Goal: Task Accomplishment & Management: Manage account settings

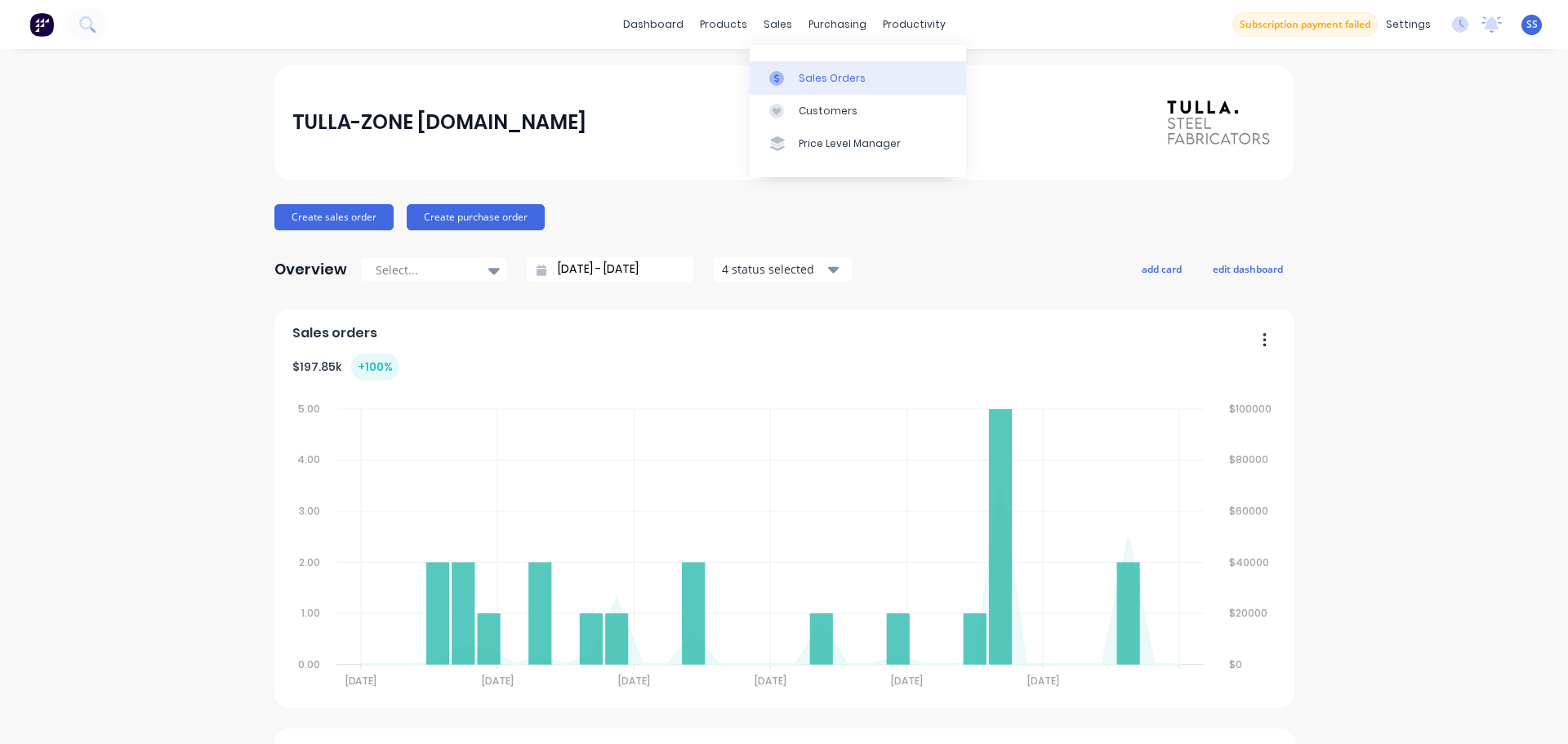
click at [799, 92] on link "Sales Orders" at bounding box center [857, 78] width 216 height 32
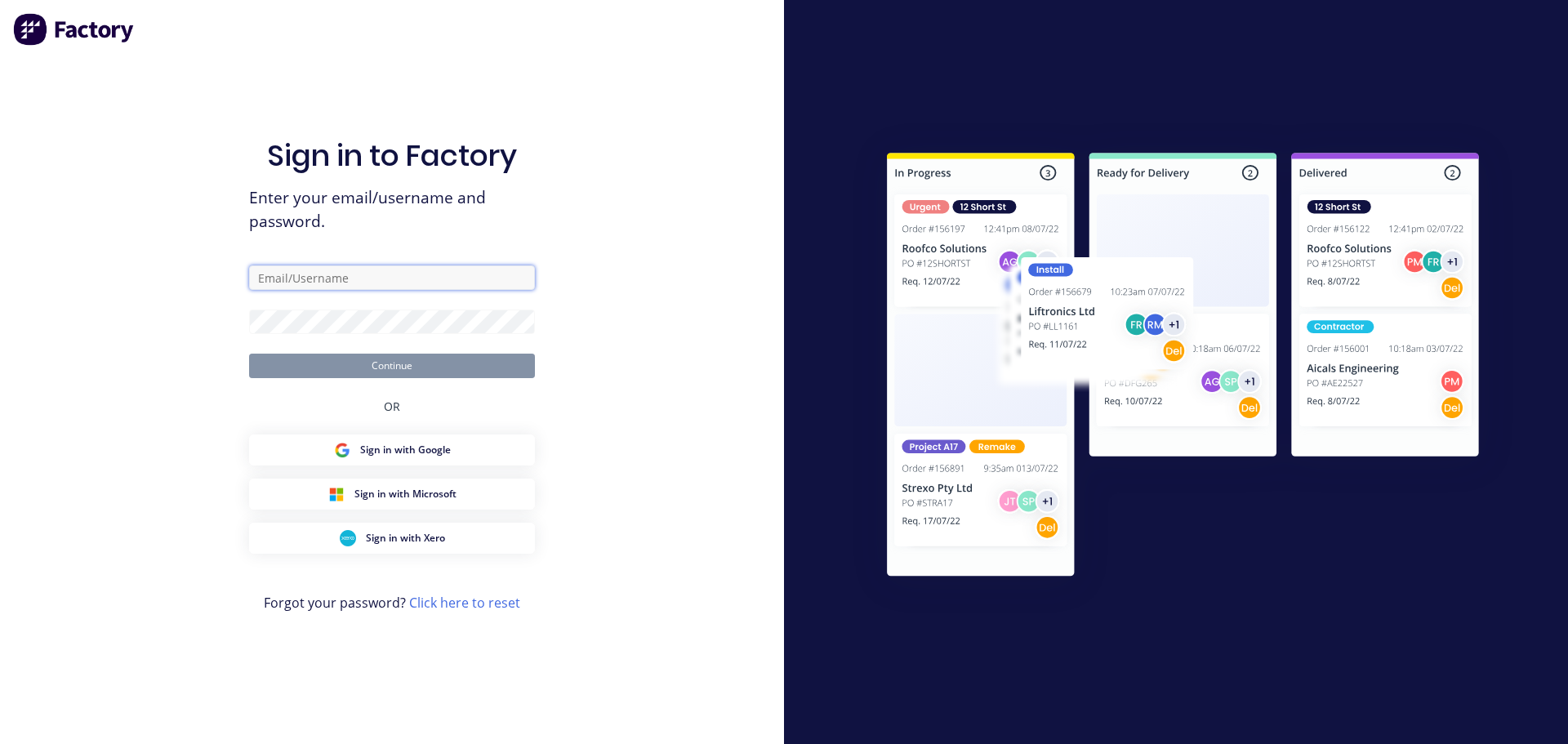
drag, startPoint x: 459, startPoint y: 272, endPoint x: 463, endPoint y: 290, distance: 18.4
click at [459, 272] on input "text" at bounding box center [391, 277] width 286 height 24
type input "sav@tullasteelfab.com.au"
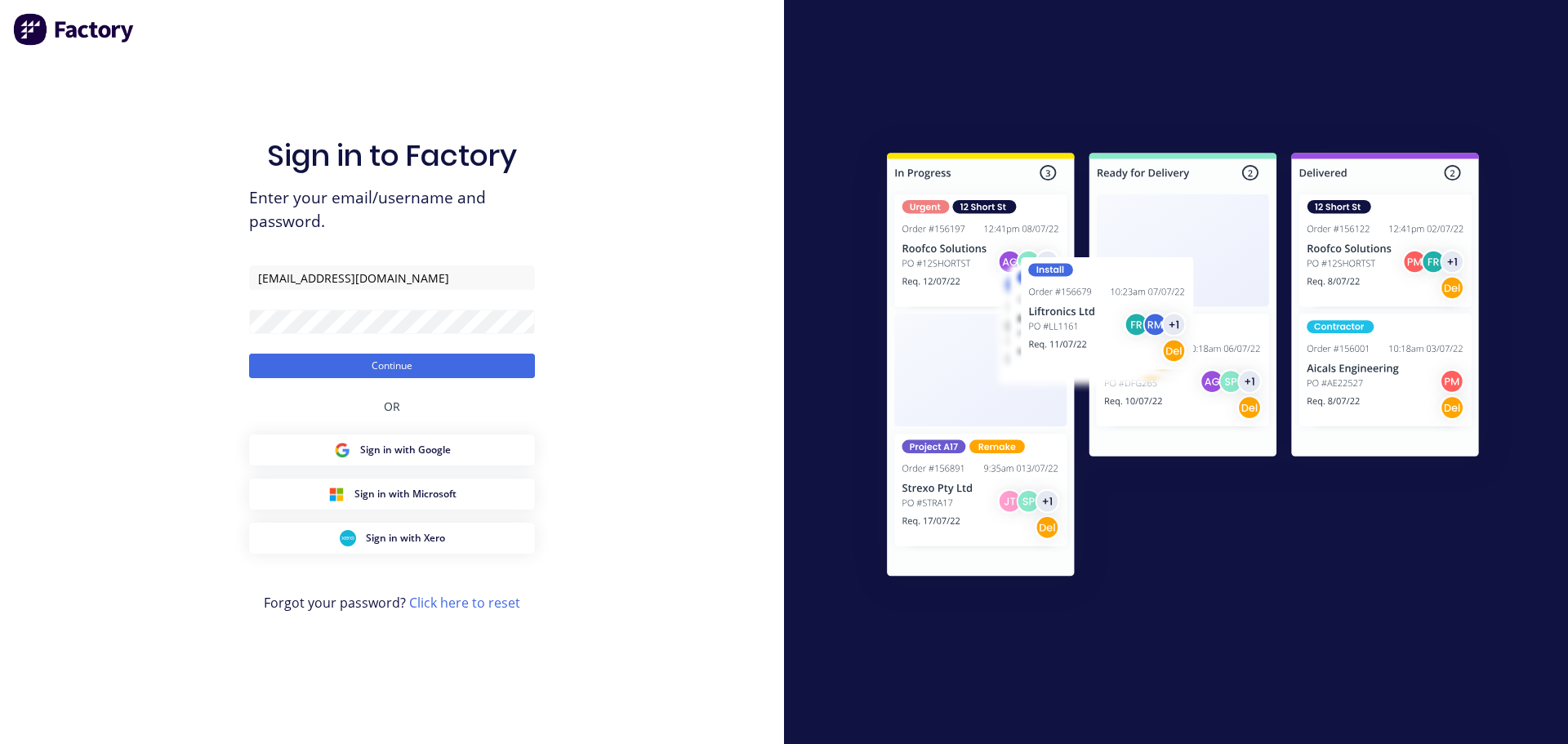
click at [249, 354] on button "Continue" at bounding box center [391, 365] width 286 height 24
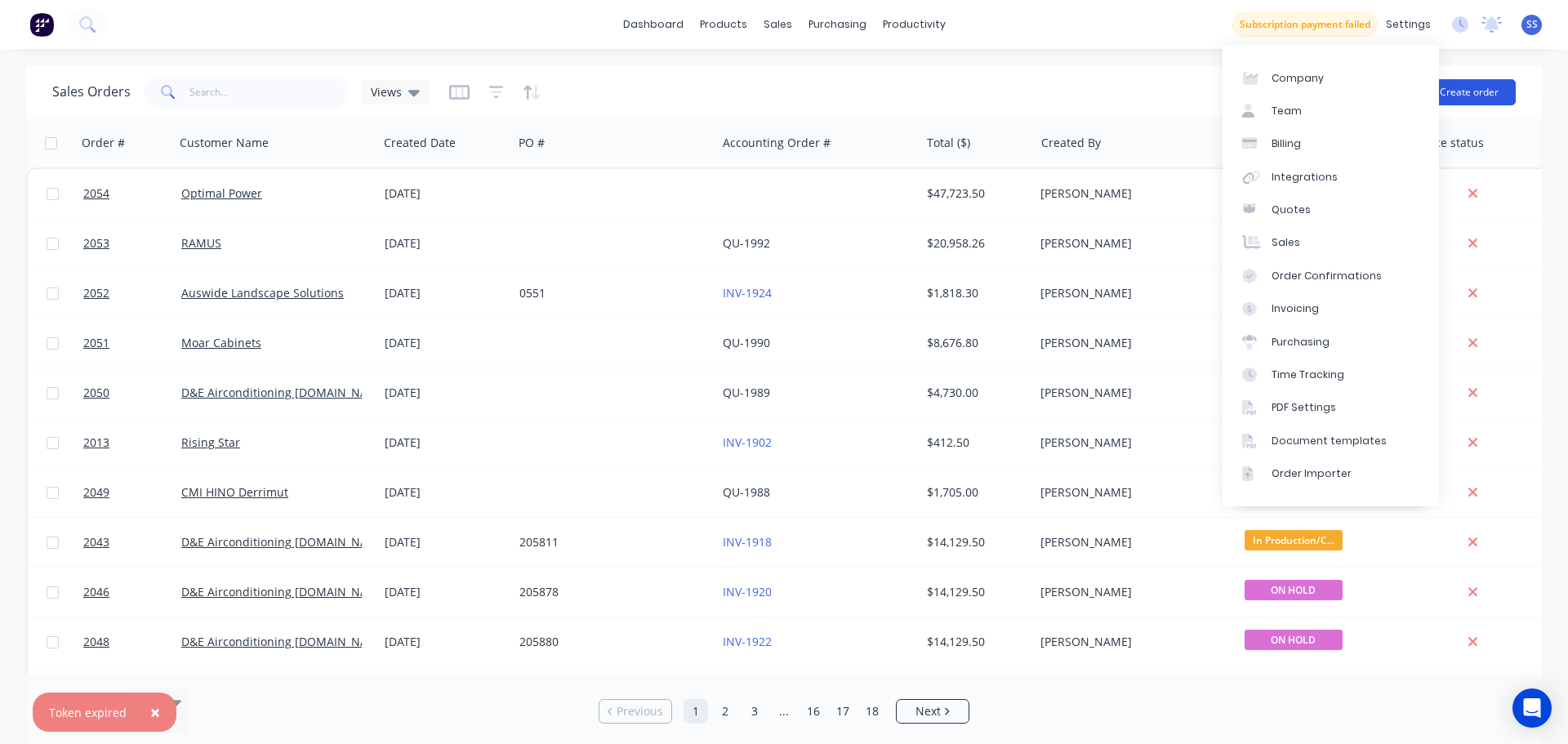
click at [1482, 84] on button "Create order" at bounding box center [1469, 92] width 93 height 26
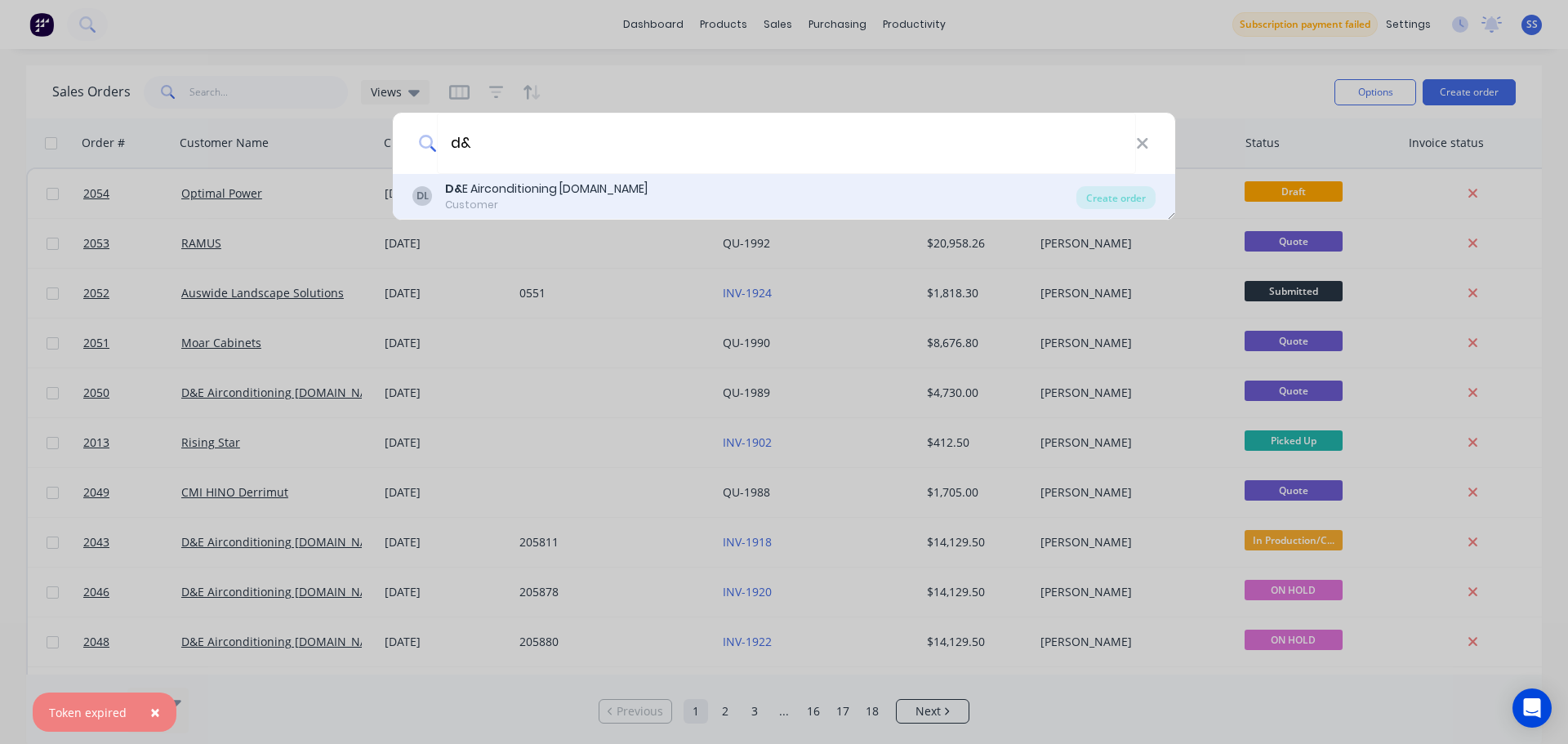
type input "d&"
click at [727, 194] on div "DL D& E Airconditioning Pty.Ltd Customer" at bounding box center [744, 196] width 664 height 32
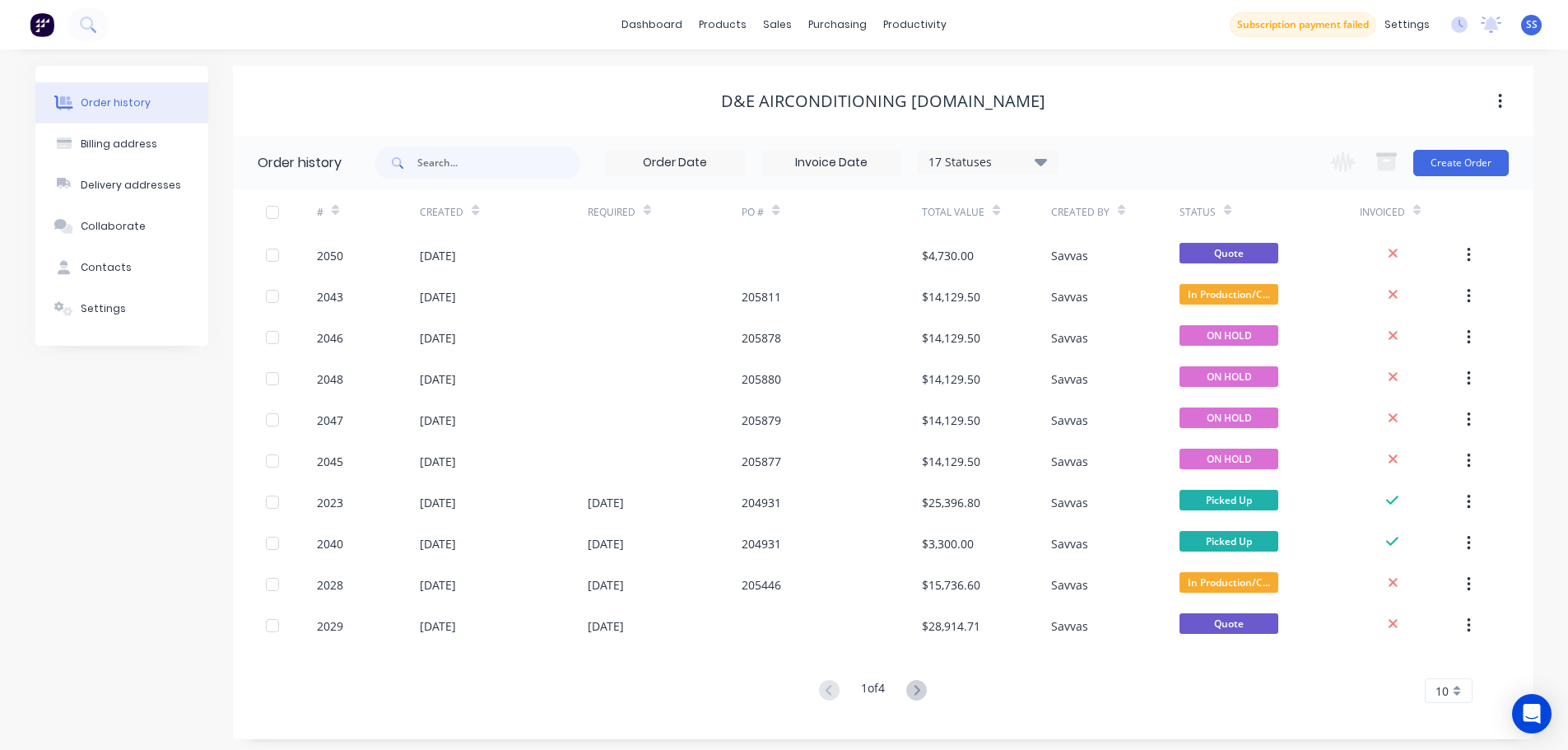
click at [1453, 184] on div "Change order status Submitted ON HOLD Ready for production. In Production/Comme…" at bounding box center [1414, 162] width 187 height 54
click at [1456, 170] on button "Create Order" at bounding box center [1461, 163] width 95 height 26
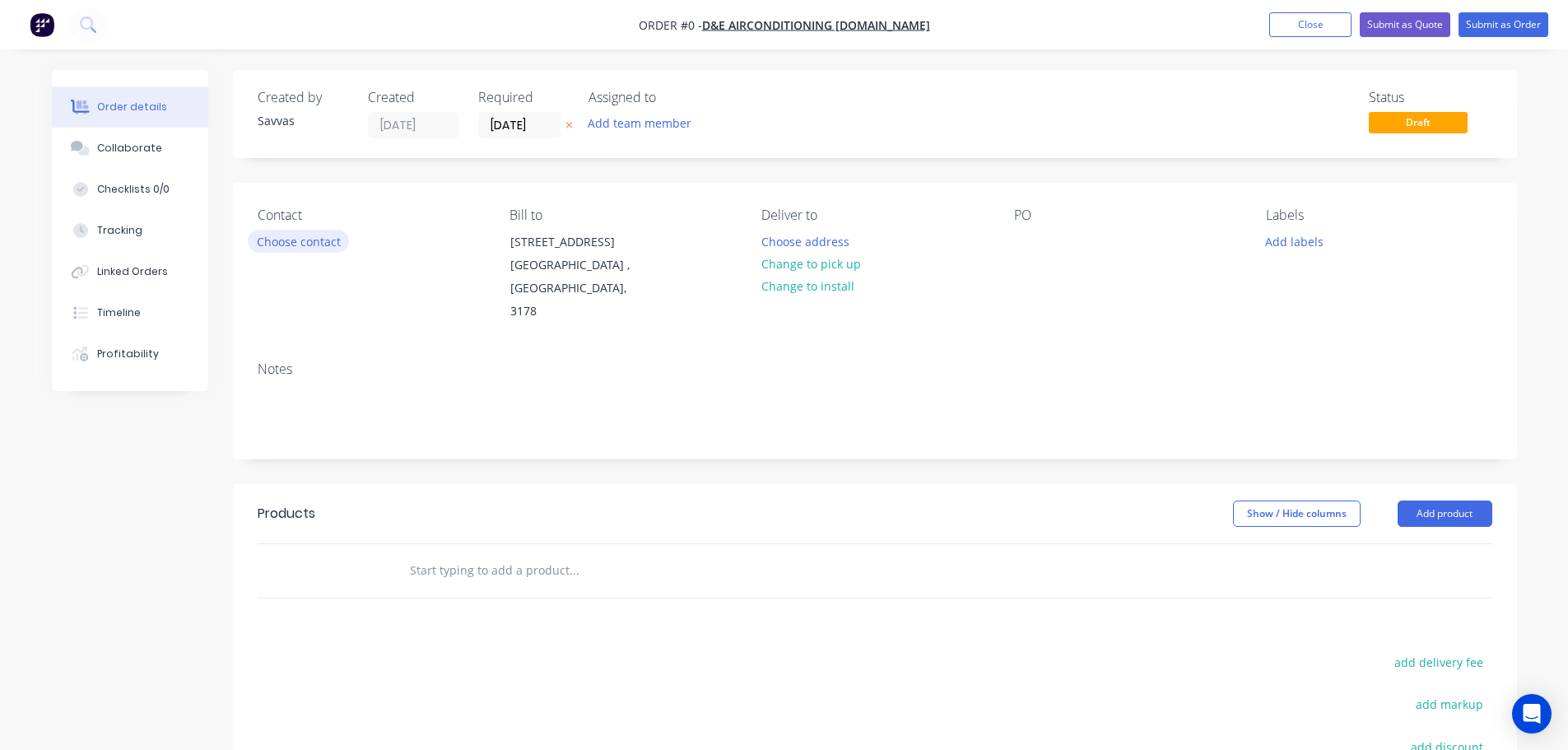
click at [321, 239] on button "Choose contact" at bounding box center [298, 241] width 101 height 22
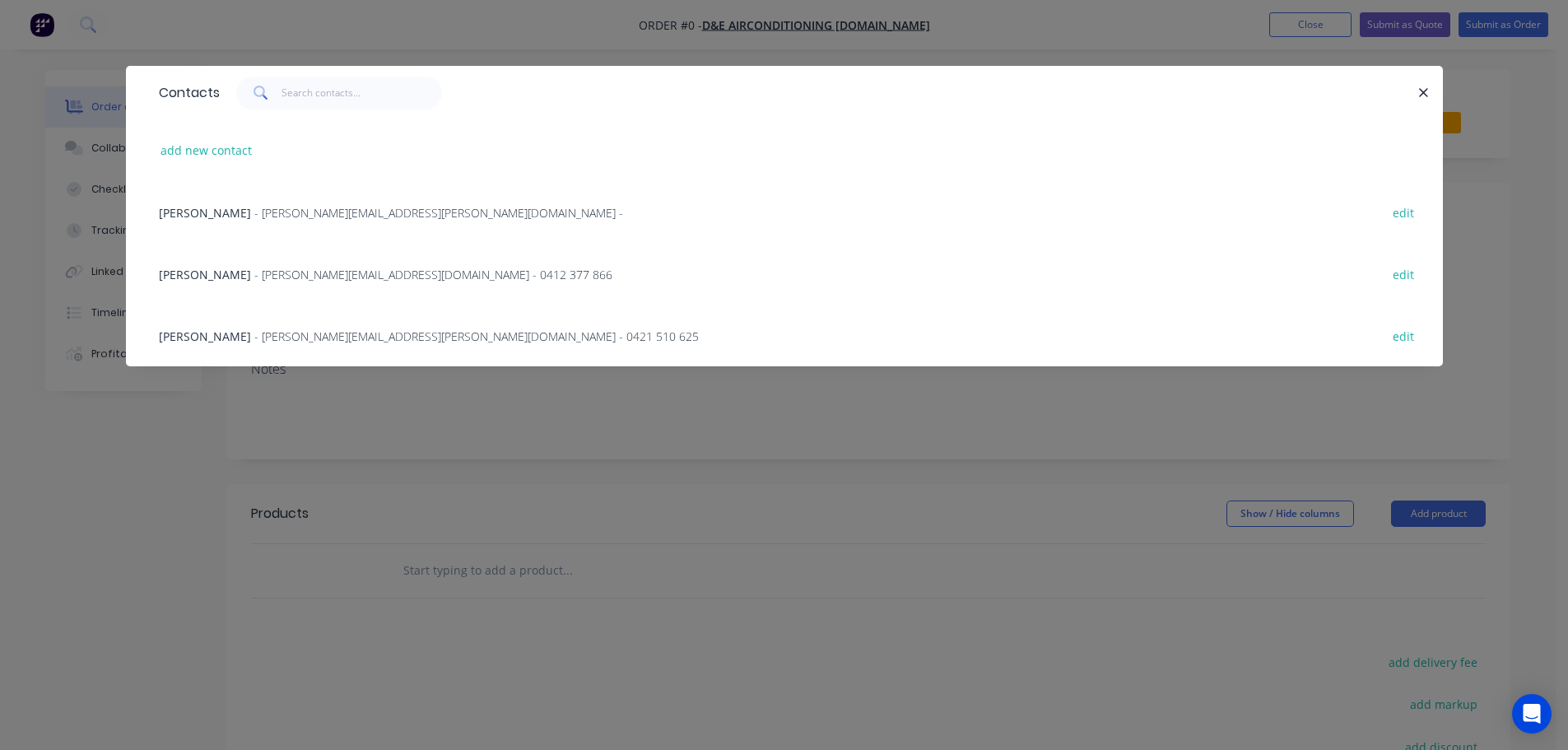
click at [556, 282] on div "Rohan Young - rohan.young@de-air.com.au - 0412 377 866 edit" at bounding box center [784, 274] width 1268 height 62
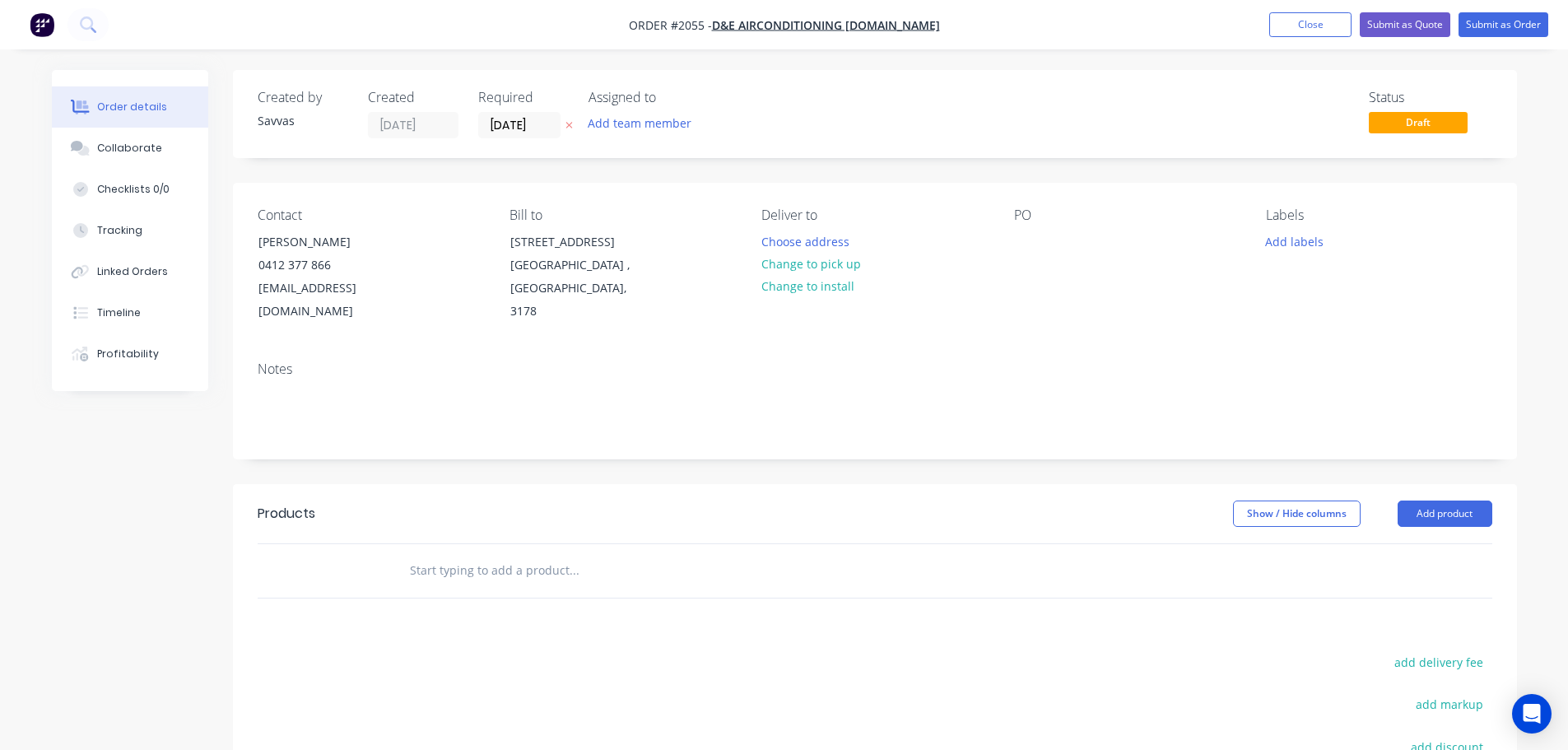
click at [568, 125] on icon "button" at bounding box center [568, 125] width 6 height 6
click at [791, 234] on button "Choose address" at bounding box center [805, 241] width 105 height 22
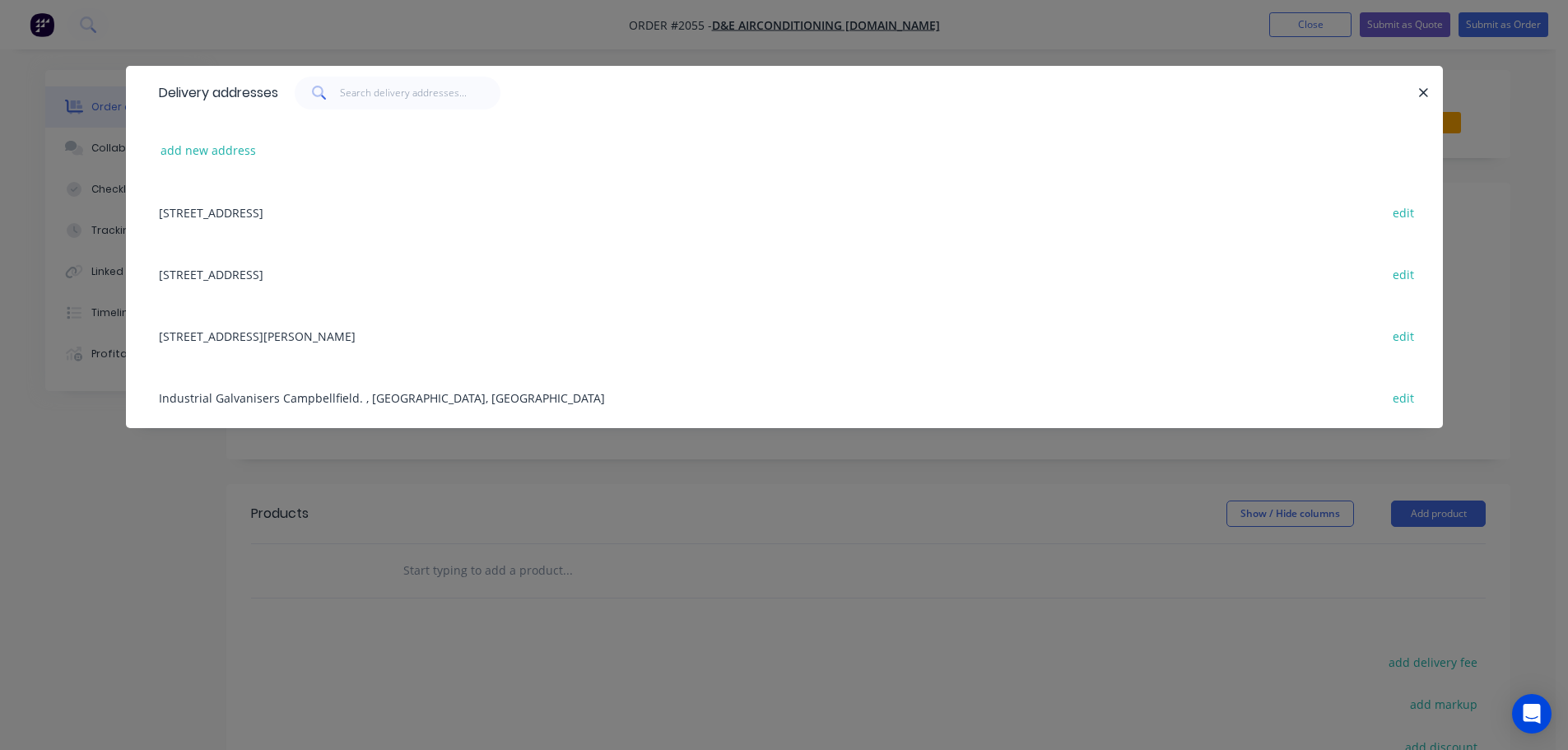
click at [508, 396] on div "Industrial Galvanisers Campbellfield. , Victoria, Australia edit" at bounding box center [784, 397] width 1268 height 62
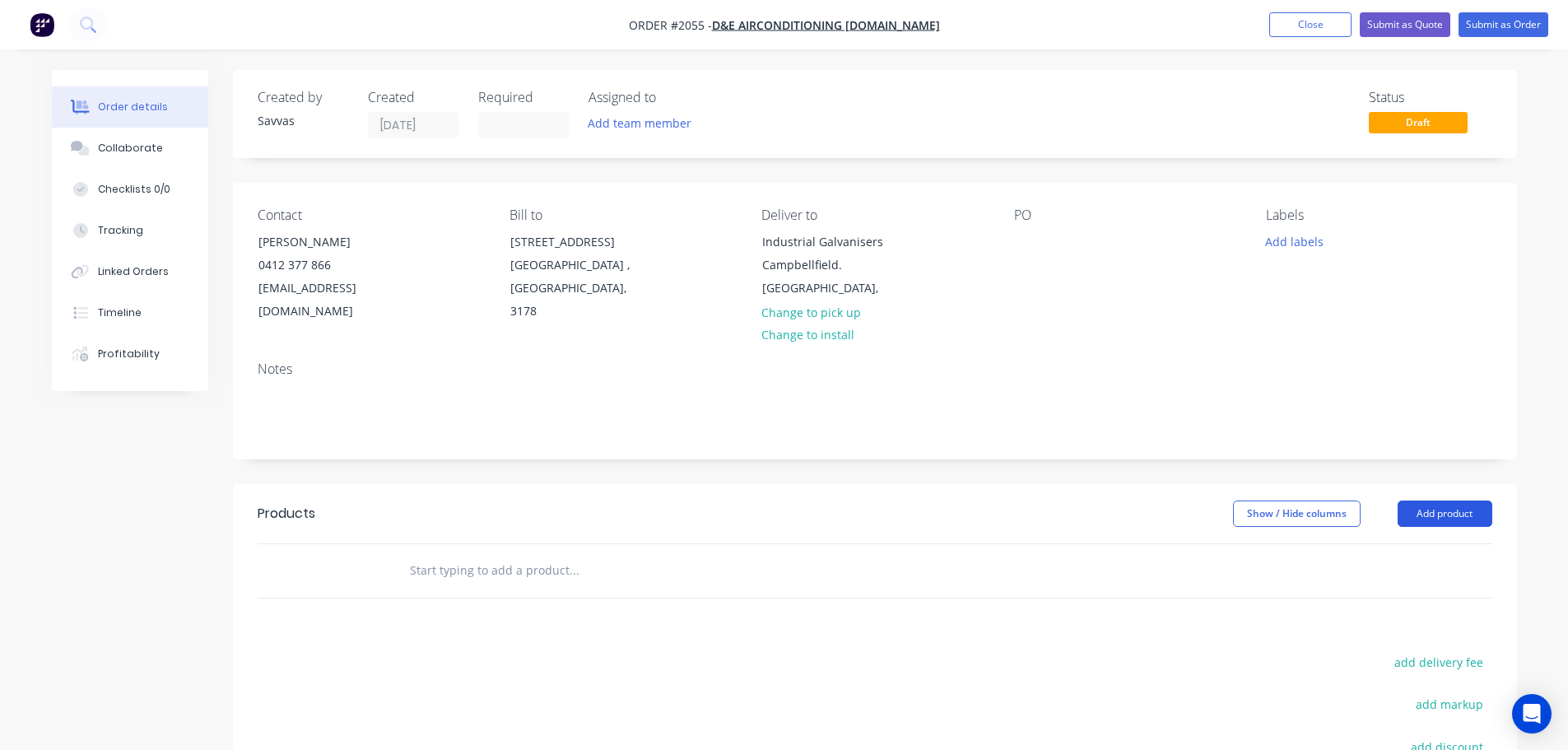
click at [1471, 513] on button "Add product" at bounding box center [1445, 514] width 95 height 26
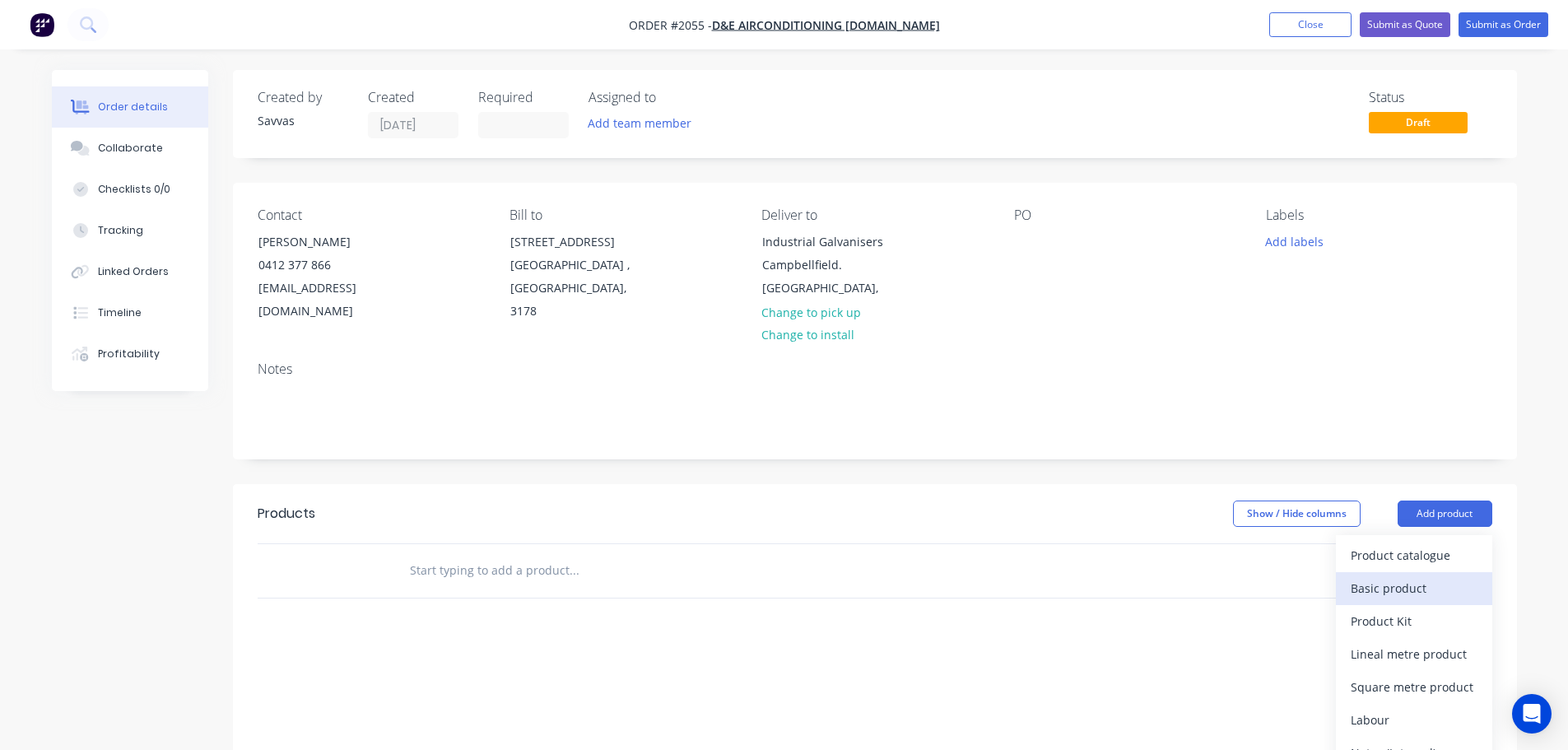
click at [1405, 582] on div "Basic product" at bounding box center [1413, 588] width 126 height 24
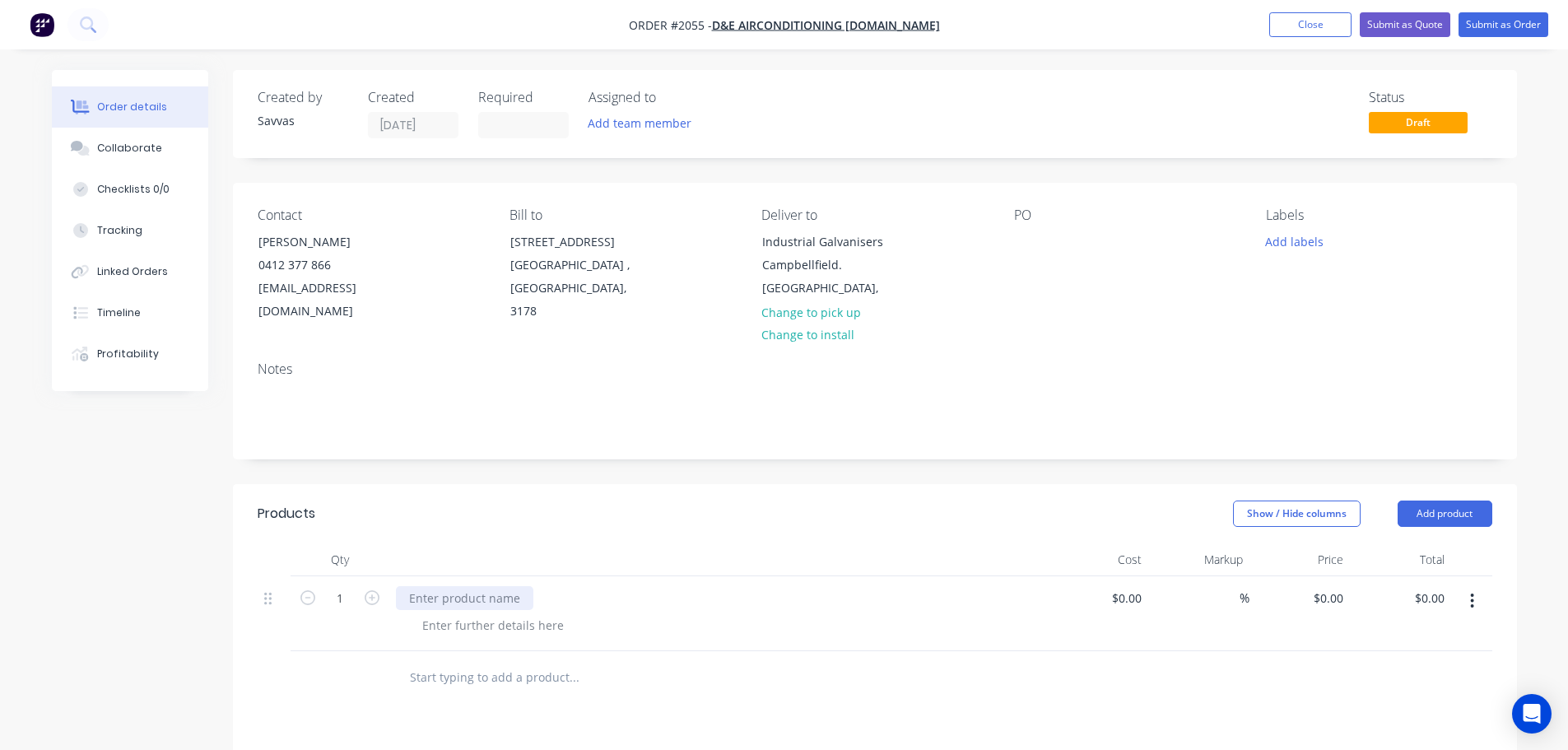
click at [411, 595] on div at bounding box center [464, 598] width 137 height 24
click at [458, 632] on div at bounding box center [493, 625] width 168 height 24
click at [474, 623] on div at bounding box center [493, 625] width 168 height 24
click at [1322, 588] on div "0 $0.00" at bounding box center [1300, 631] width 101 height 109
type input "$10,515.00"
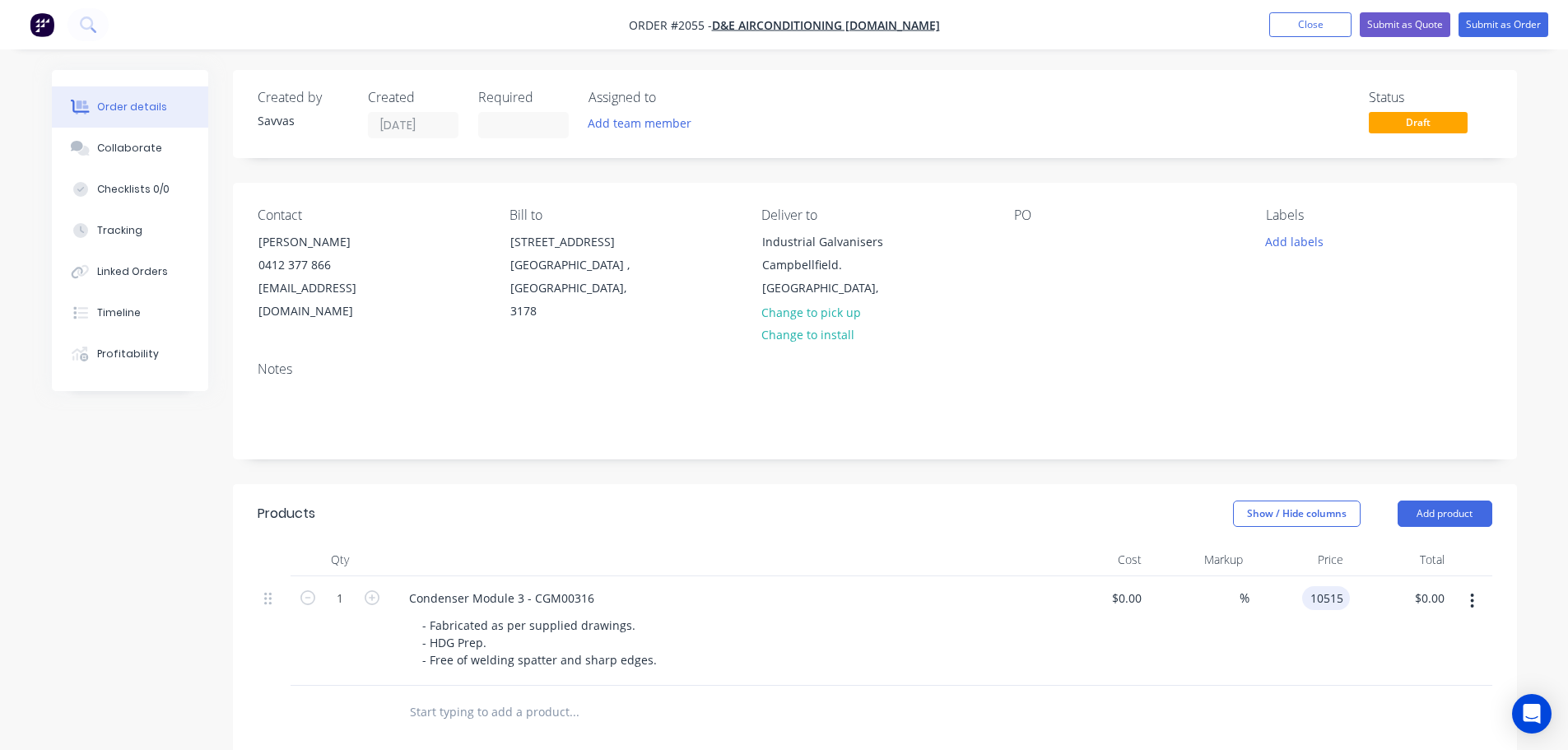
type input "$10,515.00"
click at [1046, 515] on div "Show / Hide columns Add product" at bounding box center [1005, 514] width 973 height 26
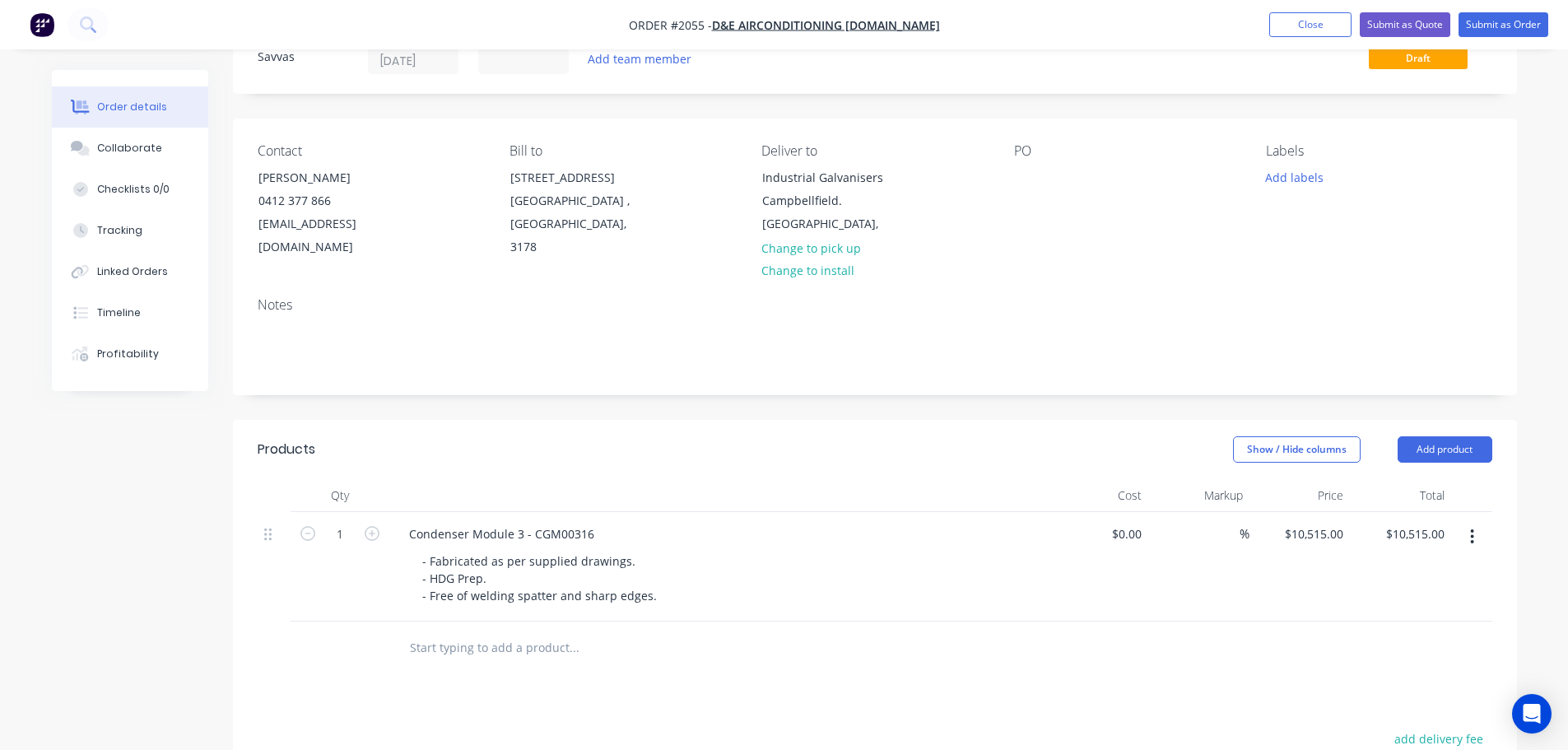
scroll to position [83, 0]
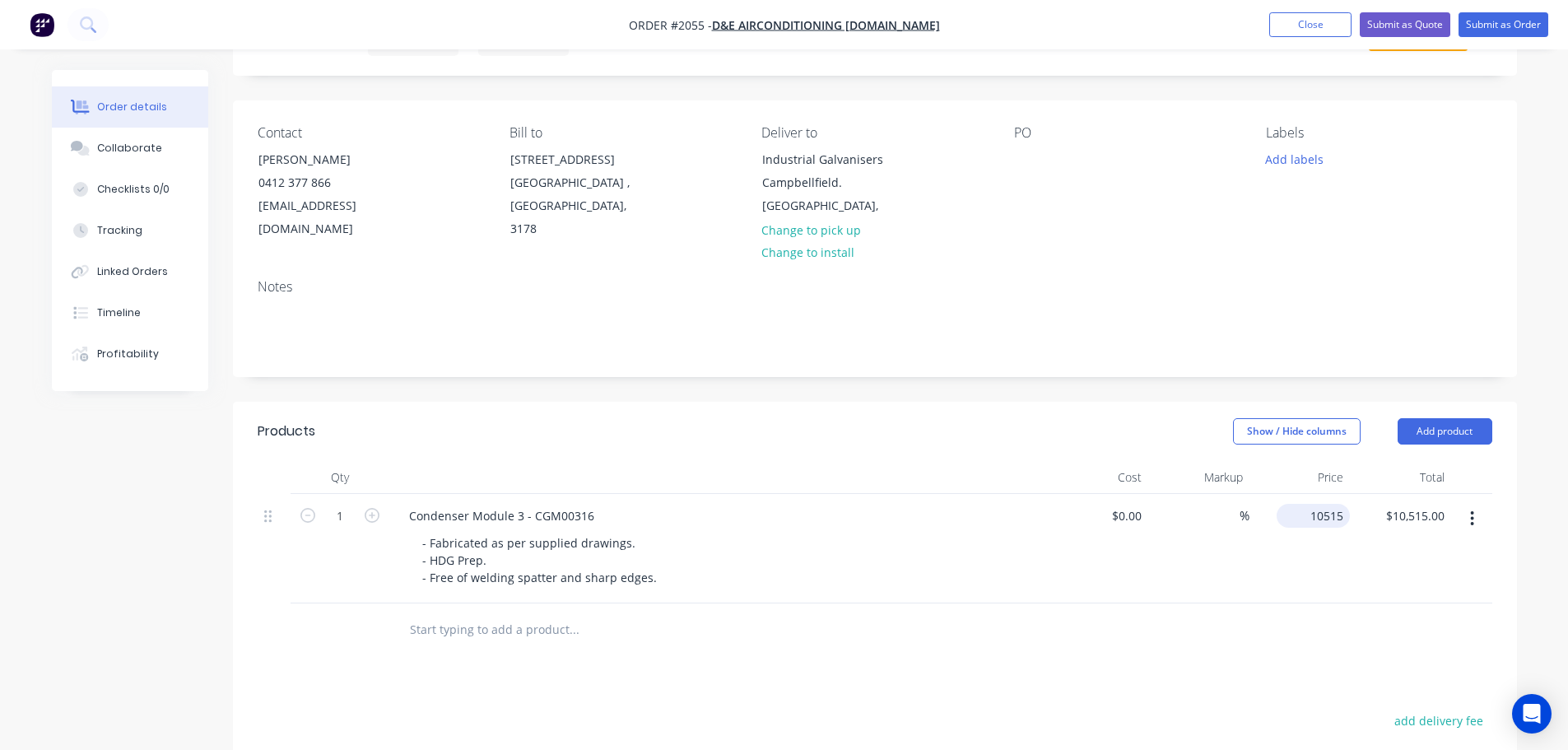
click at [1314, 507] on input "10515" at bounding box center [1316, 515] width 66 height 24
type input "$10,615.00"
click at [1082, 455] on header "Products Show / Hide columns Add product" at bounding box center [874, 431] width 1284 height 59
click at [1434, 441] on button "Add product" at bounding box center [1445, 431] width 95 height 26
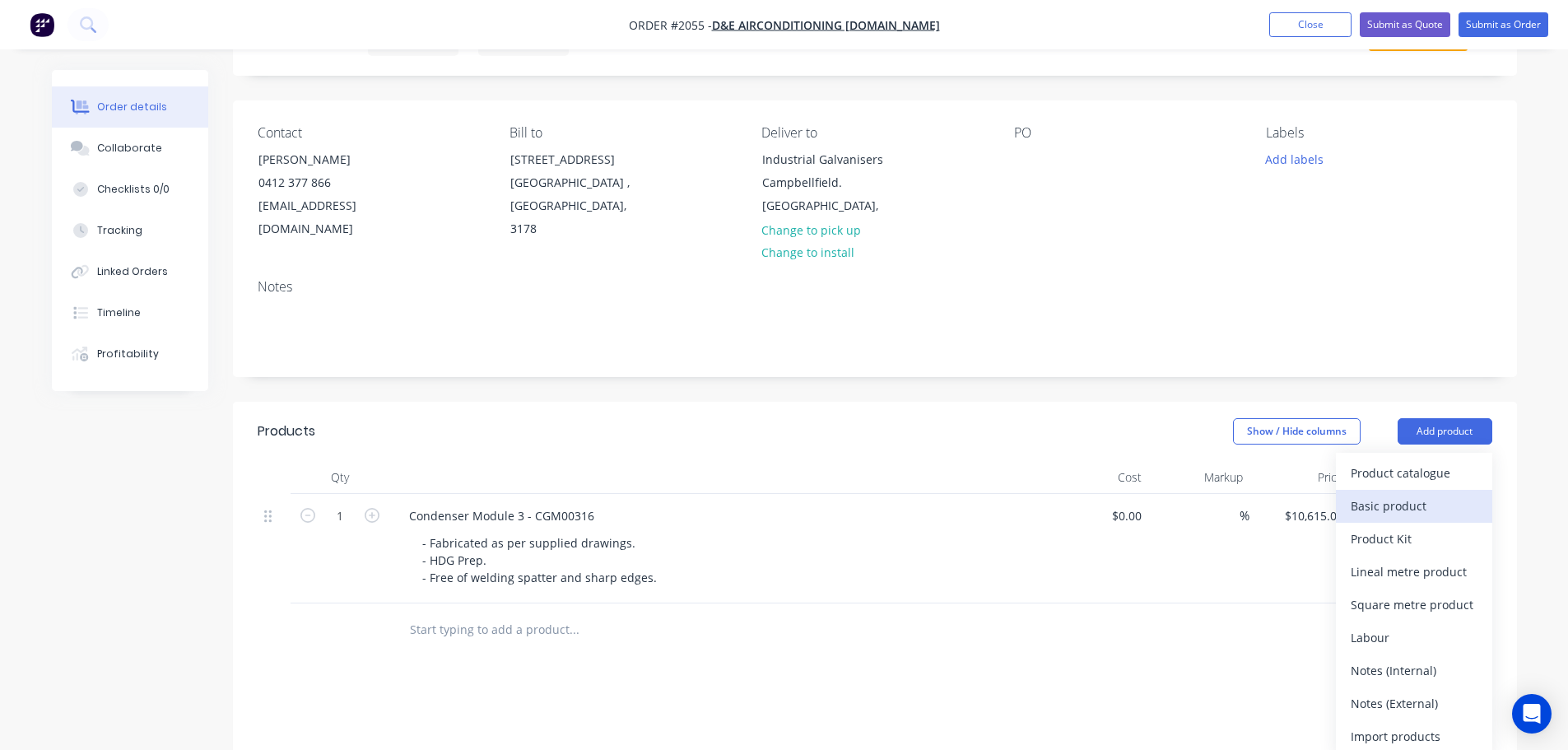
click at [1392, 515] on div "Basic product" at bounding box center [1413, 505] width 126 height 24
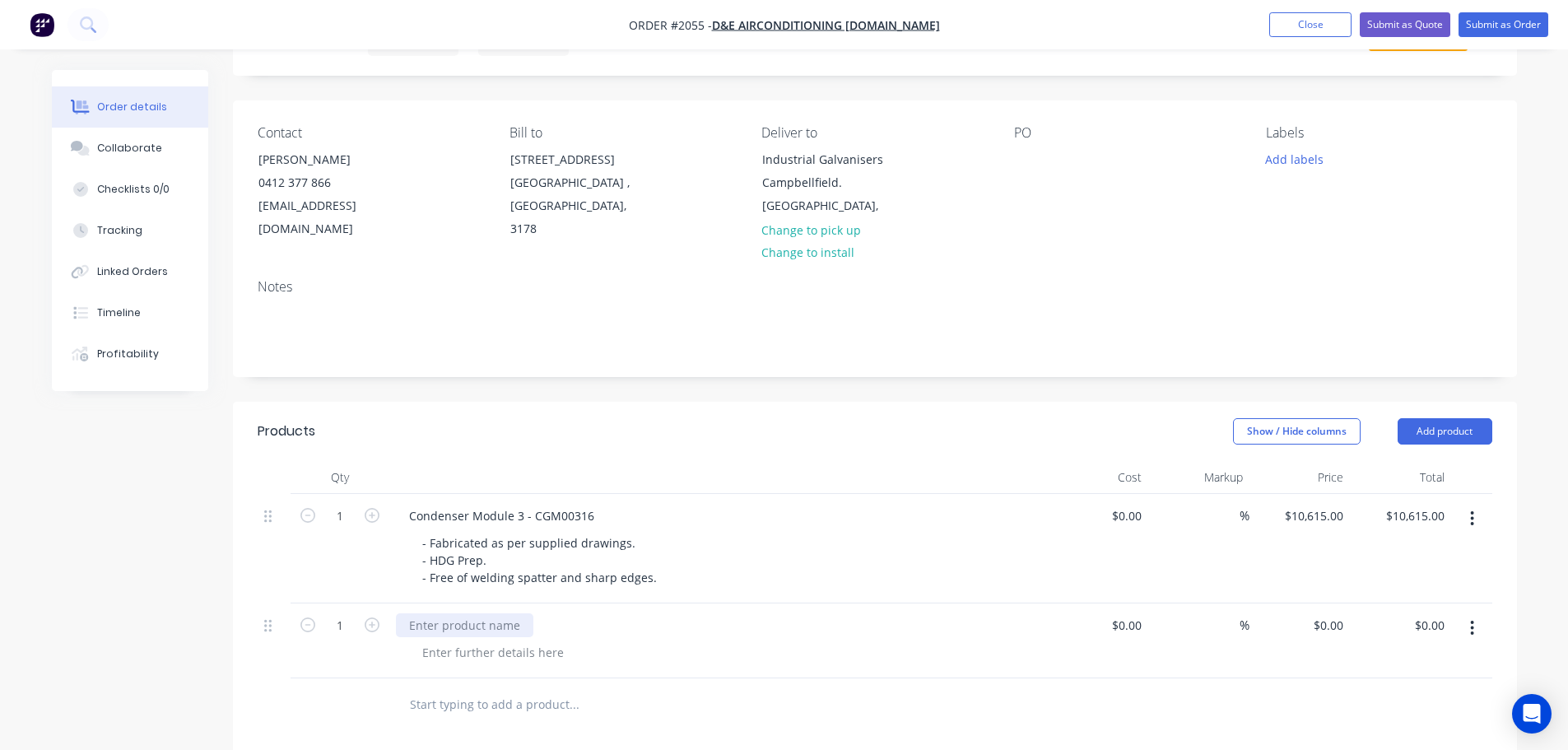
click at [428, 626] on div at bounding box center [464, 625] width 137 height 24
click at [481, 639] on div "Delivery." at bounding box center [718, 641] width 658 height 75
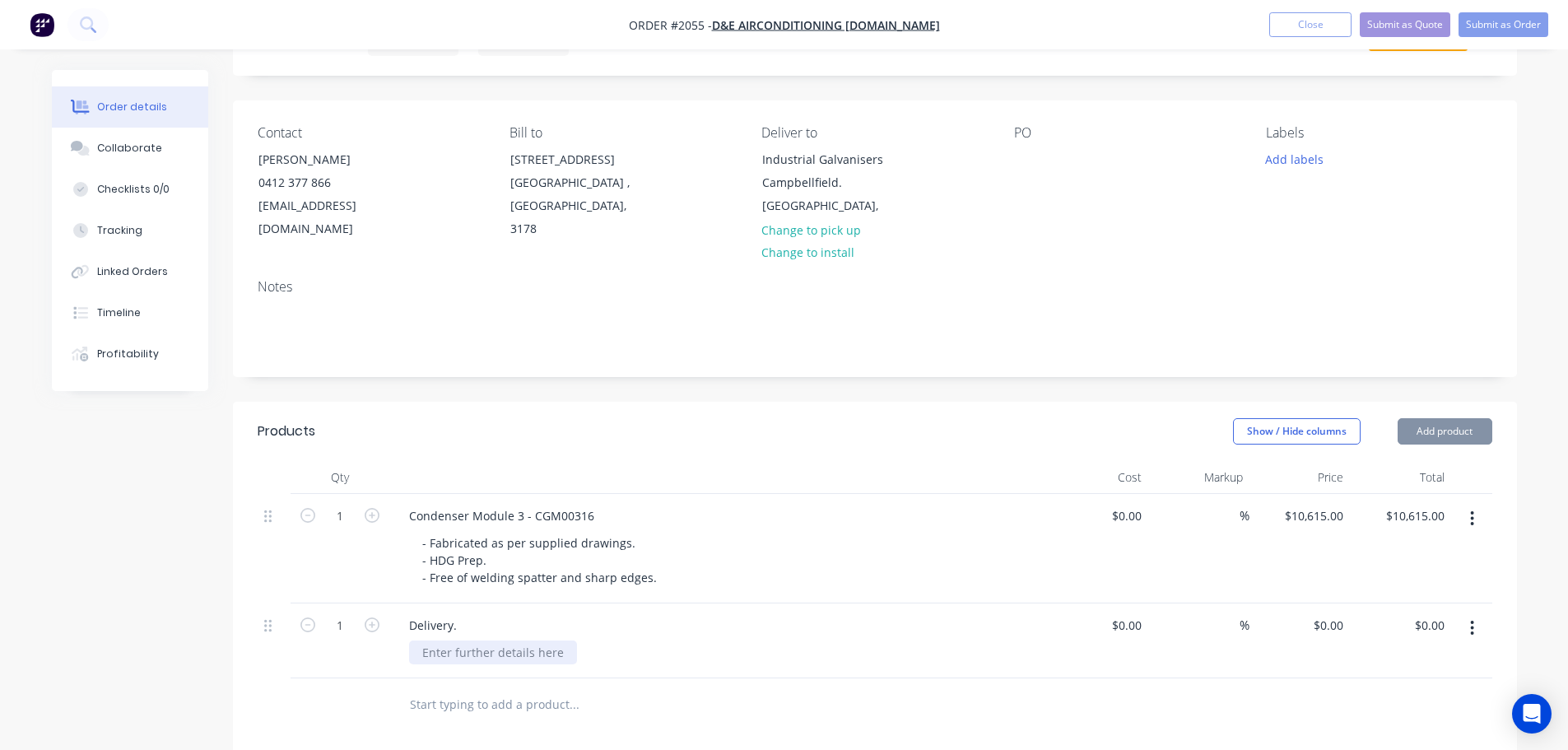
click at [470, 642] on div at bounding box center [493, 653] width 168 height 24
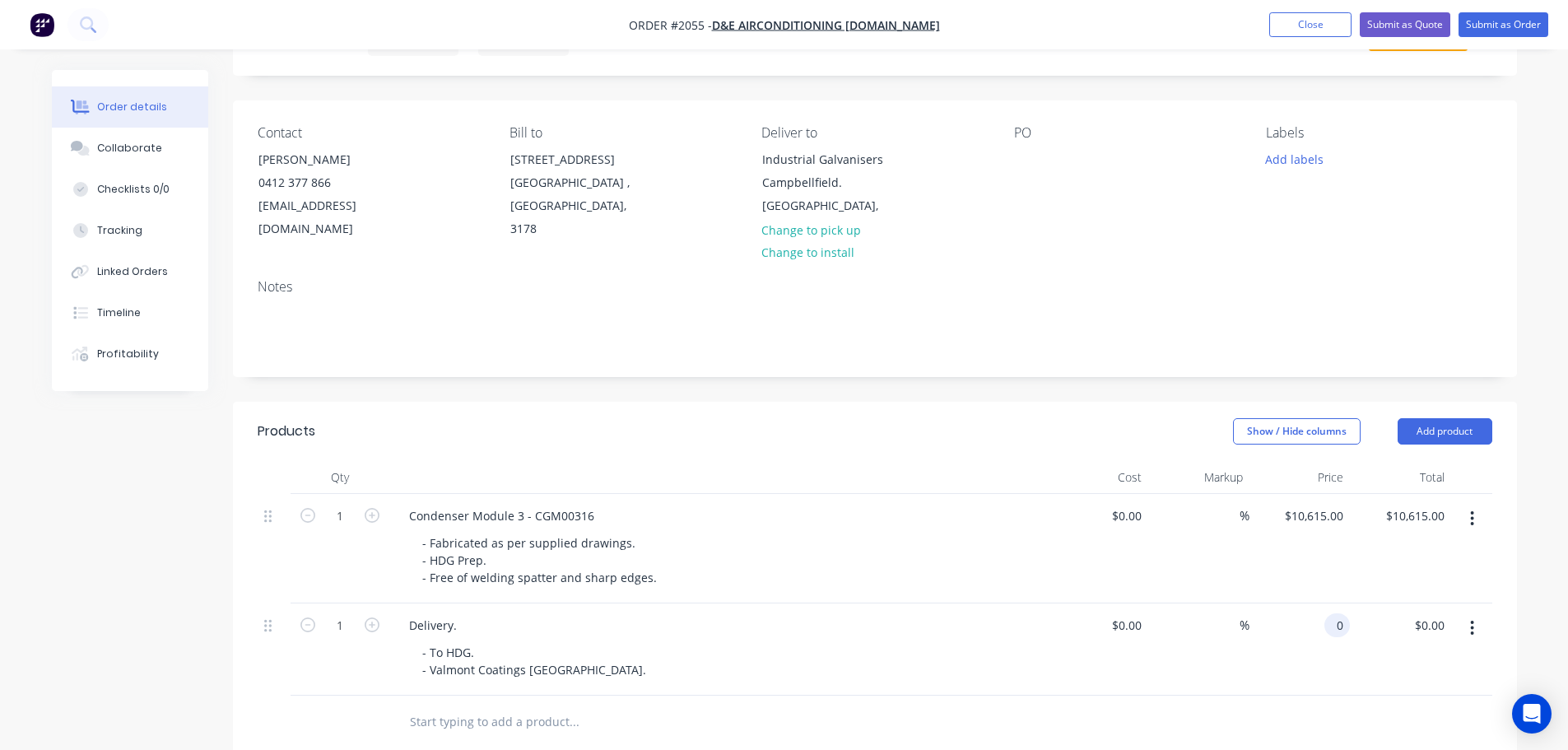
click at [1333, 630] on input "0" at bounding box center [1340, 625] width 19 height 24
type input "$390.00"
click at [1030, 633] on div "Delivery." at bounding box center [719, 625] width 645 height 24
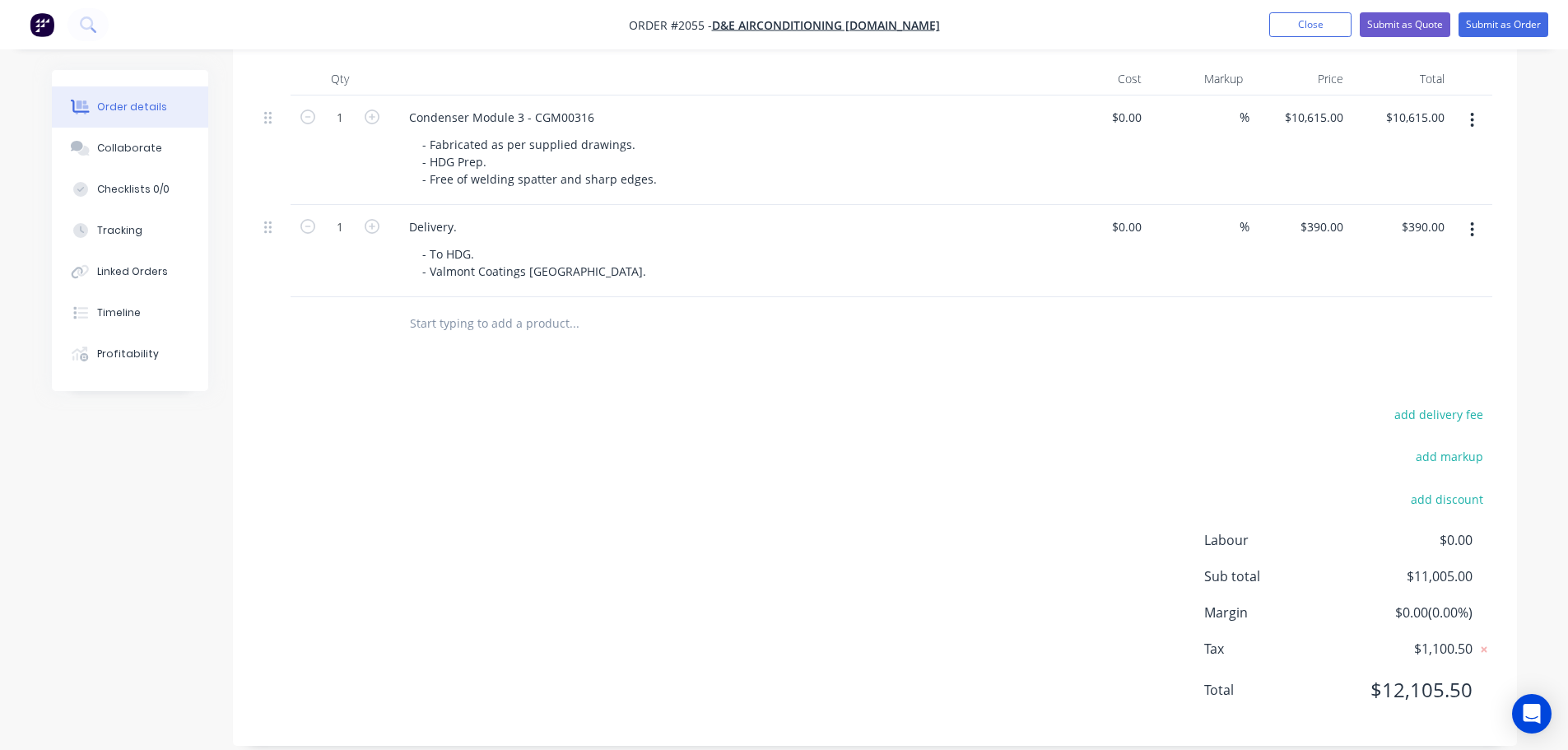
scroll to position [494, 0]
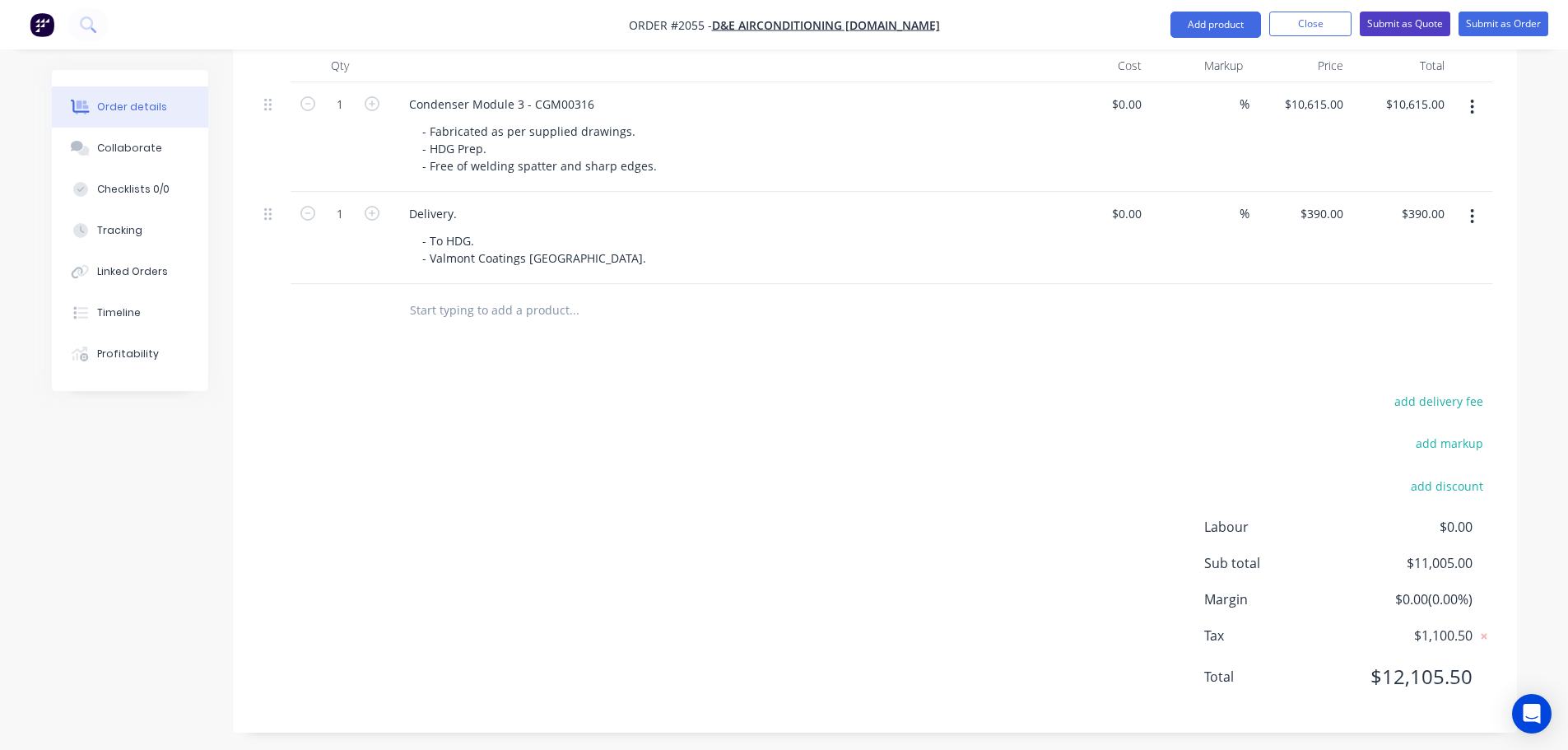
click at [1388, 33] on button "Submit as Quote" at bounding box center [1405, 24] width 91 height 25
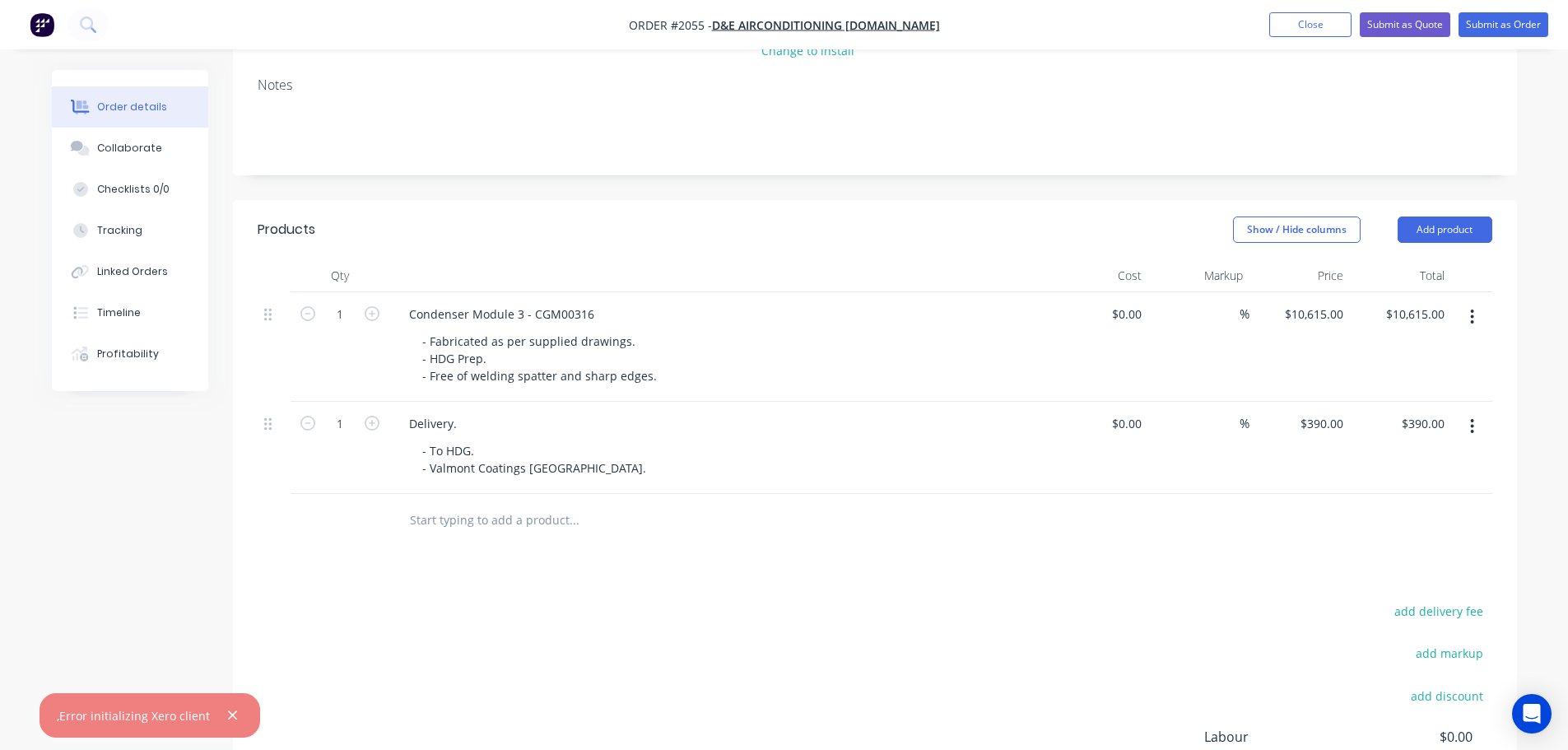
scroll to position [7, 0]
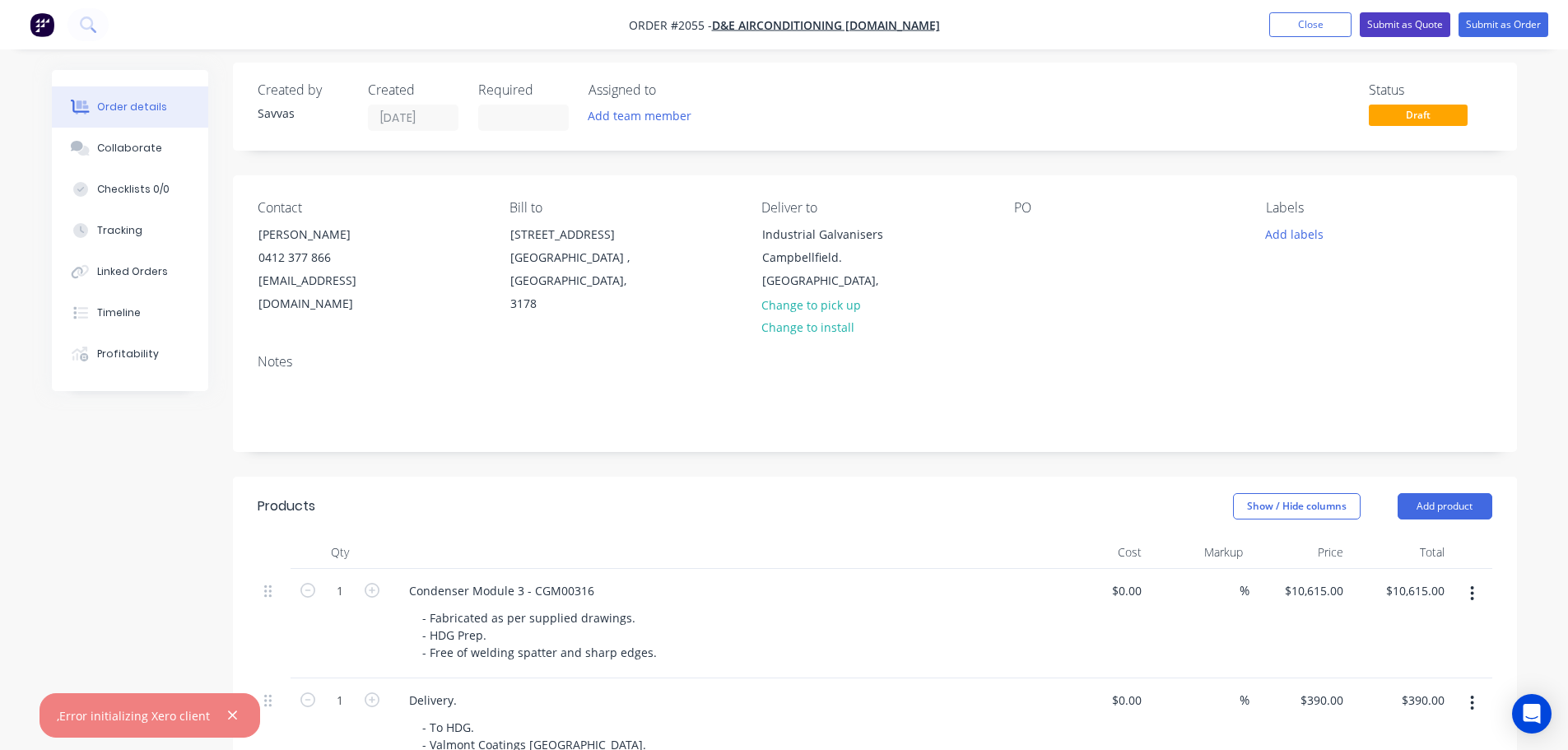
click at [1379, 19] on button "Submit as Quote" at bounding box center [1405, 25] width 91 height 25
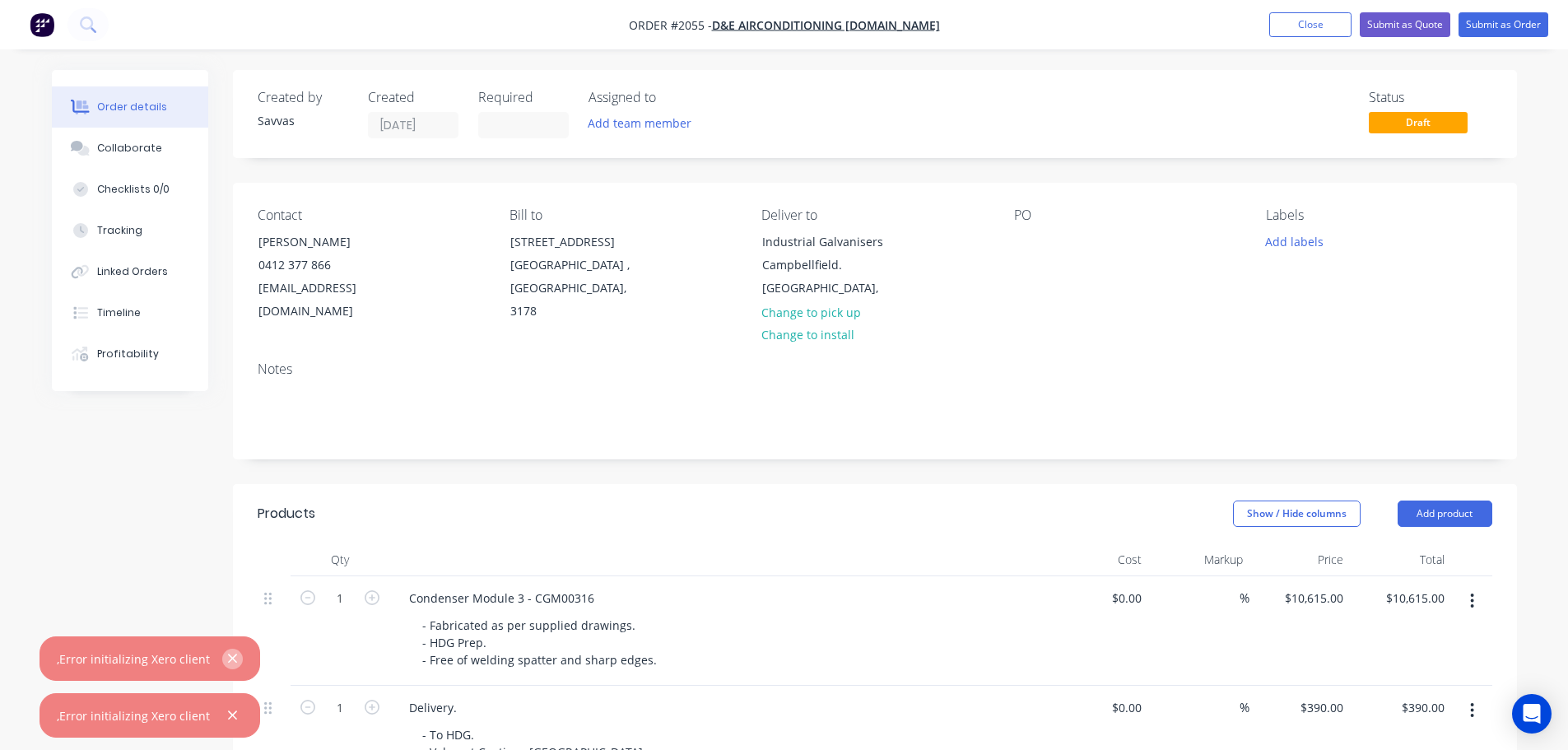
click at [227, 657] on icon "button" at bounding box center [233, 658] width 11 height 15
click at [230, 718] on icon "button" at bounding box center [233, 715] width 11 height 15
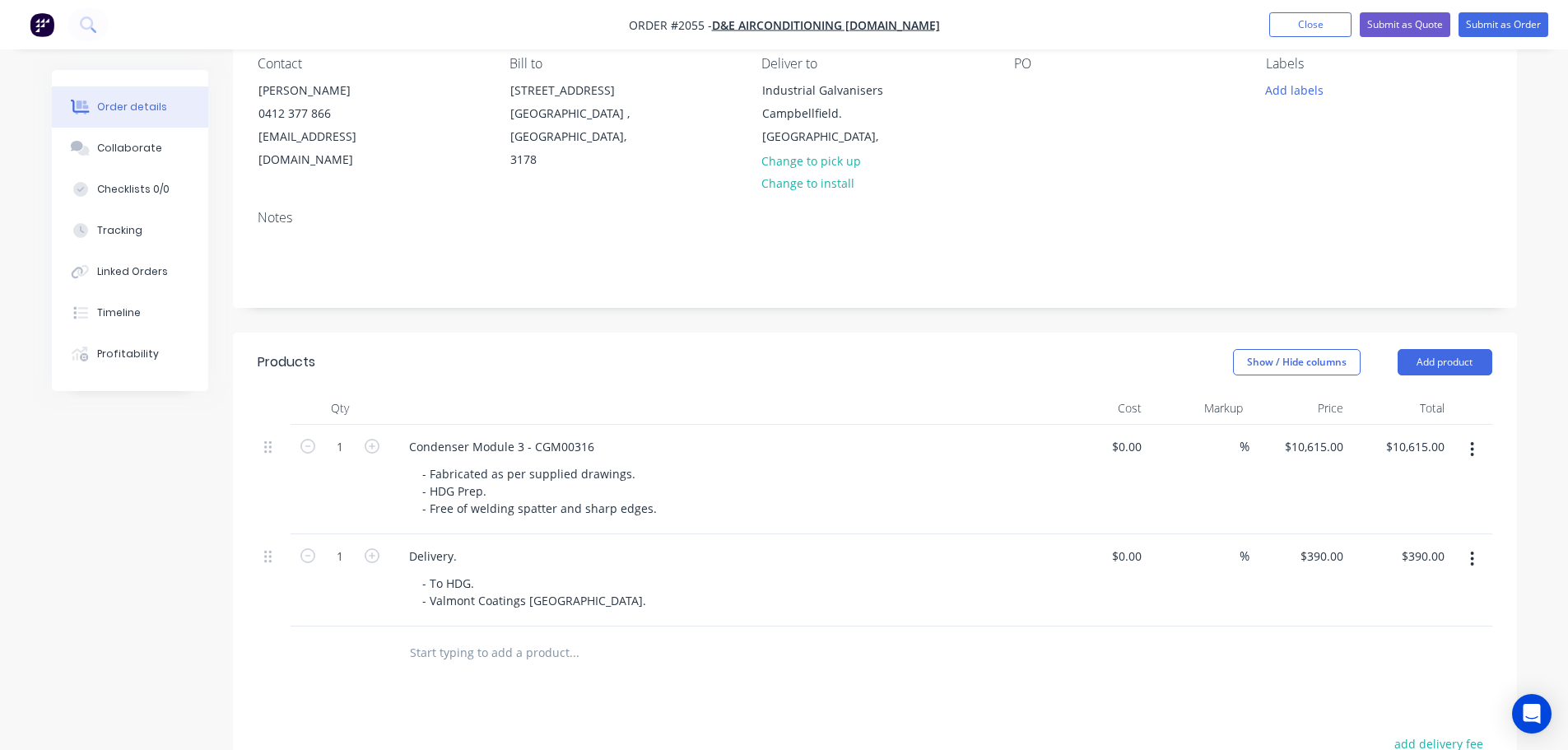
scroll to position [329, 0]
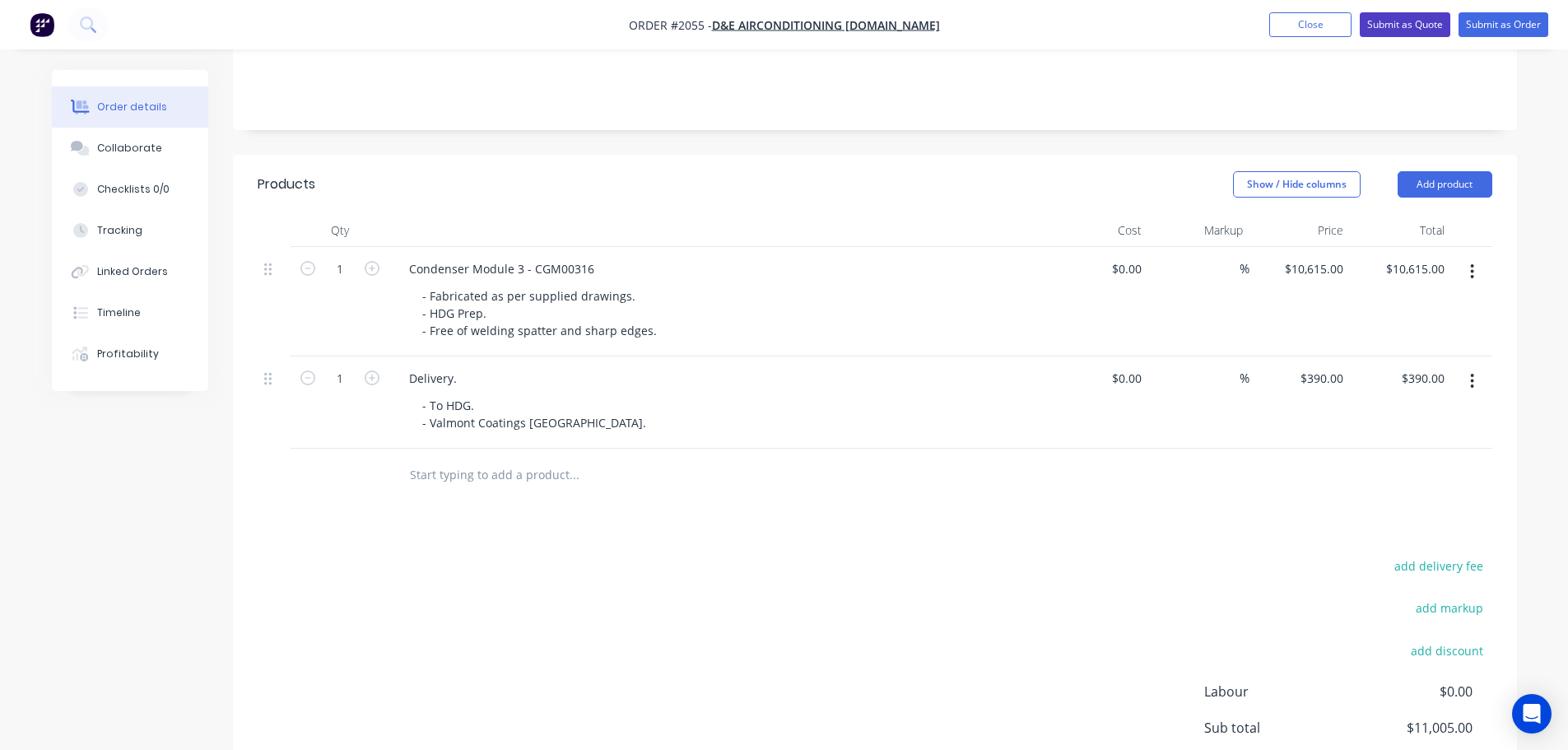
click at [1421, 31] on button "Submit as Quote" at bounding box center [1405, 25] width 91 height 25
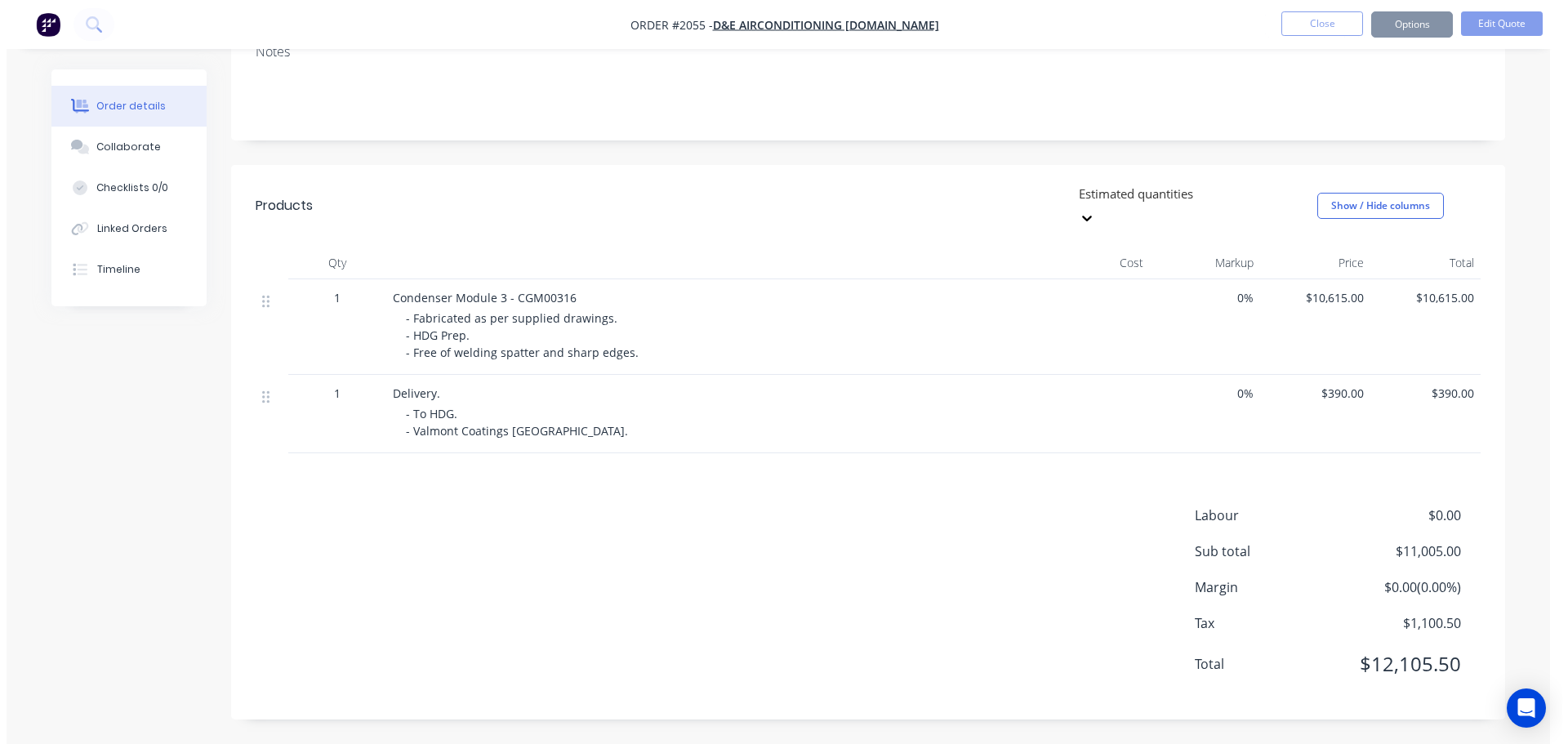
scroll to position [0, 0]
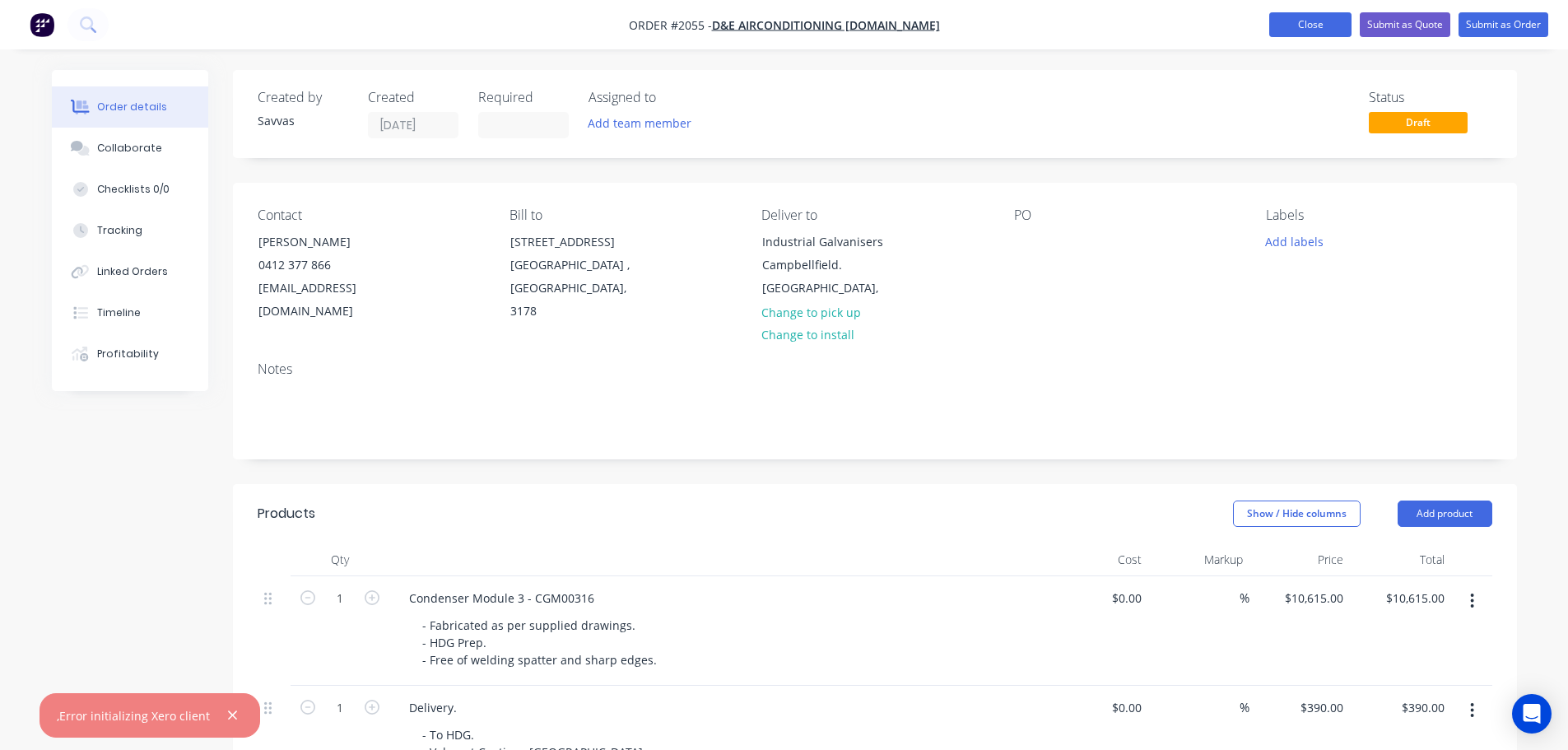
click at [1287, 33] on button "Close" at bounding box center [1310, 25] width 83 height 25
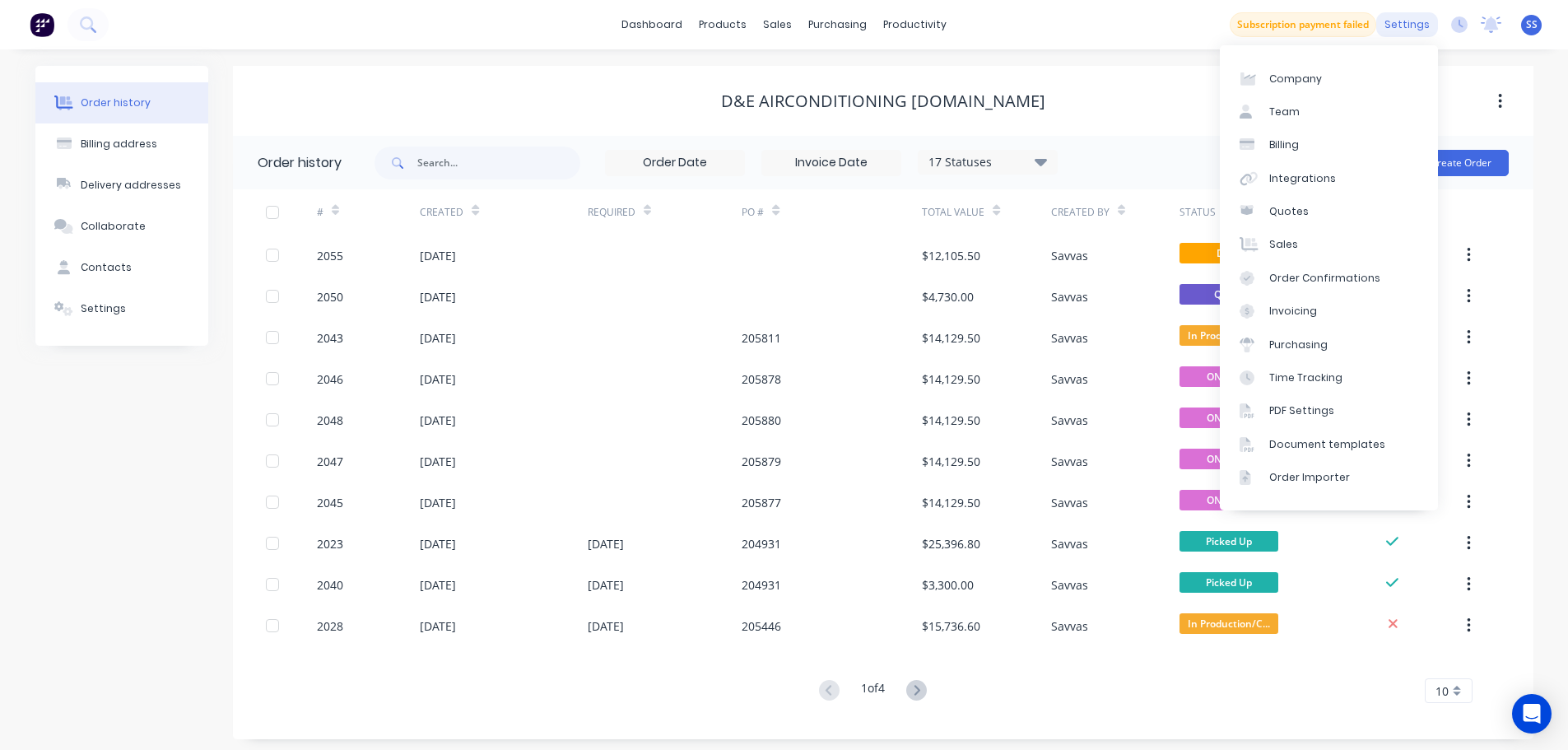
click at [1434, 31] on div "settings" at bounding box center [1407, 25] width 62 height 25
click at [1331, 184] on link "Integrations" at bounding box center [1329, 178] width 218 height 33
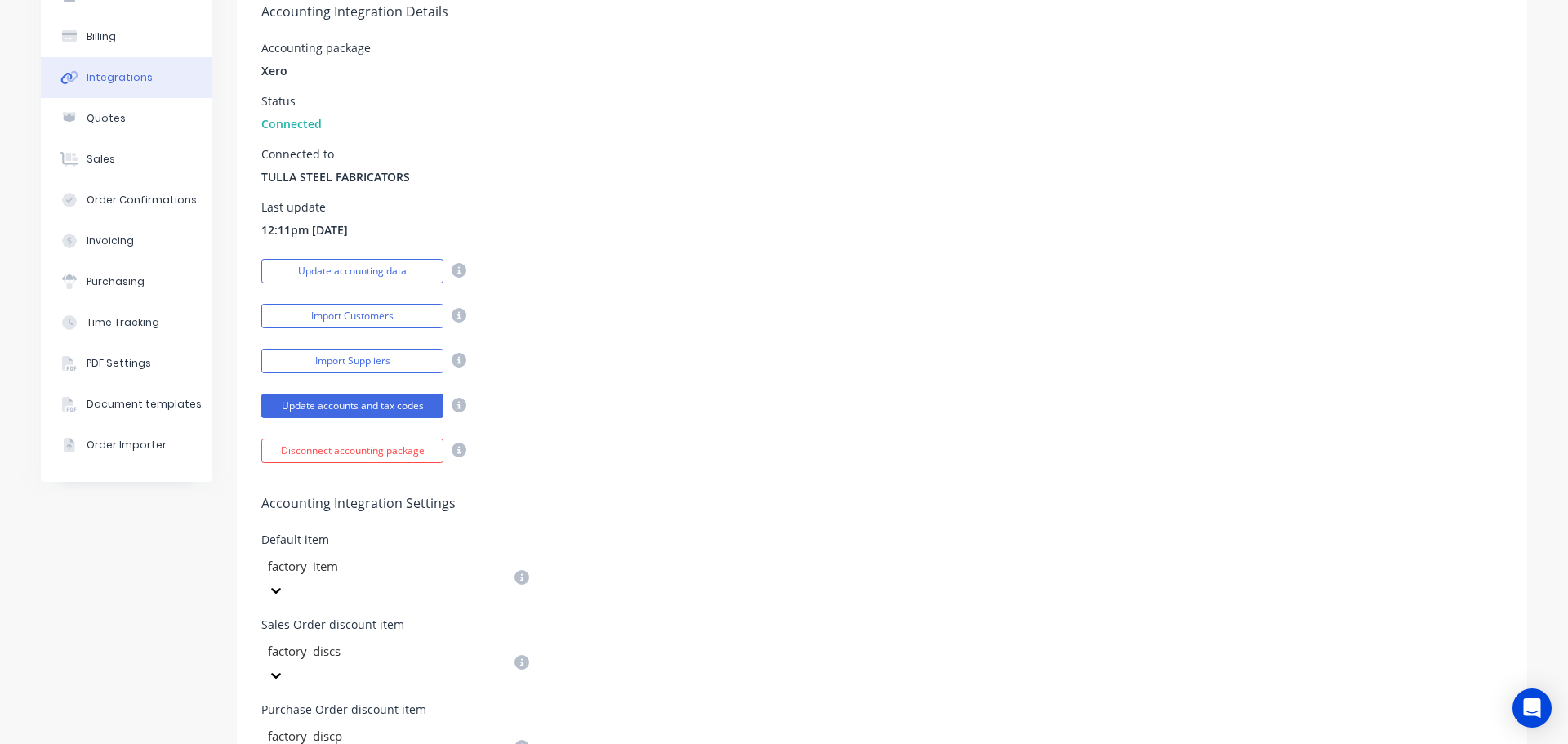
scroll to position [65, 0]
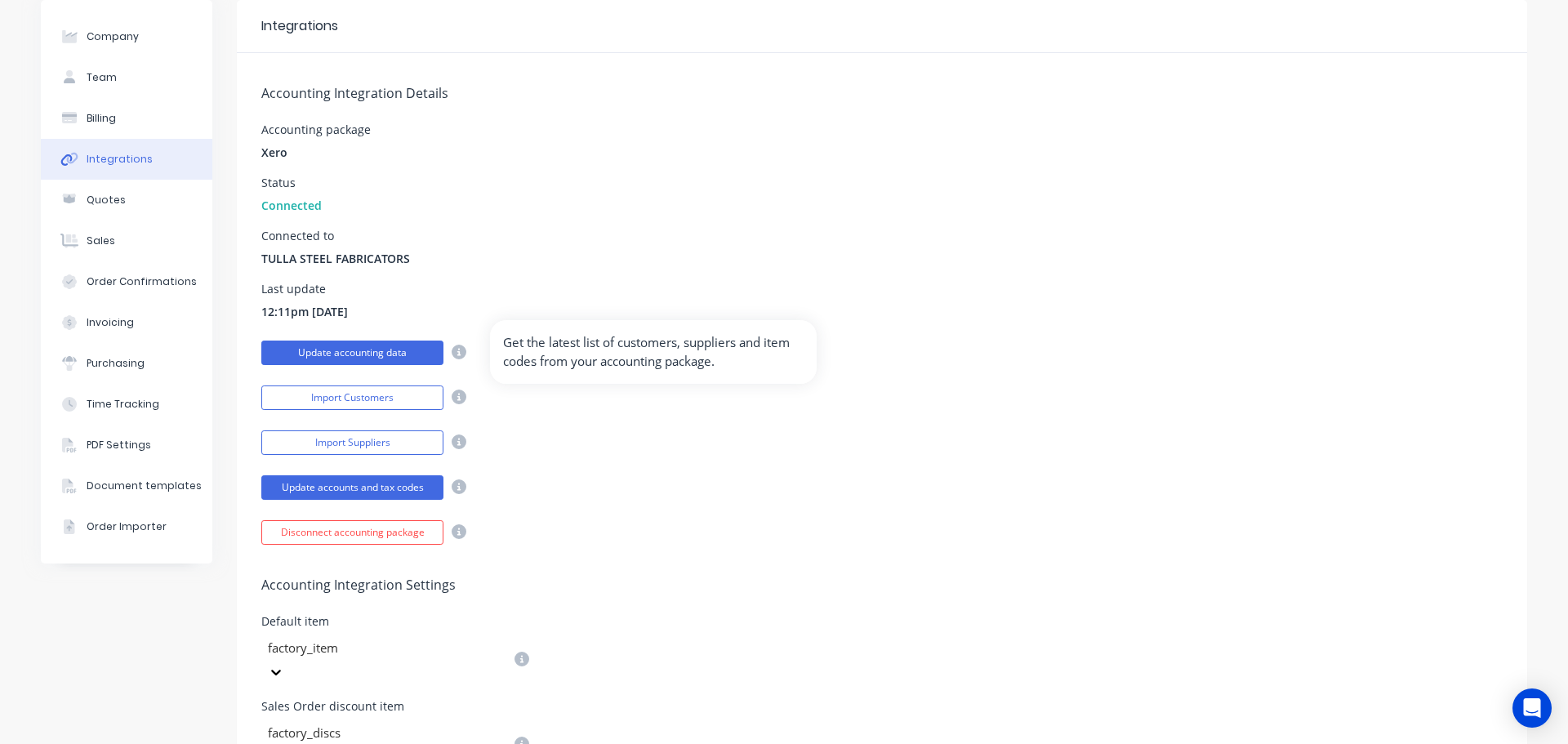
click at [402, 352] on button "Update accounting data" at bounding box center [353, 353] width 182 height 24
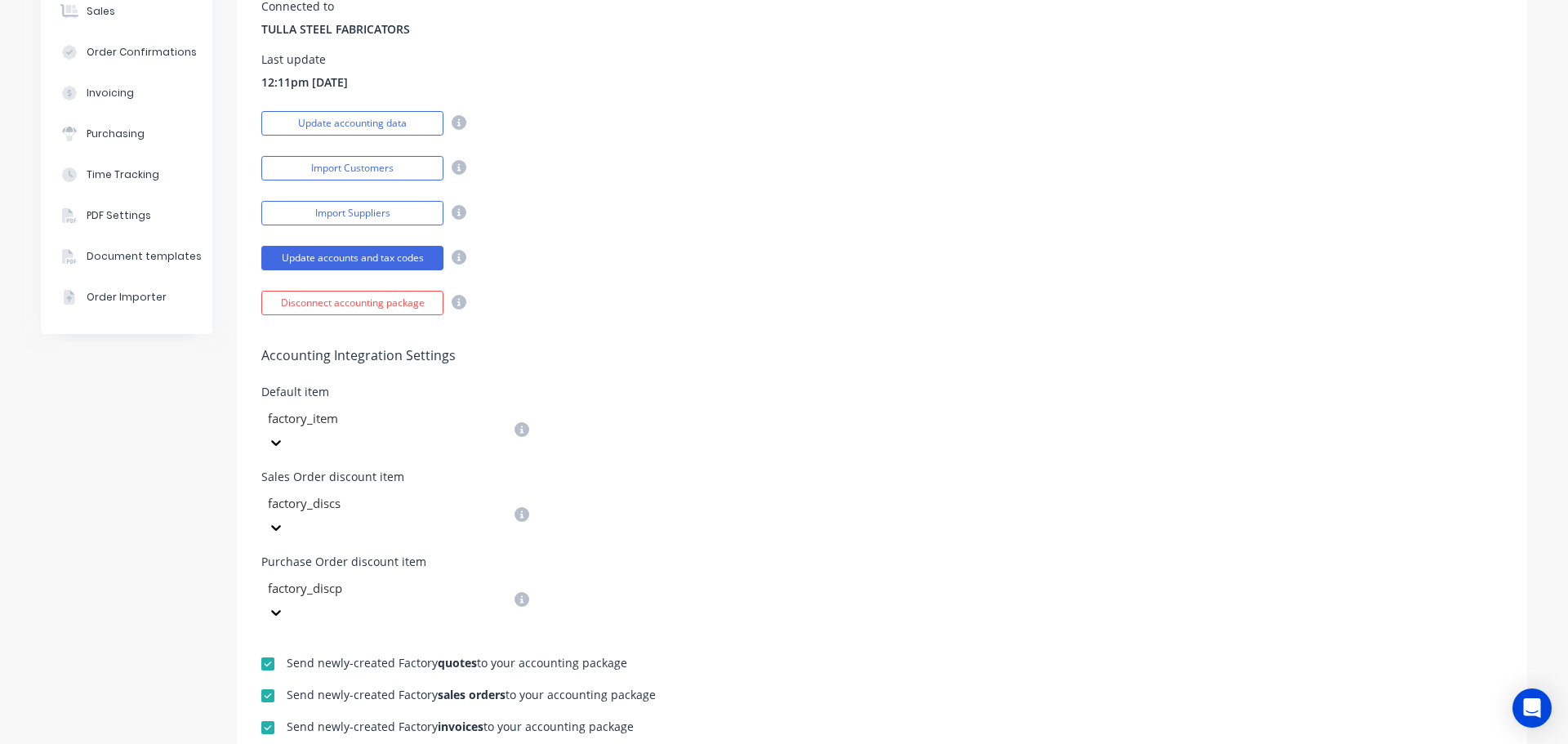
scroll to position [147, 0]
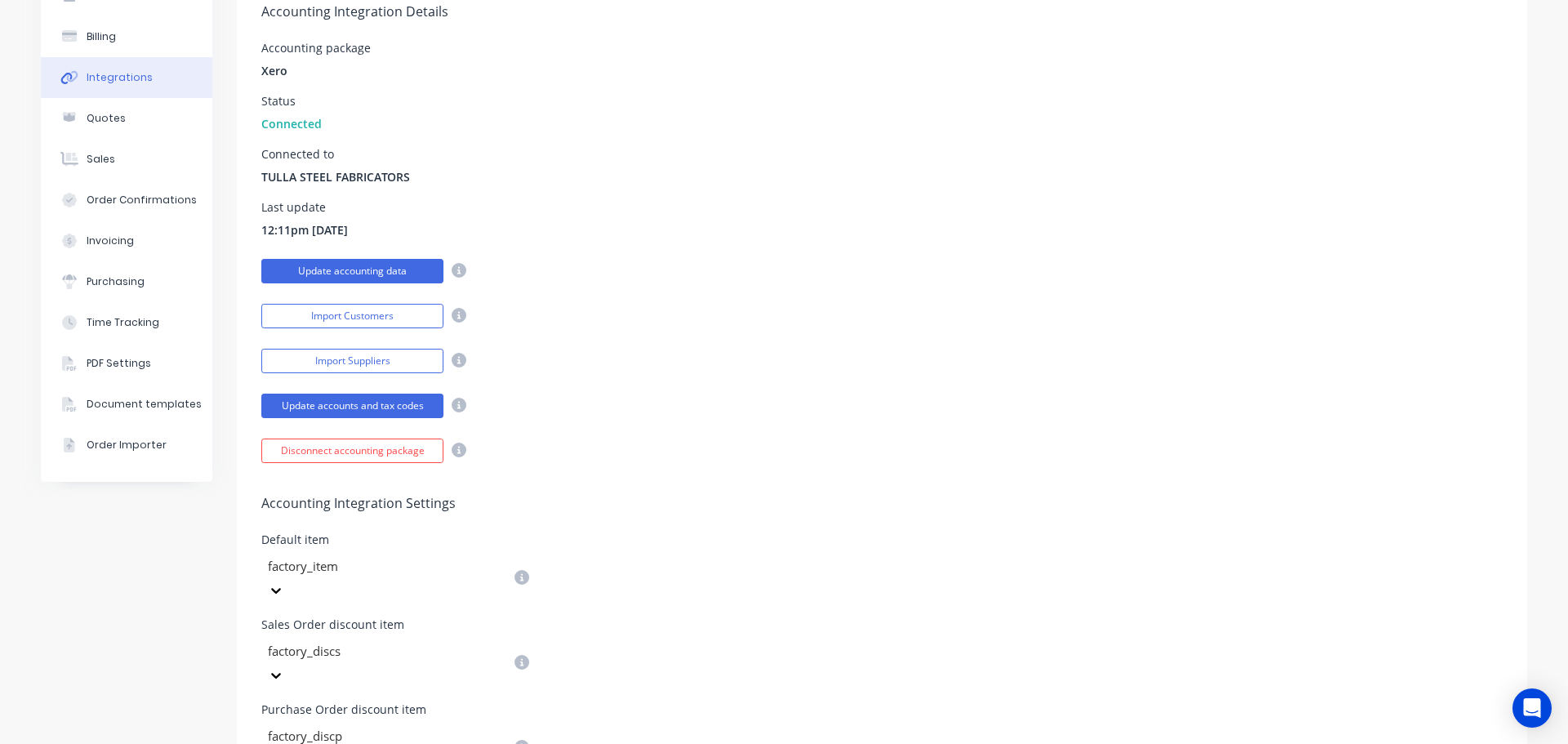
click at [417, 283] on button "Update accounting data" at bounding box center [353, 271] width 182 height 24
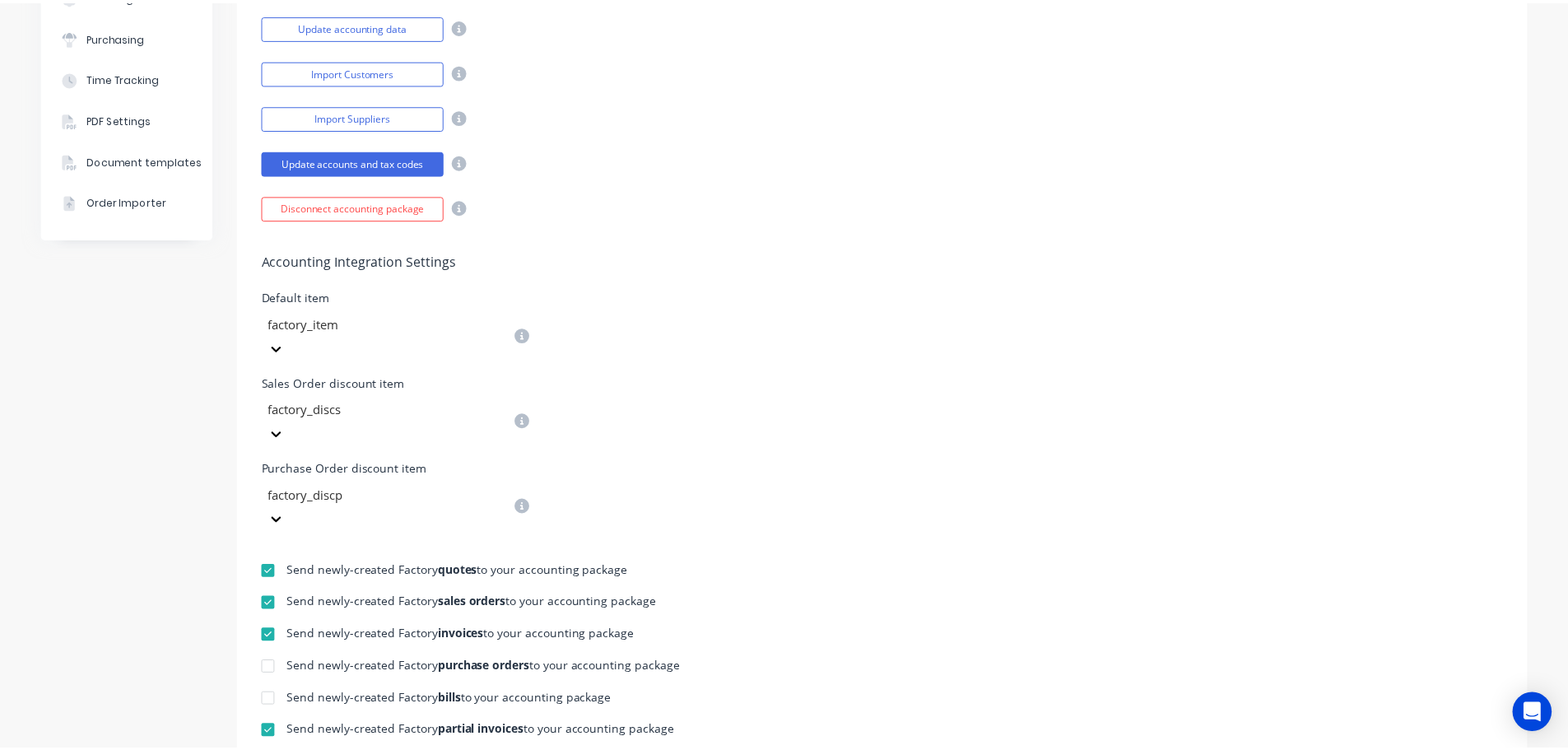
scroll to position [0, 0]
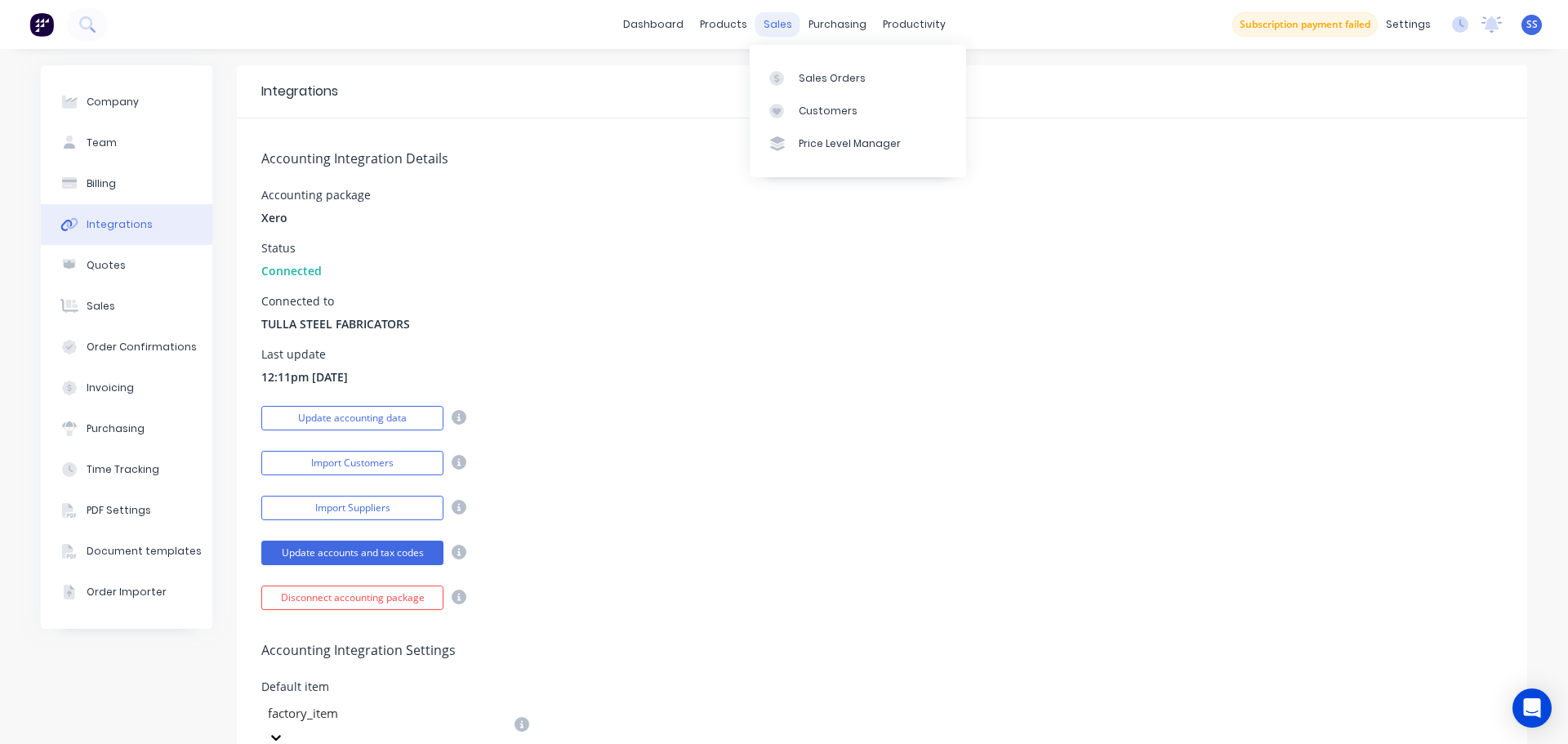
click at [775, 22] on div "sales" at bounding box center [778, 24] width 45 height 24
click at [830, 99] on link "Customers" at bounding box center [857, 111] width 216 height 32
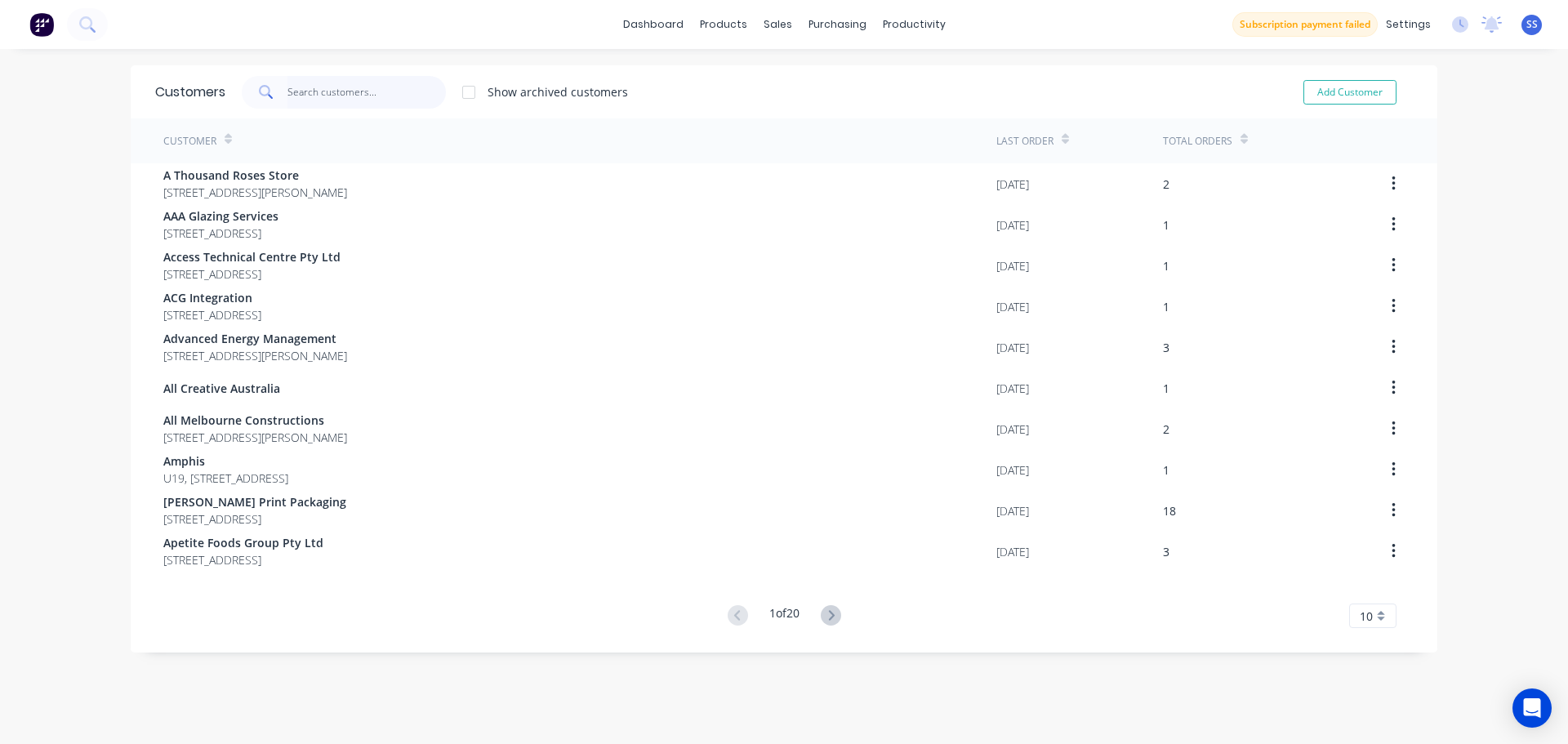
click at [298, 96] on input "text" at bounding box center [367, 92] width 160 height 32
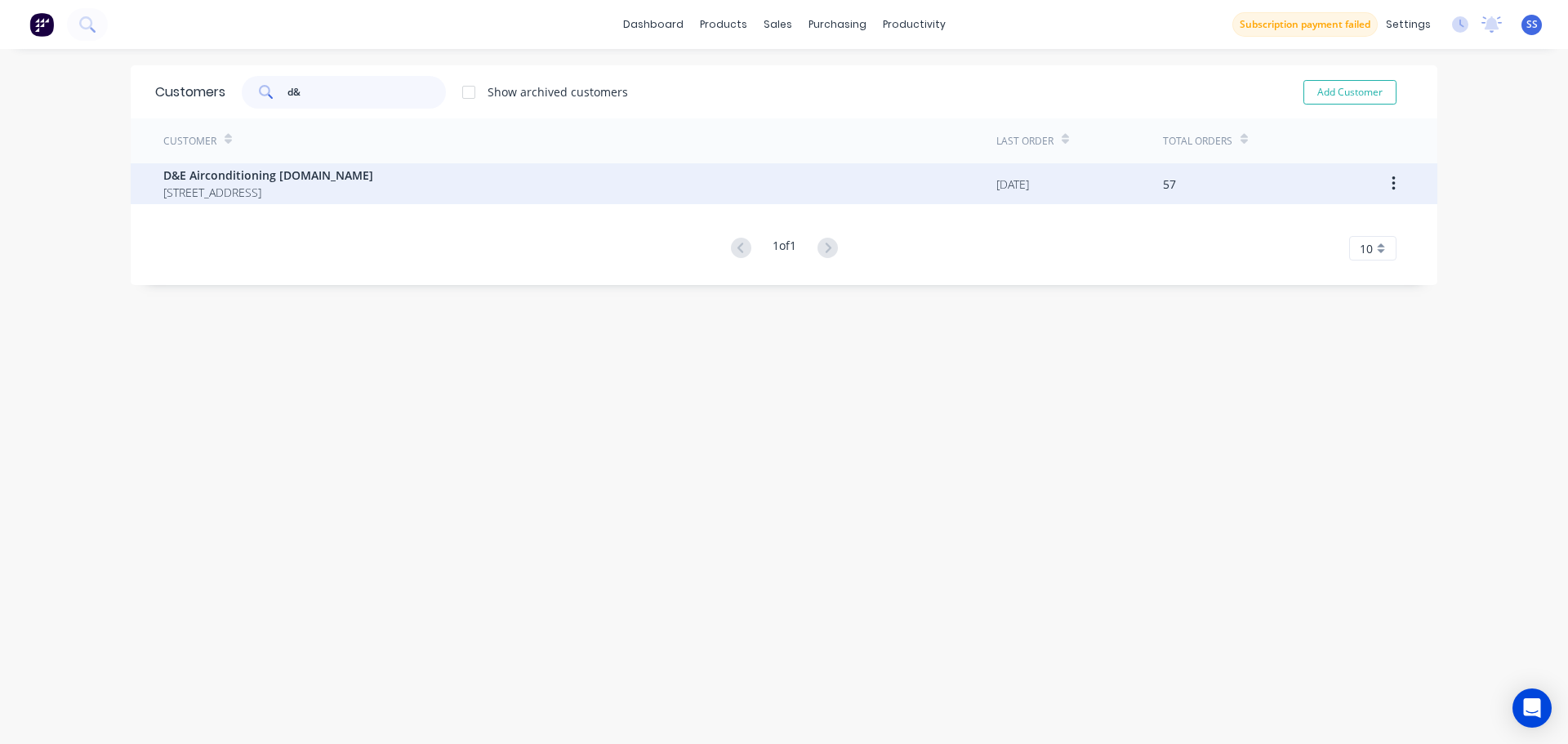
type input "d&"
click at [370, 170] on div "D&E Airconditioning Pty.Ltd 11 Corporate Ave Rowville Victoria 3178" at bounding box center [580, 183] width 833 height 41
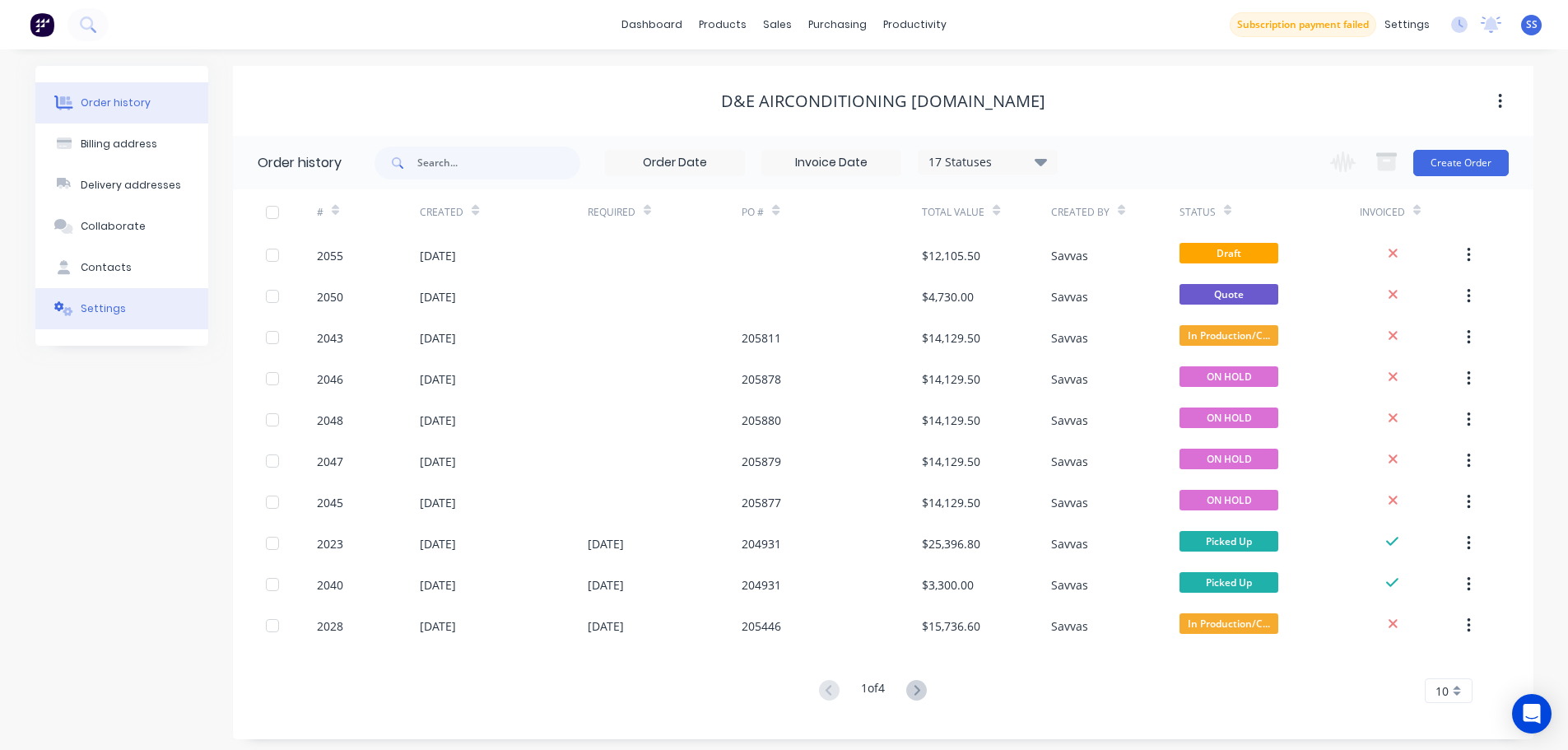
click at [160, 305] on button "Settings" at bounding box center [122, 308] width 173 height 41
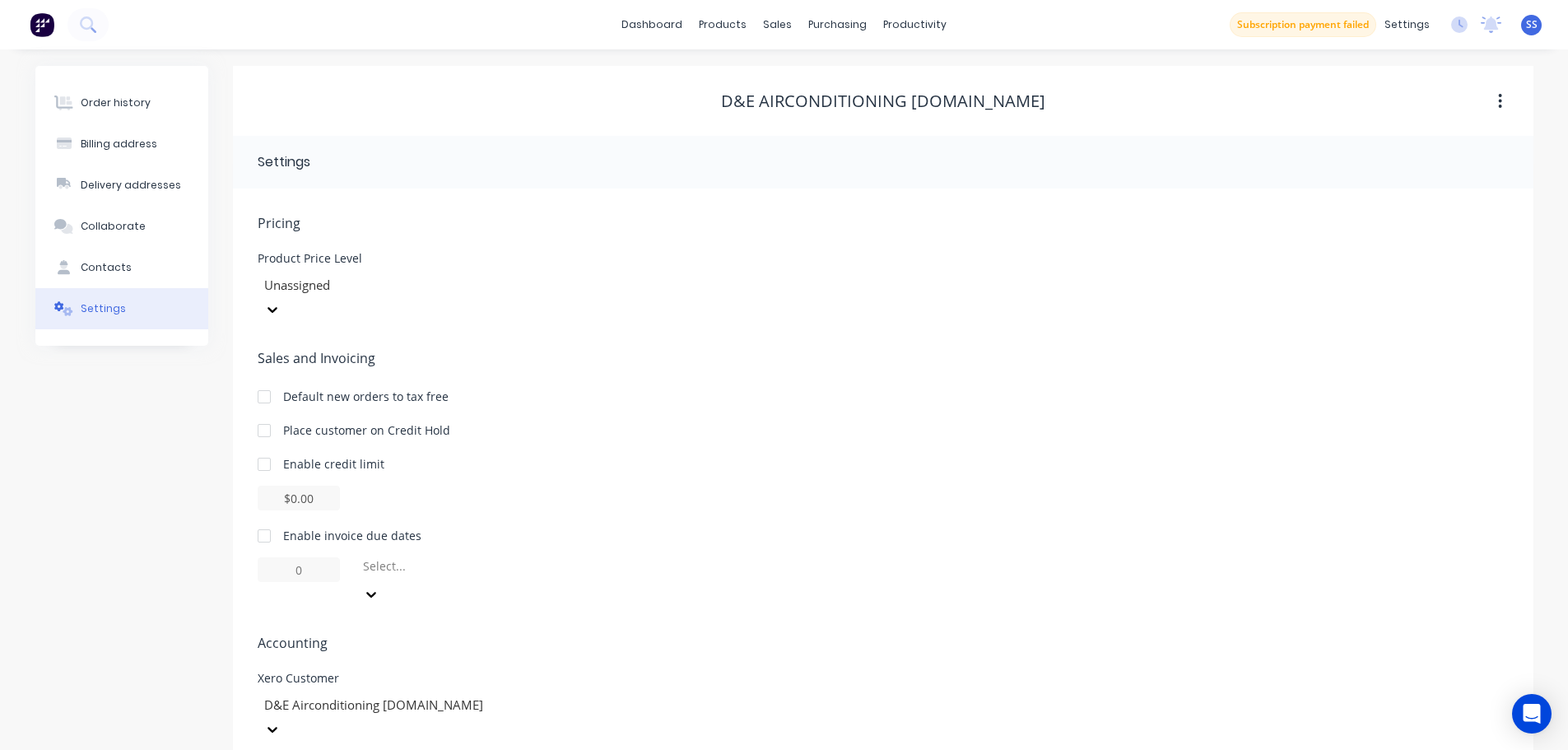
scroll to position [2, 0]
click at [134, 462] on div "Order history Billing address Delivery addresses Collaborate Contacts Settings" at bounding box center [122, 436] width 173 height 744
click at [307, 691] on div "D&E Airconditioning [DOMAIN_NAME]" at bounding box center [381, 715] width 247 height 49
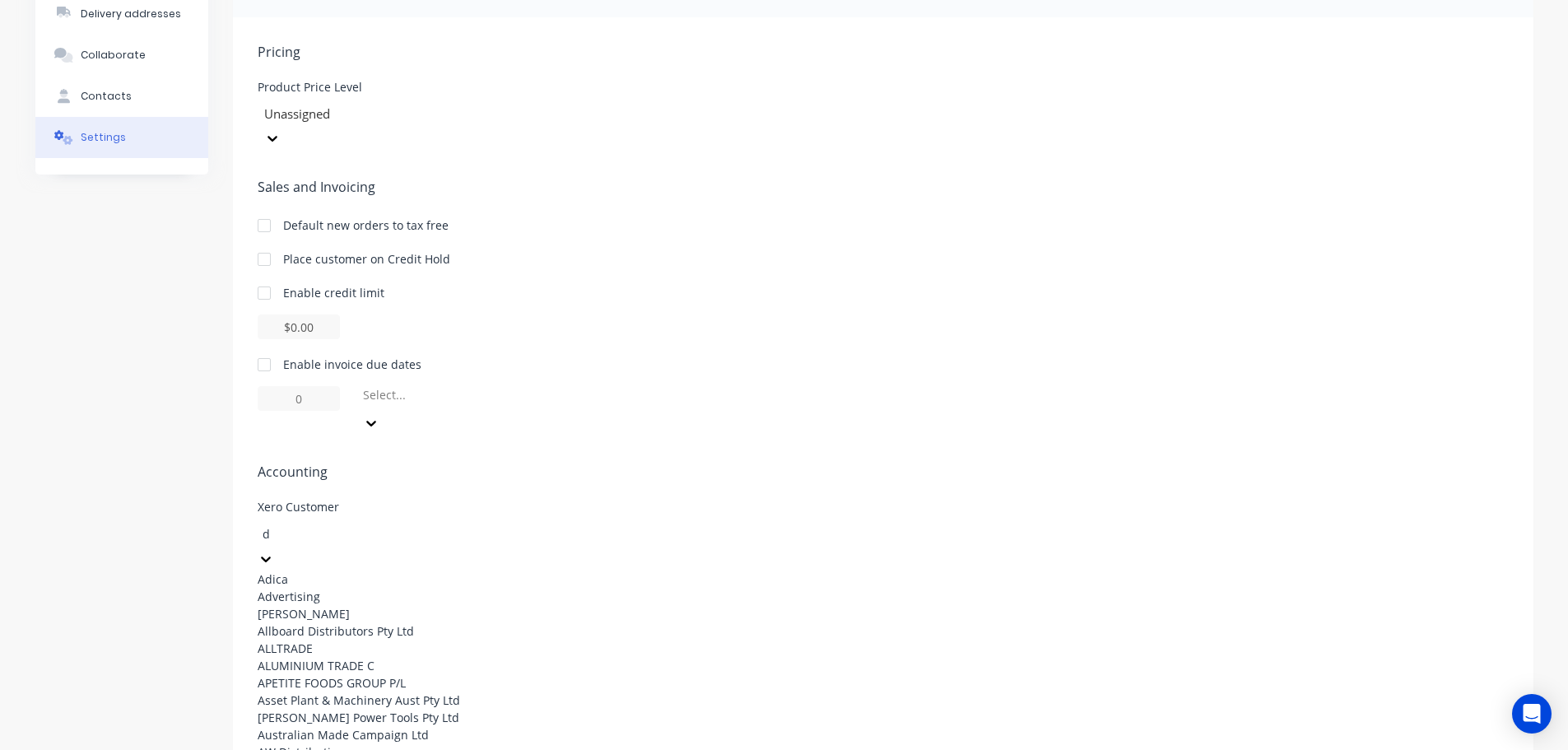
type input "d&"
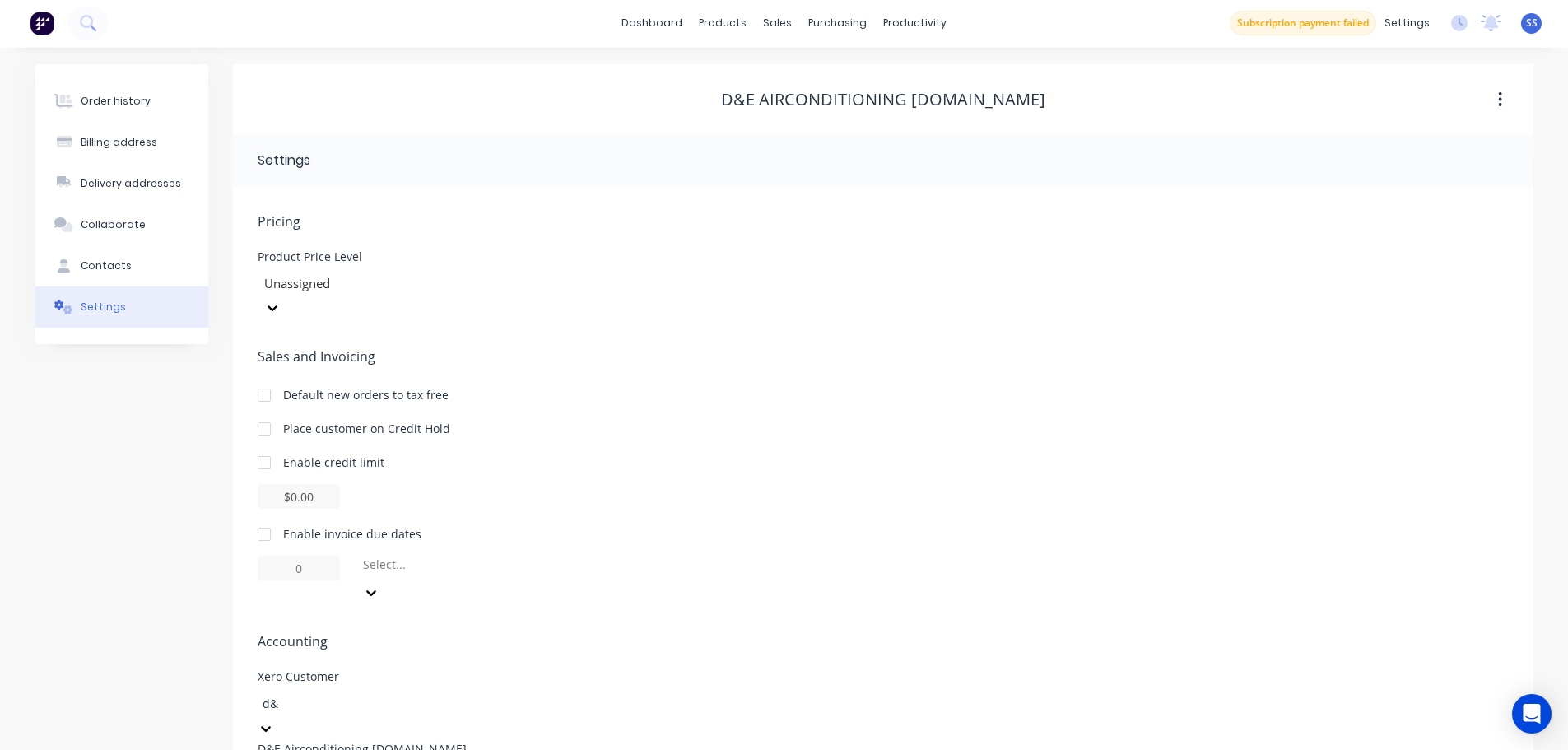
click at [316, 740] on div "D&E Airconditioning [DOMAIN_NAME]" at bounding box center [381, 748] width 247 height 17
click at [125, 116] on button "Order history" at bounding box center [122, 103] width 173 height 41
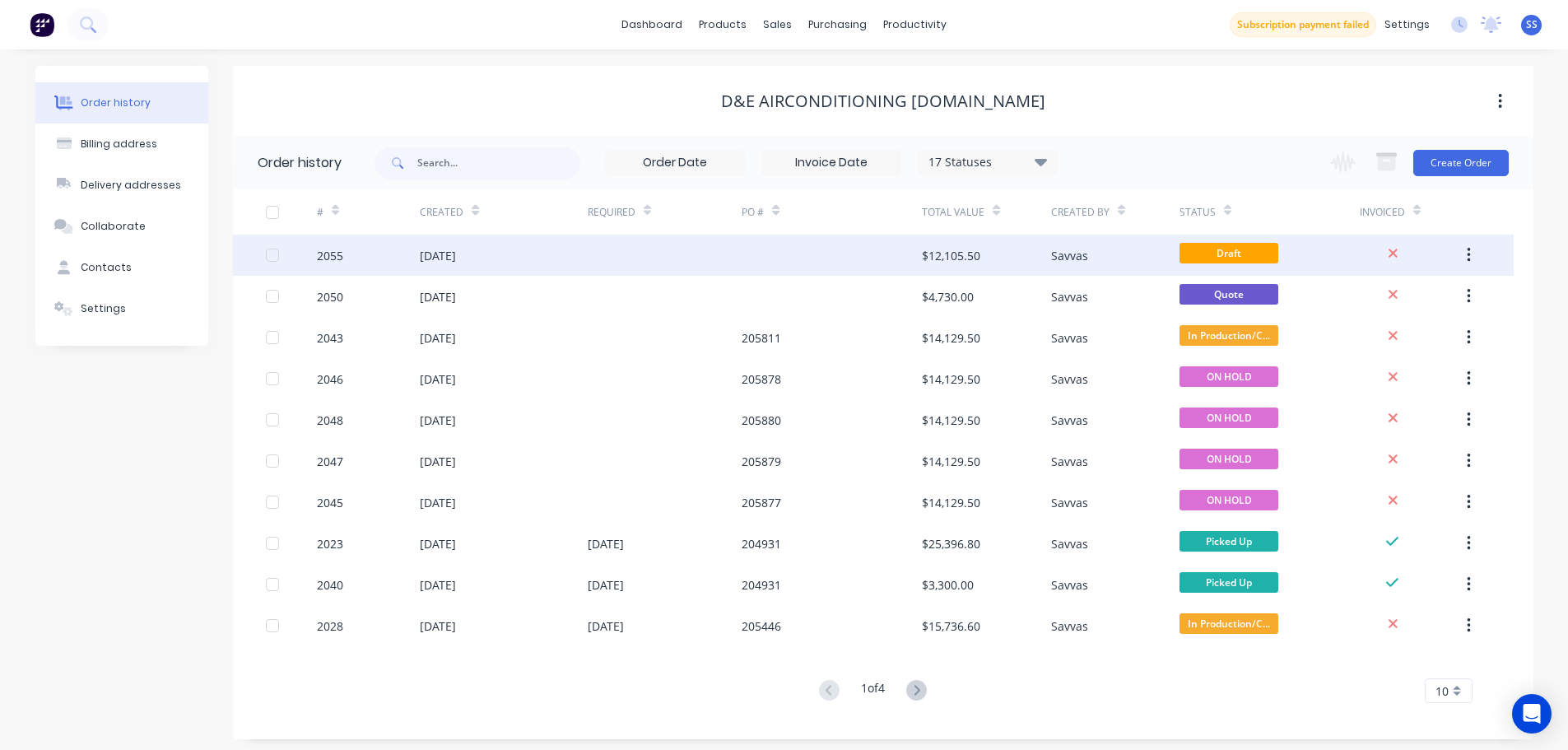
click at [794, 245] on div at bounding box center [832, 255] width 180 height 41
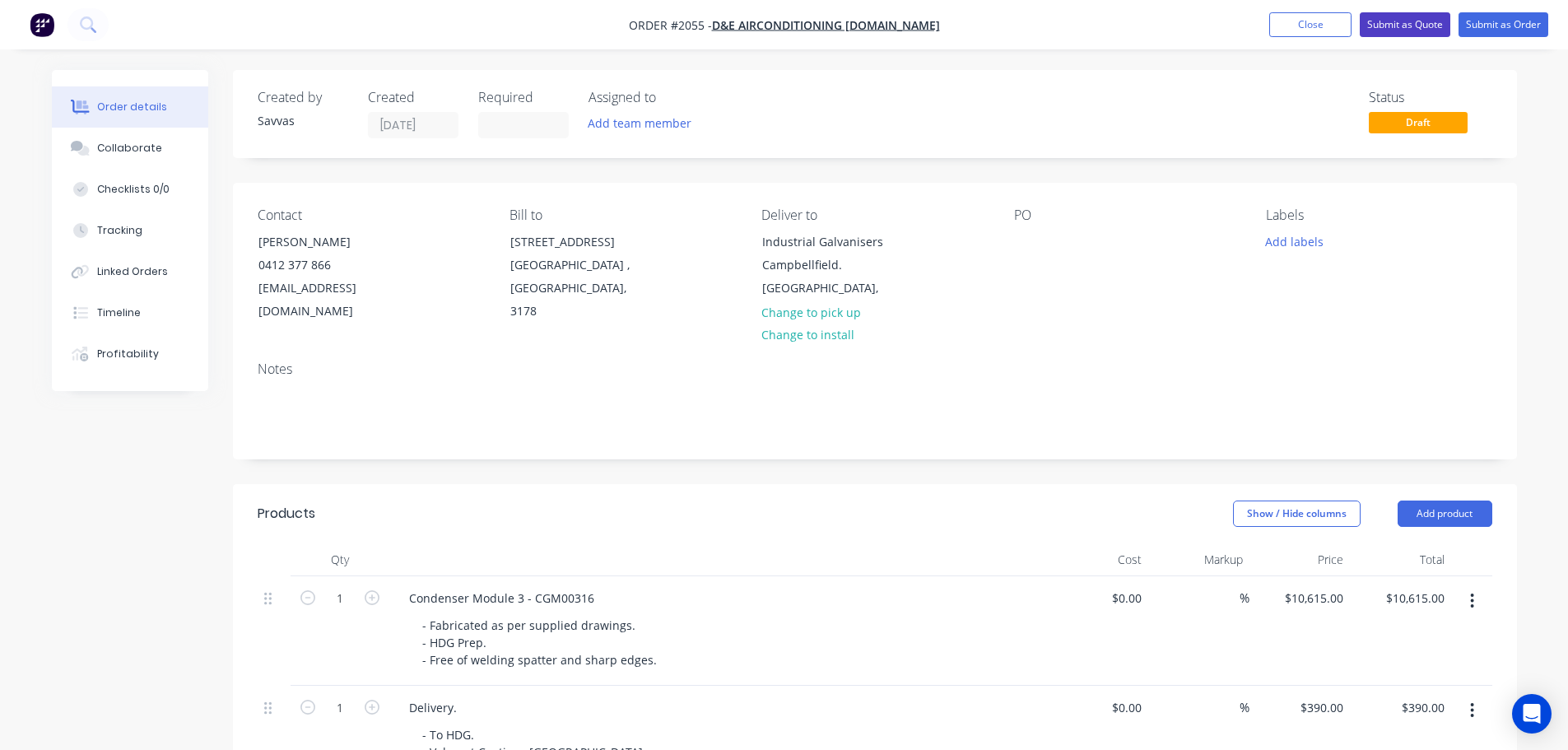
click at [1384, 34] on button "Submit as Quote" at bounding box center [1405, 25] width 91 height 25
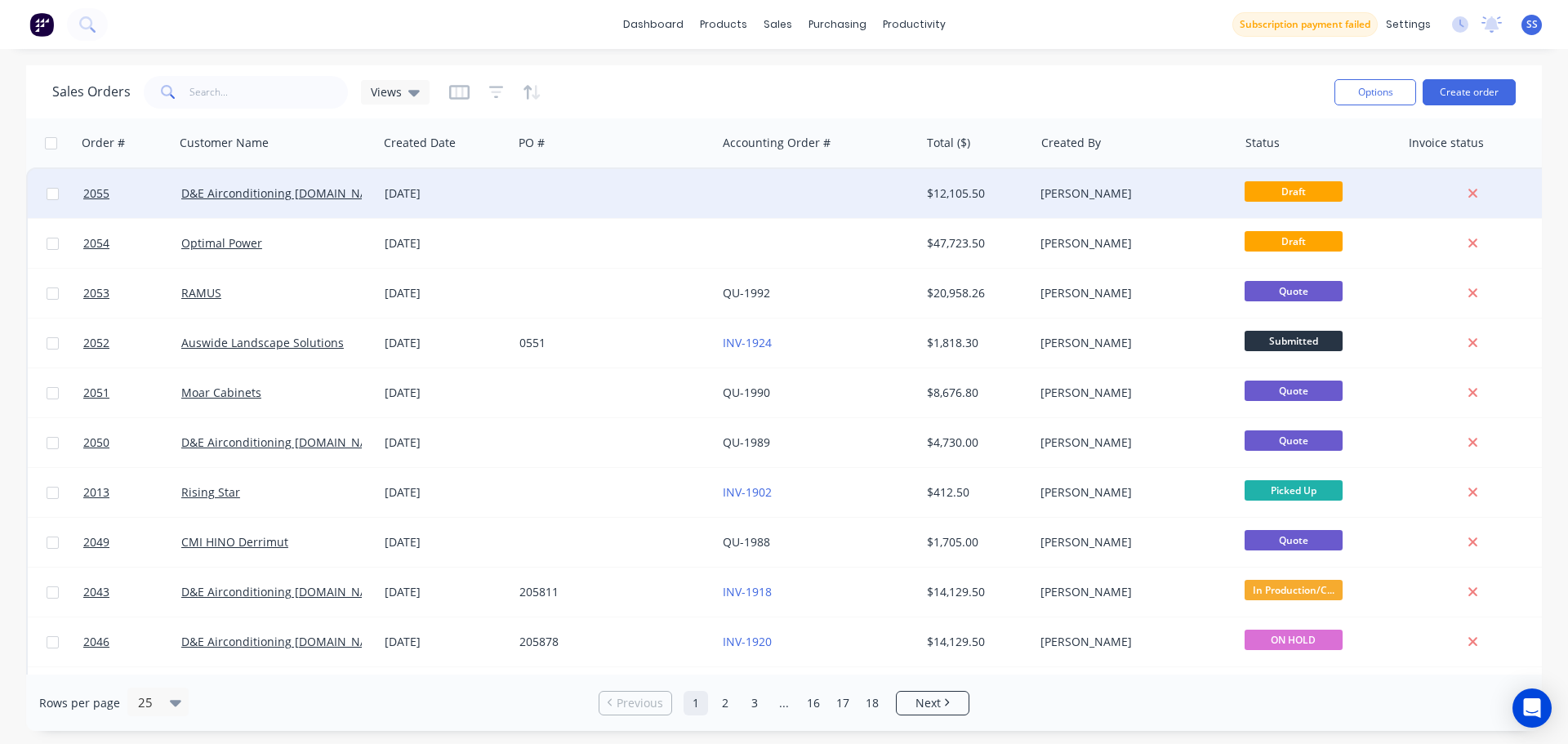
click at [591, 202] on div at bounding box center [614, 193] width 203 height 49
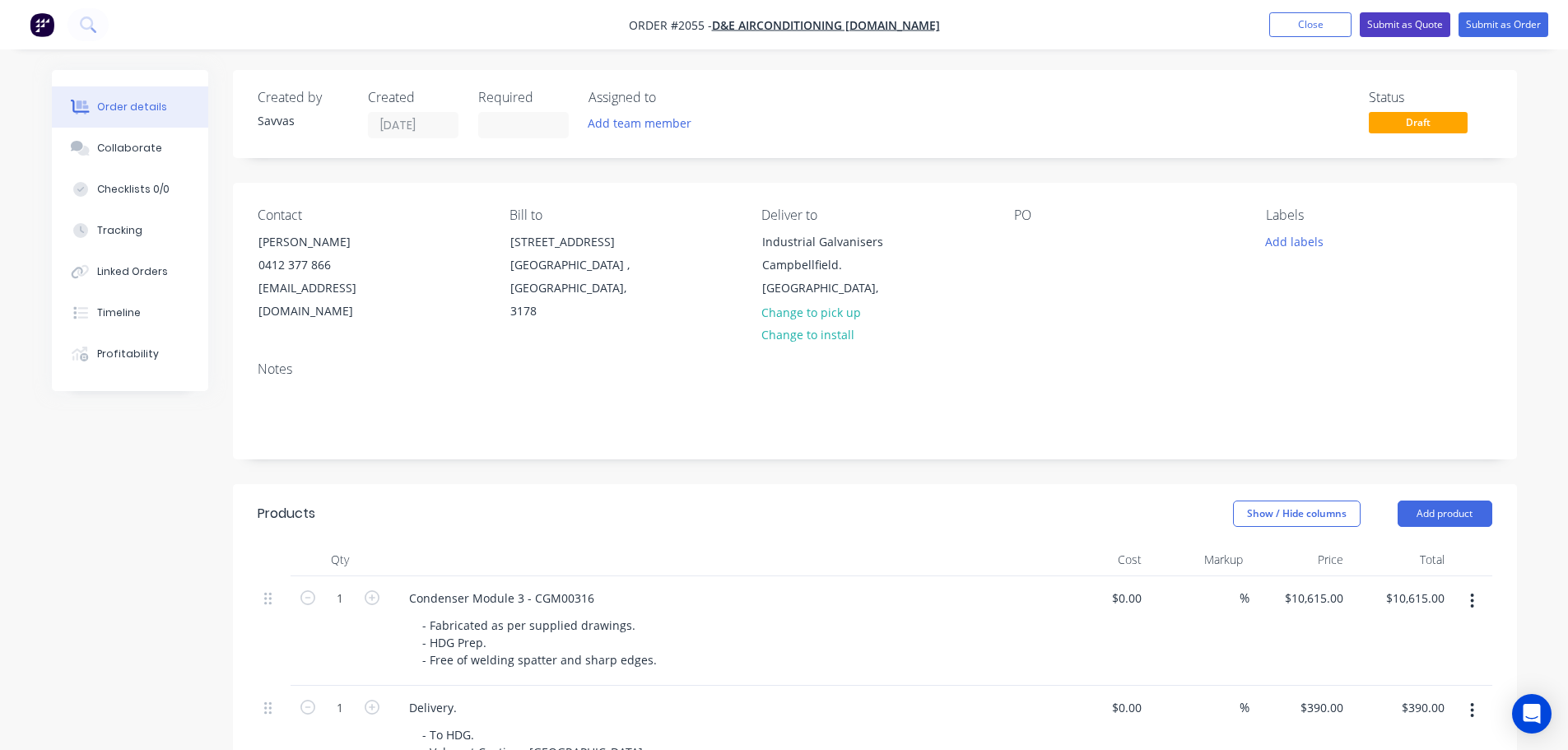
click at [1415, 25] on button "Submit as Quote" at bounding box center [1405, 25] width 91 height 25
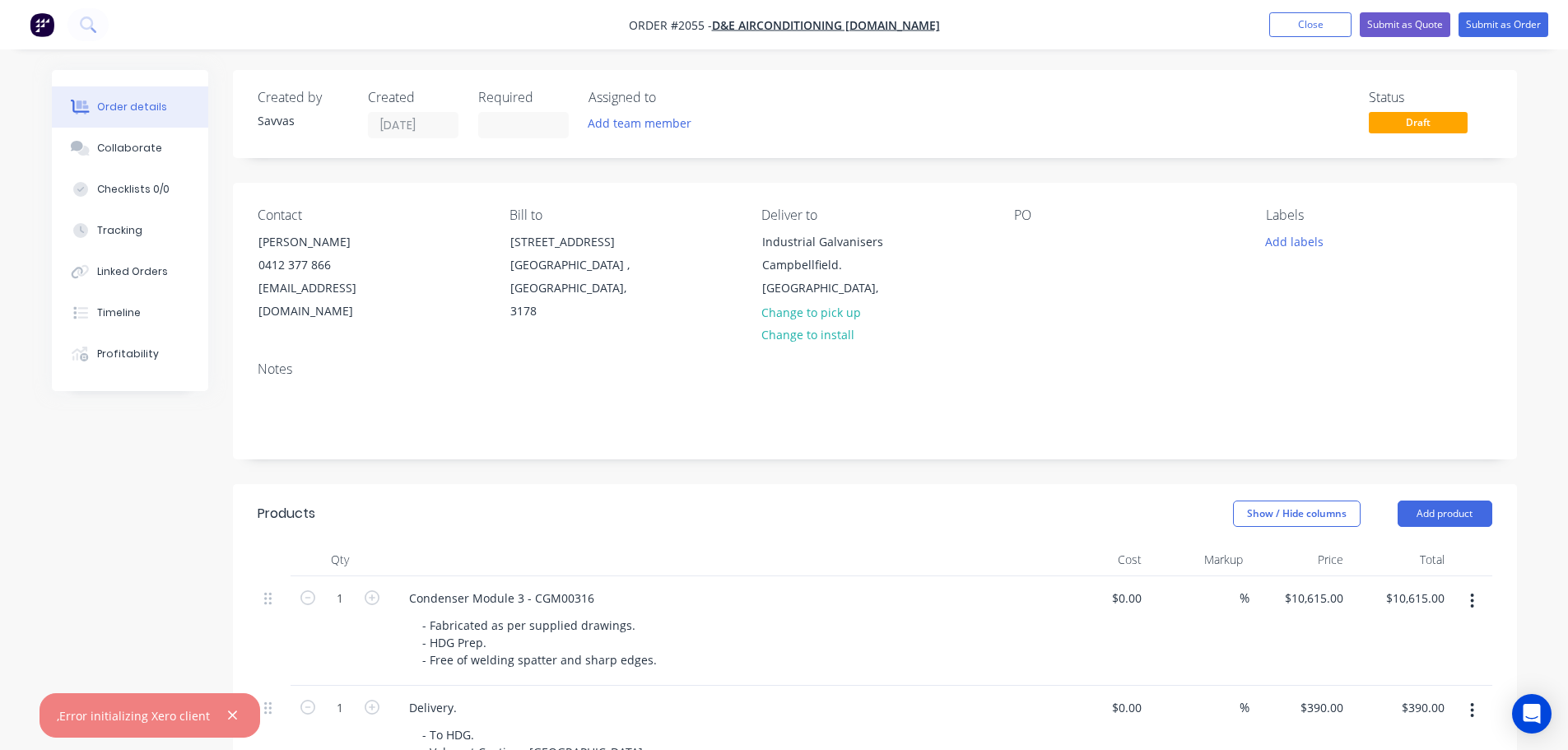
click at [1353, 20] on ul "Add product Close Submit as Quote Submit as Order" at bounding box center [1409, 25] width 318 height 25
click at [1342, 23] on button "Close" at bounding box center [1310, 25] width 83 height 25
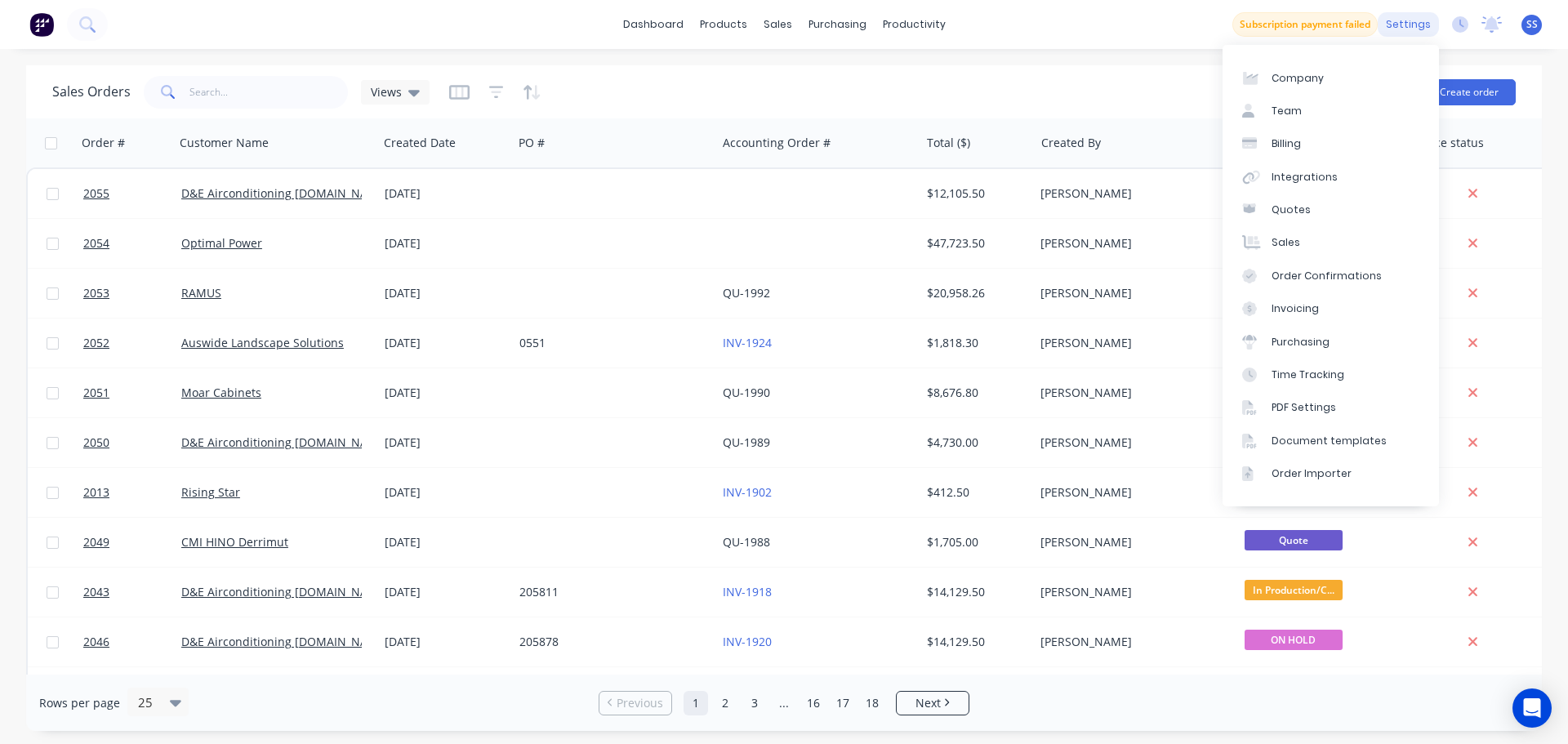
click at [1421, 32] on div "settings" at bounding box center [1408, 24] width 61 height 24
click at [1349, 166] on link "Integrations" at bounding box center [1331, 177] width 216 height 32
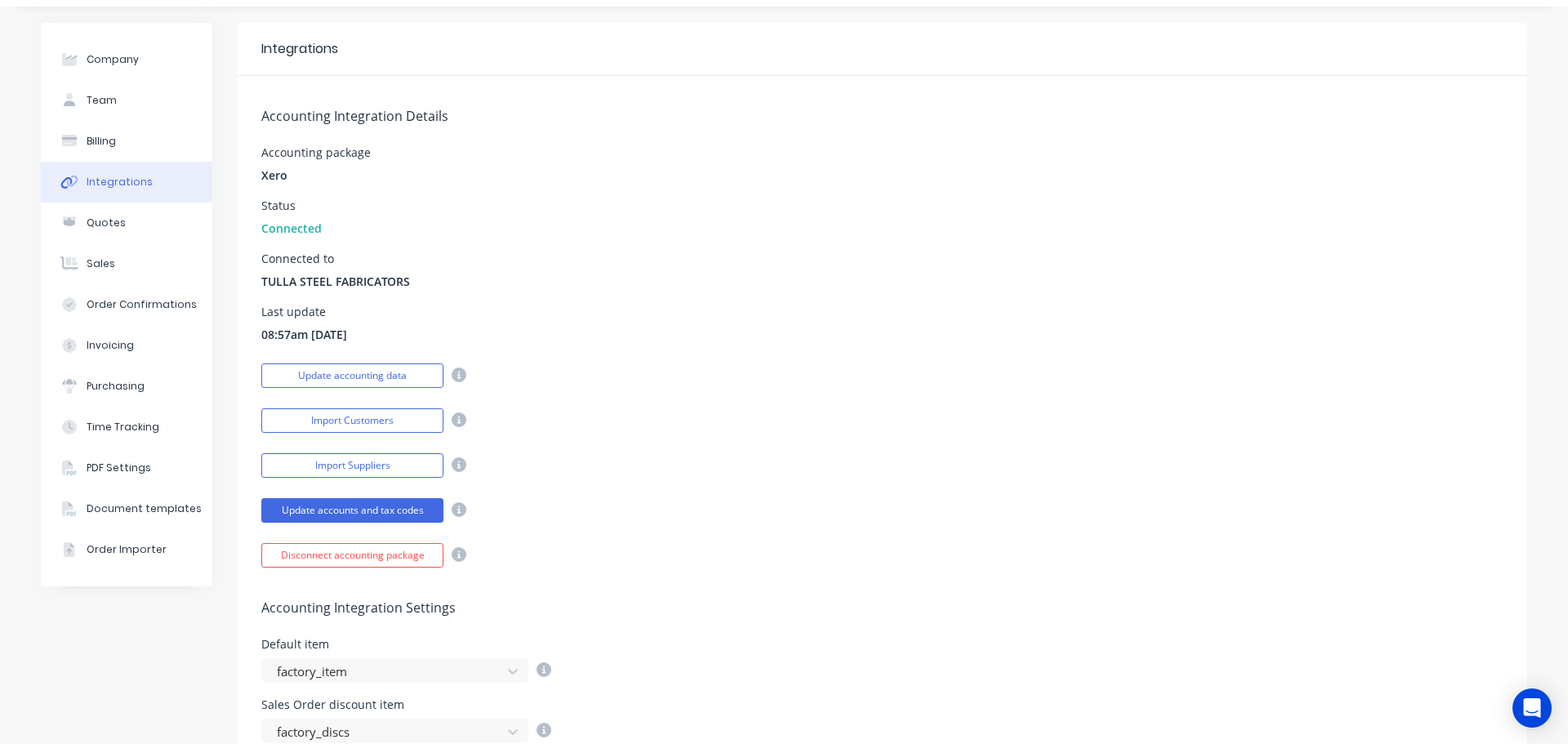
scroll to position [82, 0]
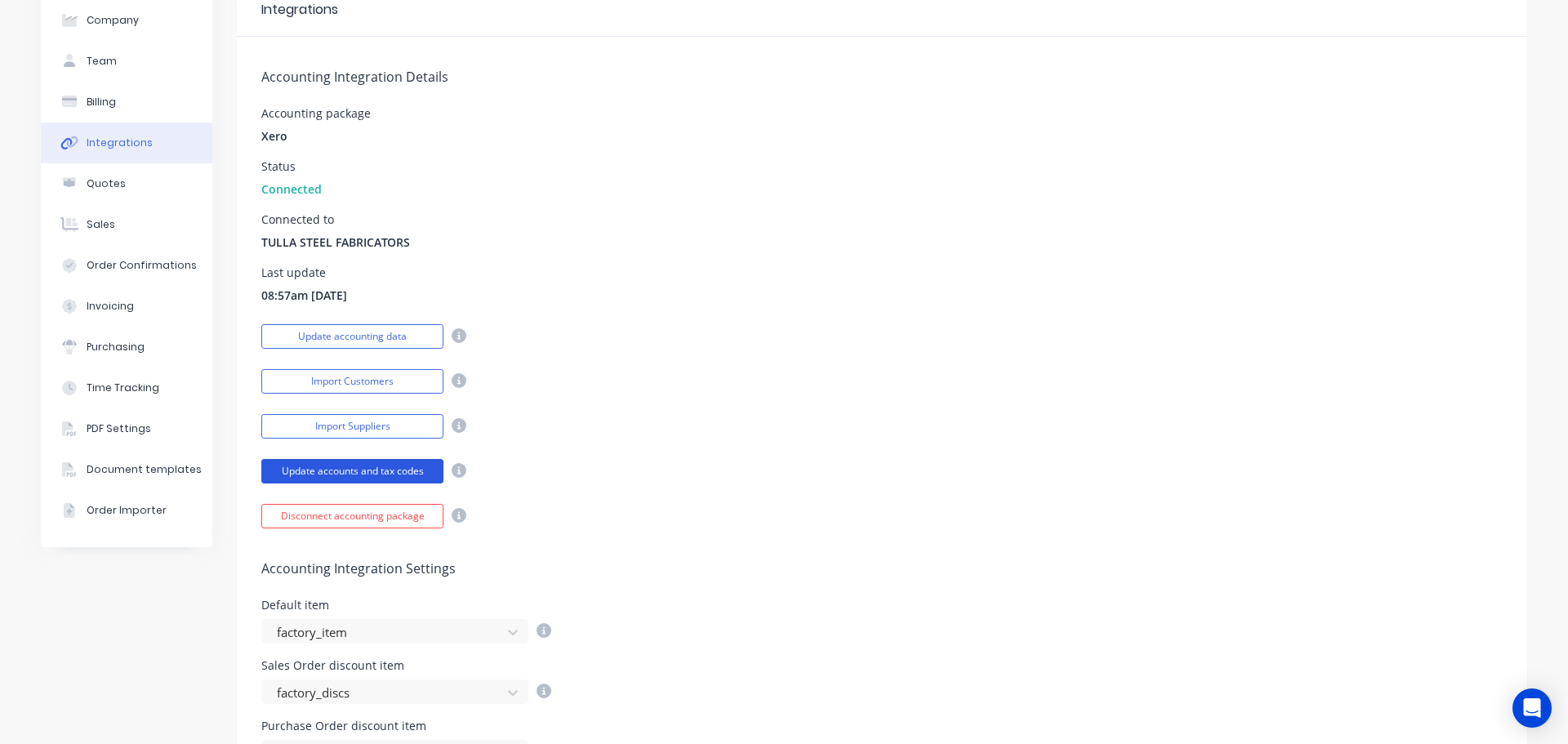
click at [426, 464] on button "Update accounts and tax codes" at bounding box center [353, 471] width 182 height 24
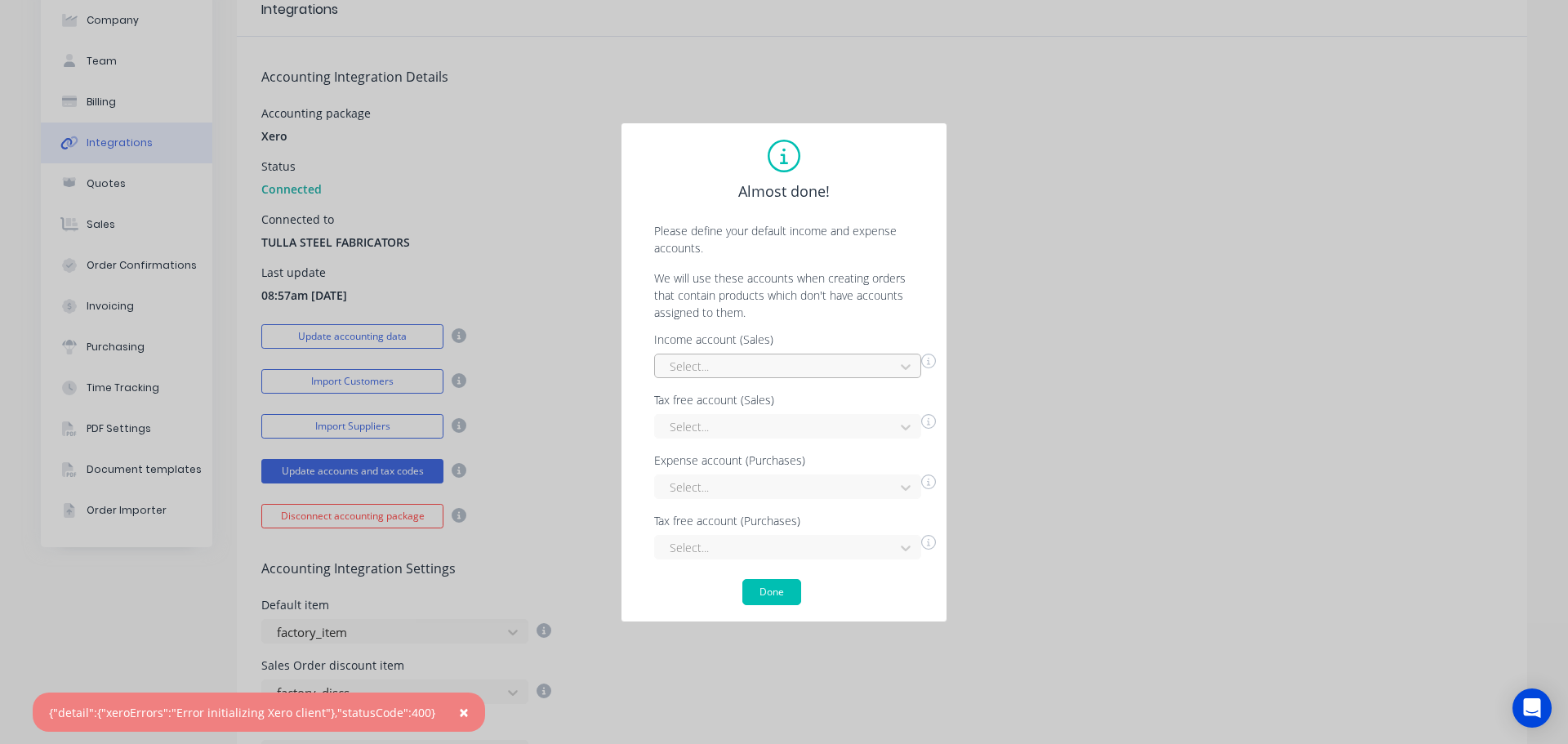
click at [789, 362] on div at bounding box center [777, 366] width 218 height 21
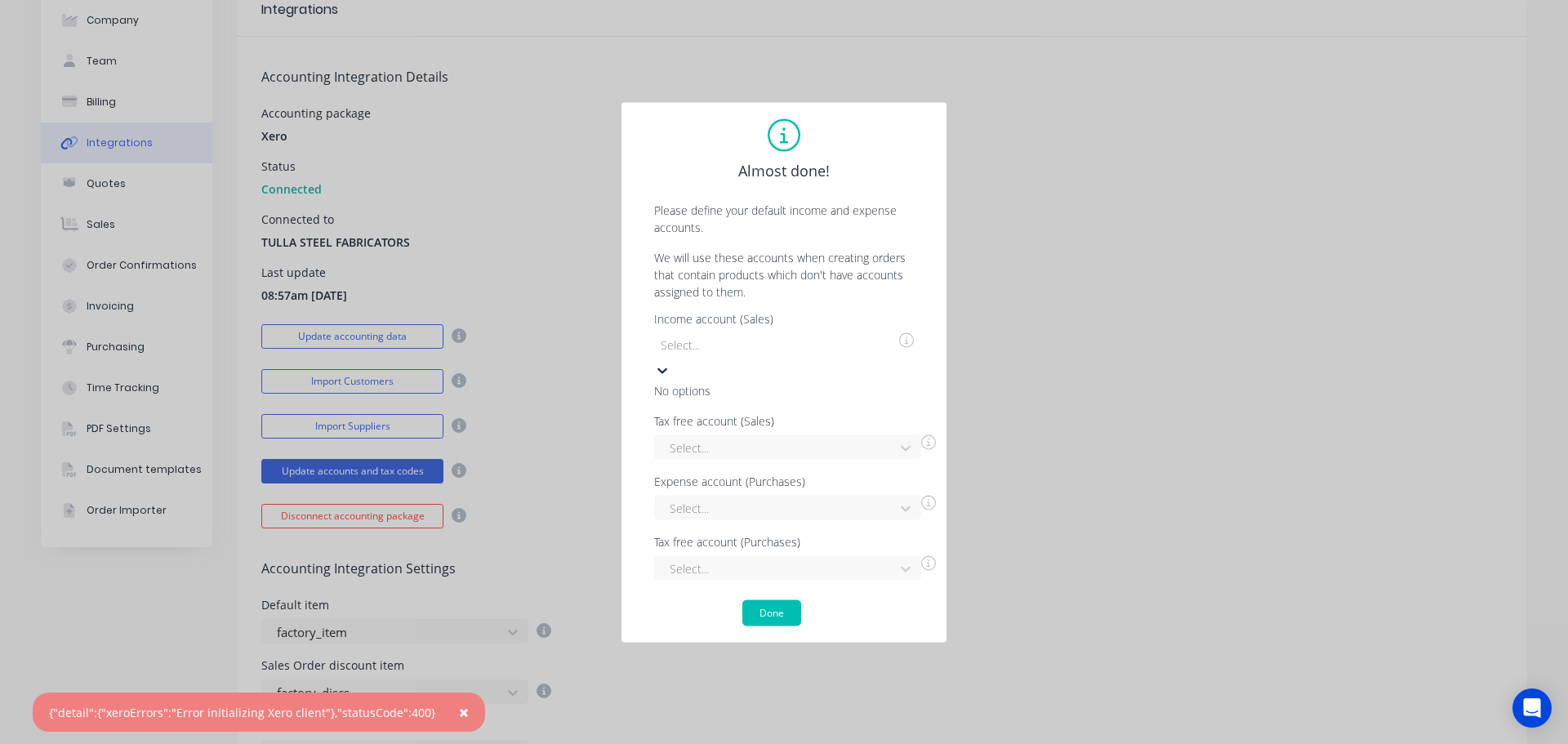
click at [789, 355] on div at bounding box center [776, 344] width 235 height 21
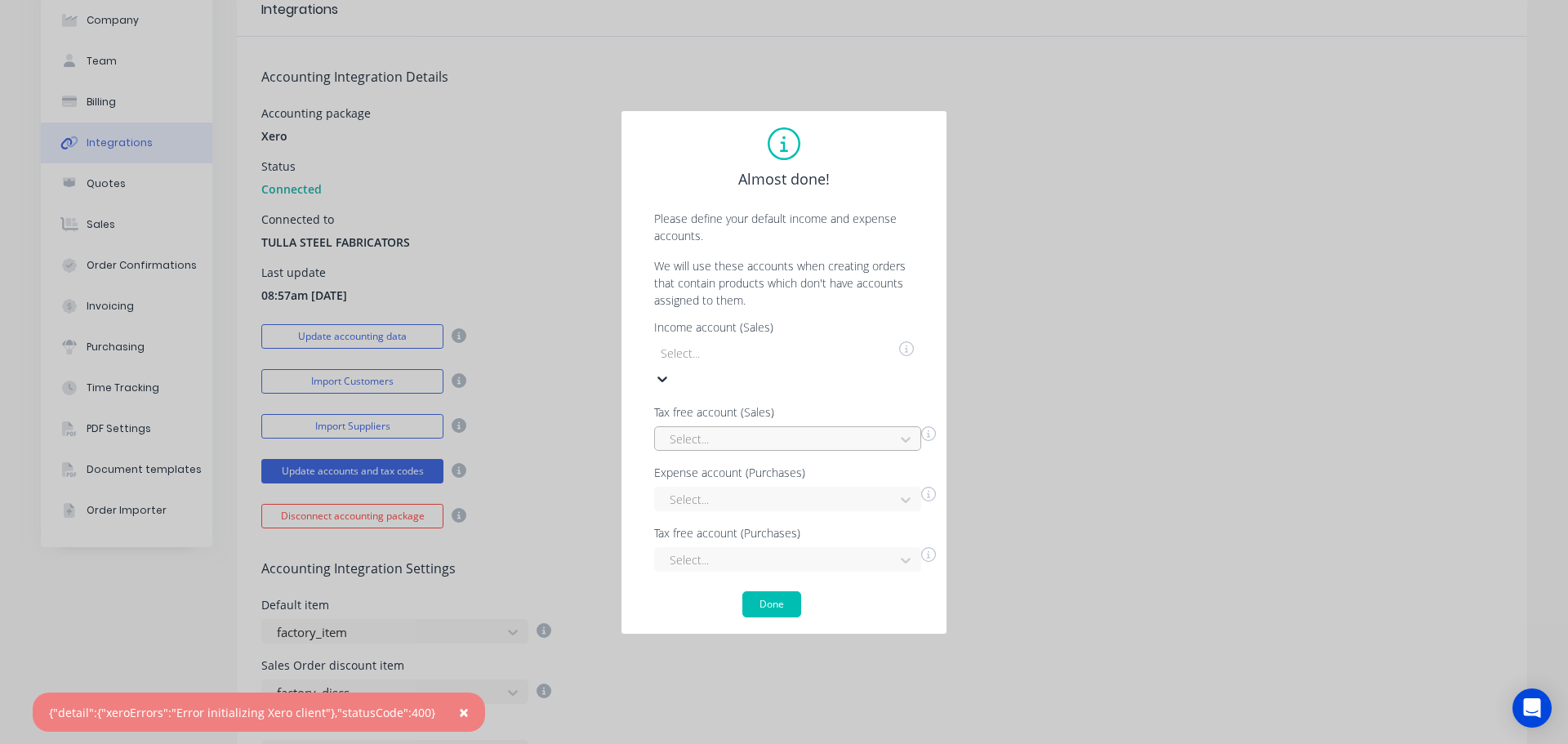
click at [784, 409] on div "Tax free account (Sales) Select..." at bounding box center [794, 428] width 281 height 44
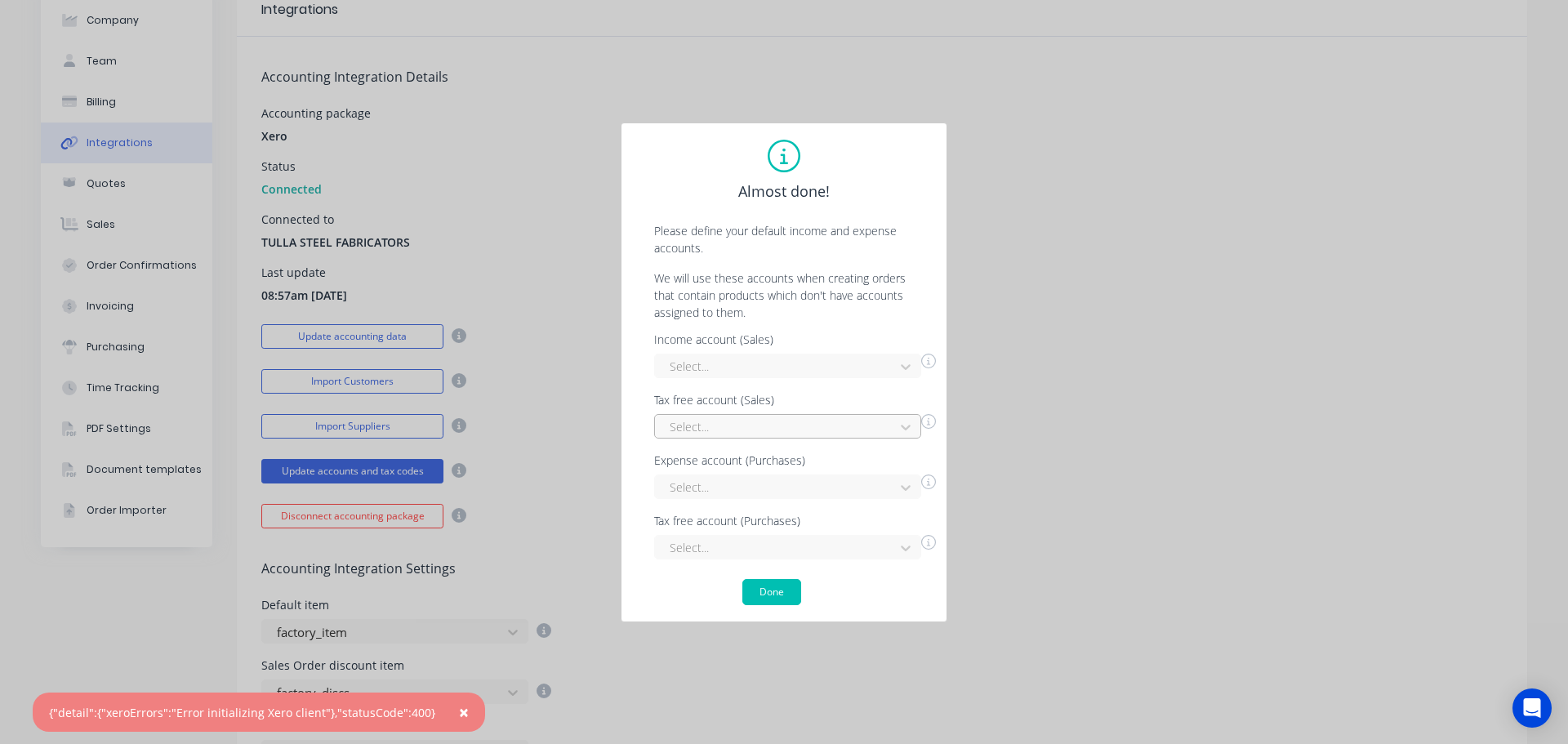
click at [784, 418] on div at bounding box center [777, 427] width 218 height 21
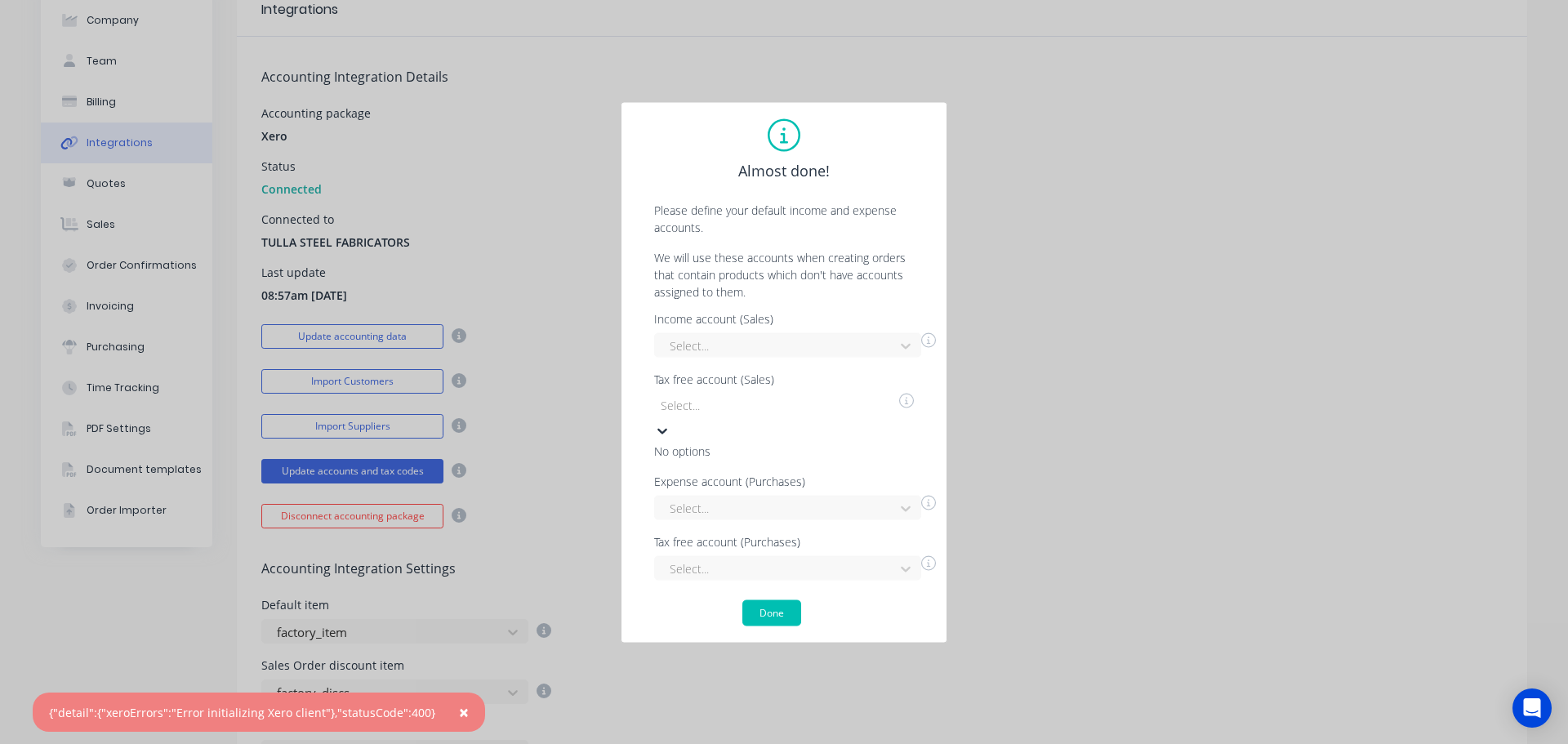
click at [784, 416] on div at bounding box center [776, 405] width 235 height 21
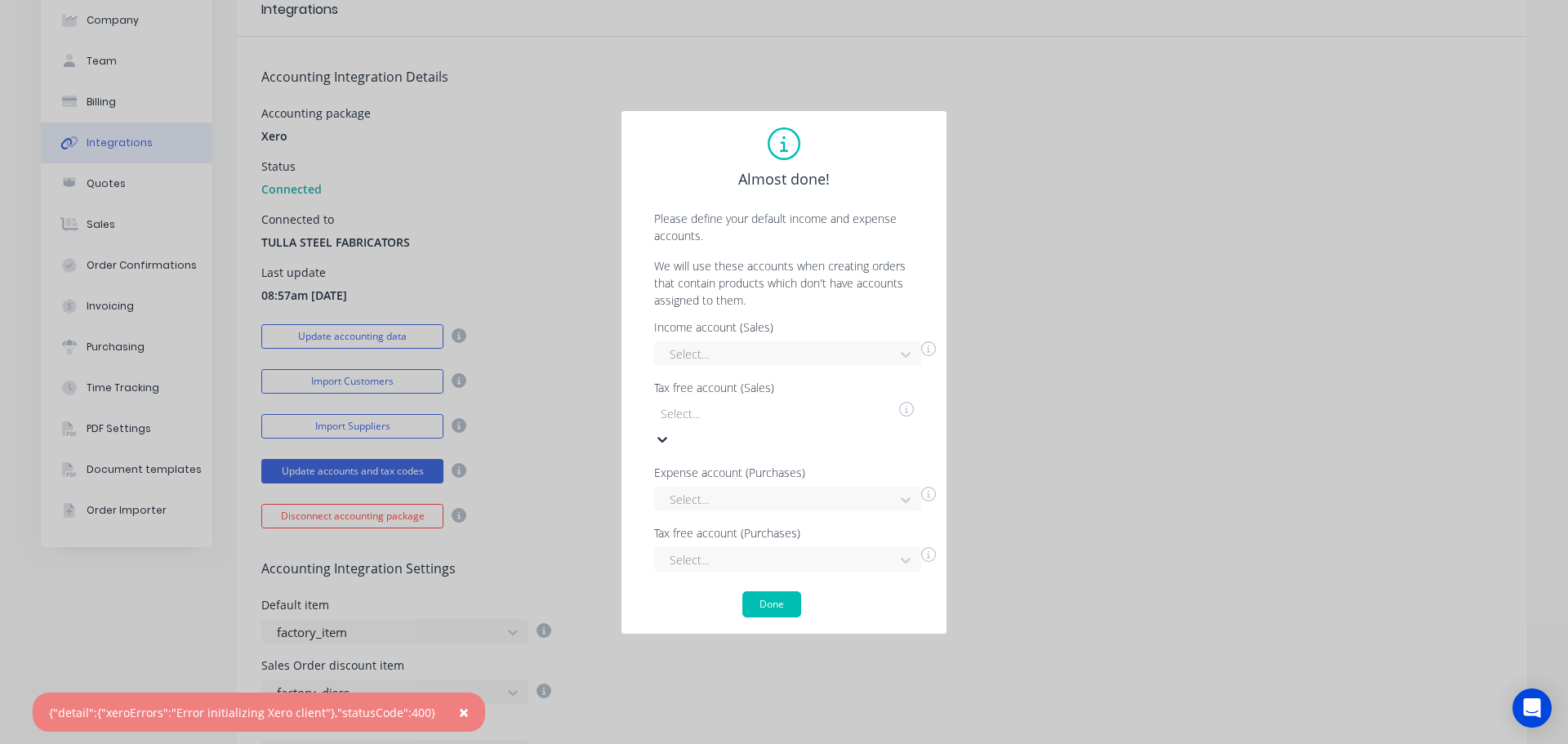
click at [780, 469] on div "Expense account (Purchases) Select..." at bounding box center [794, 489] width 281 height 44
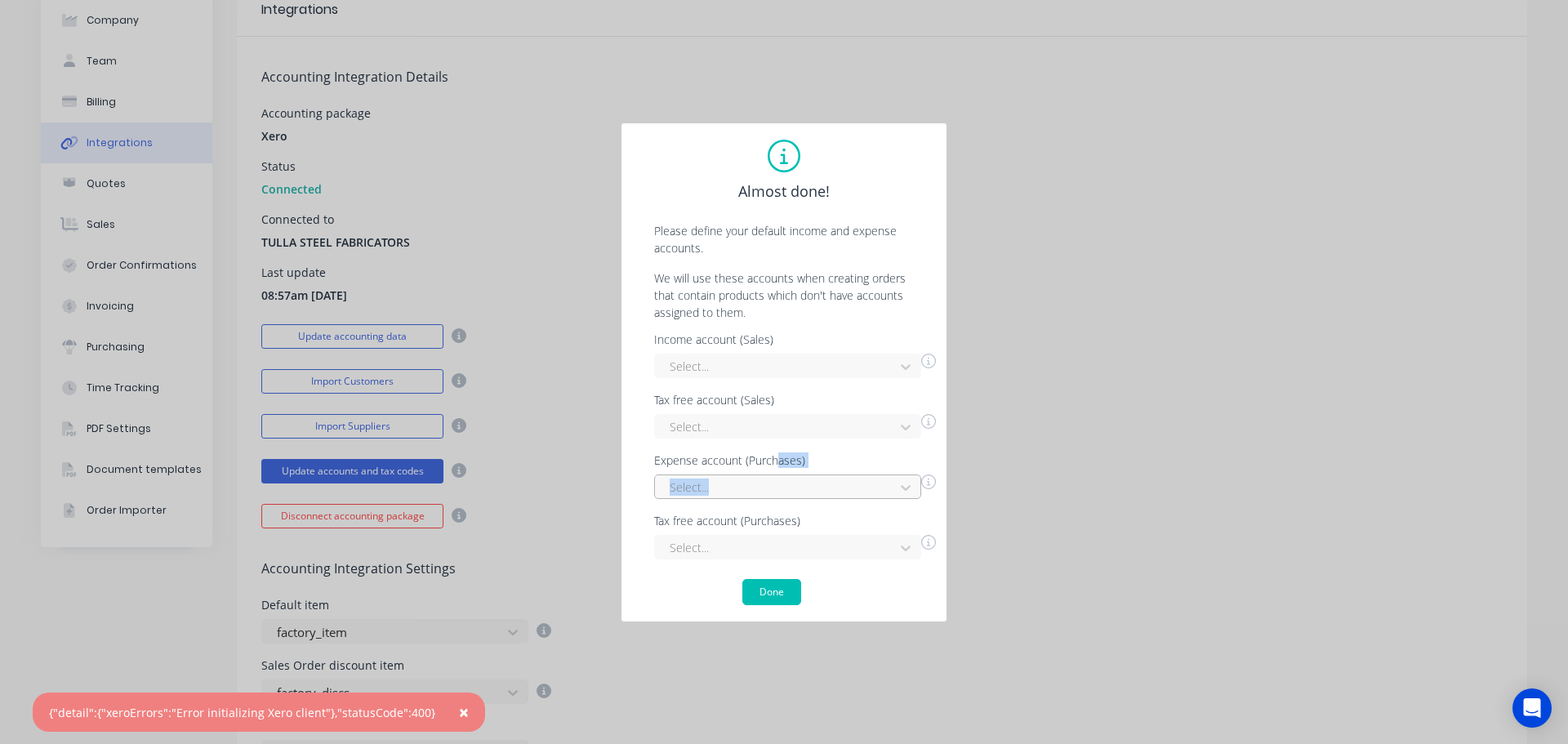
click at [782, 478] on div at bounding box center [777, 487] width 218 height 21
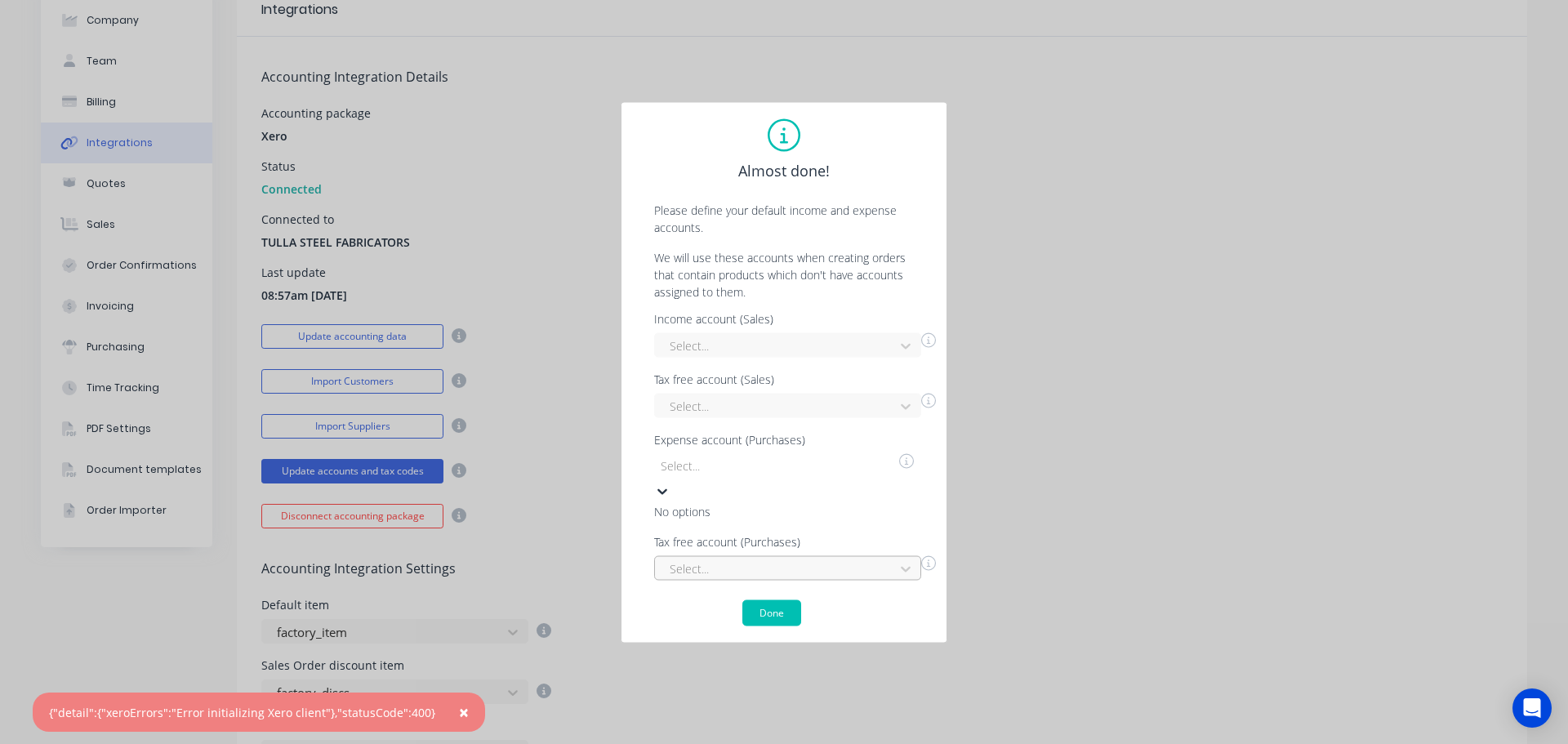
click at [785, 558] on div at bounding box center [777, 568] width 218 height 21
click at [1093, 427] on div "Almost done! Please define your default income and expense accounts. We will us…" at bounding box center [784, 372] width 1568 height 744
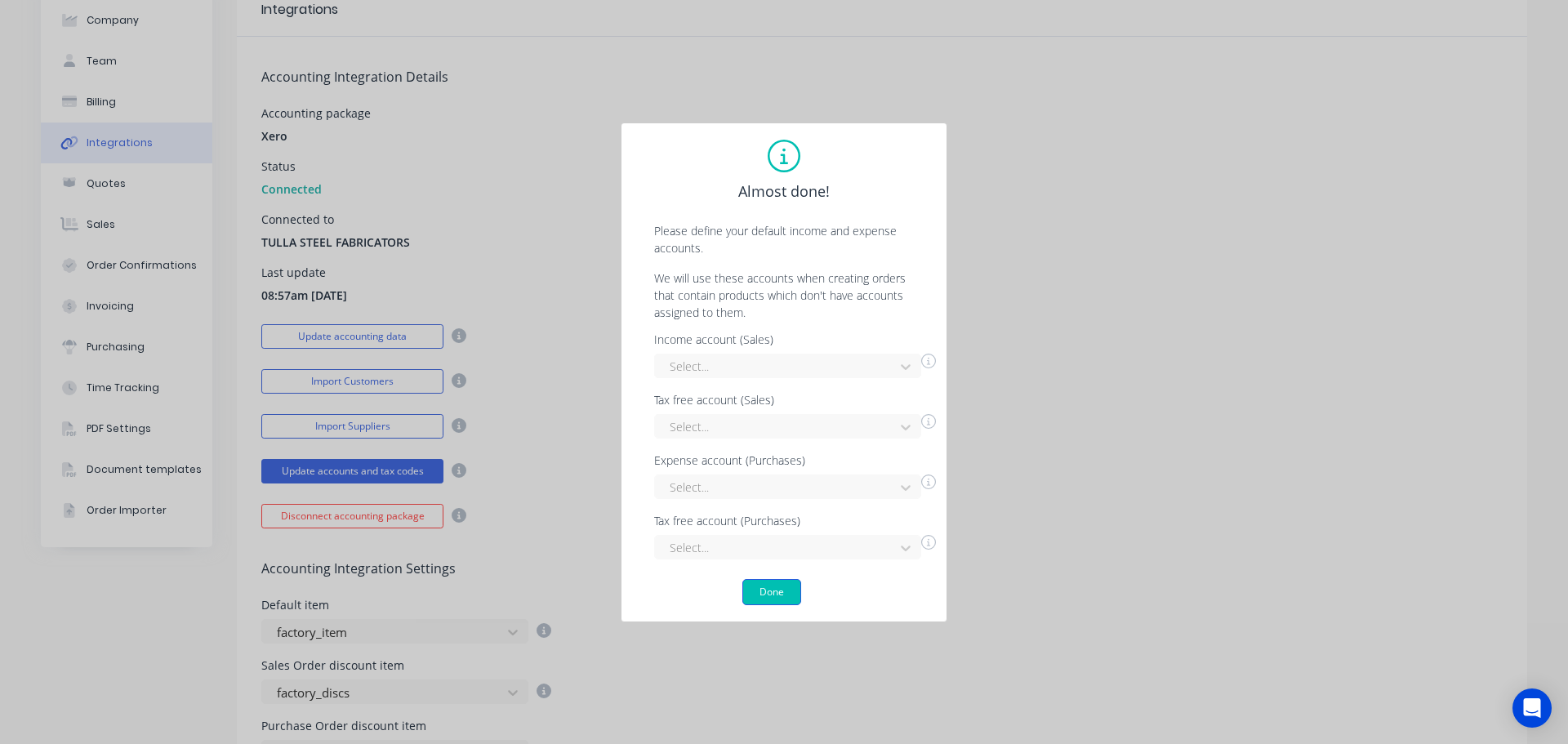
click at [772, 584] on button "Done" at bounding box center [771, 592] width 59 height 26
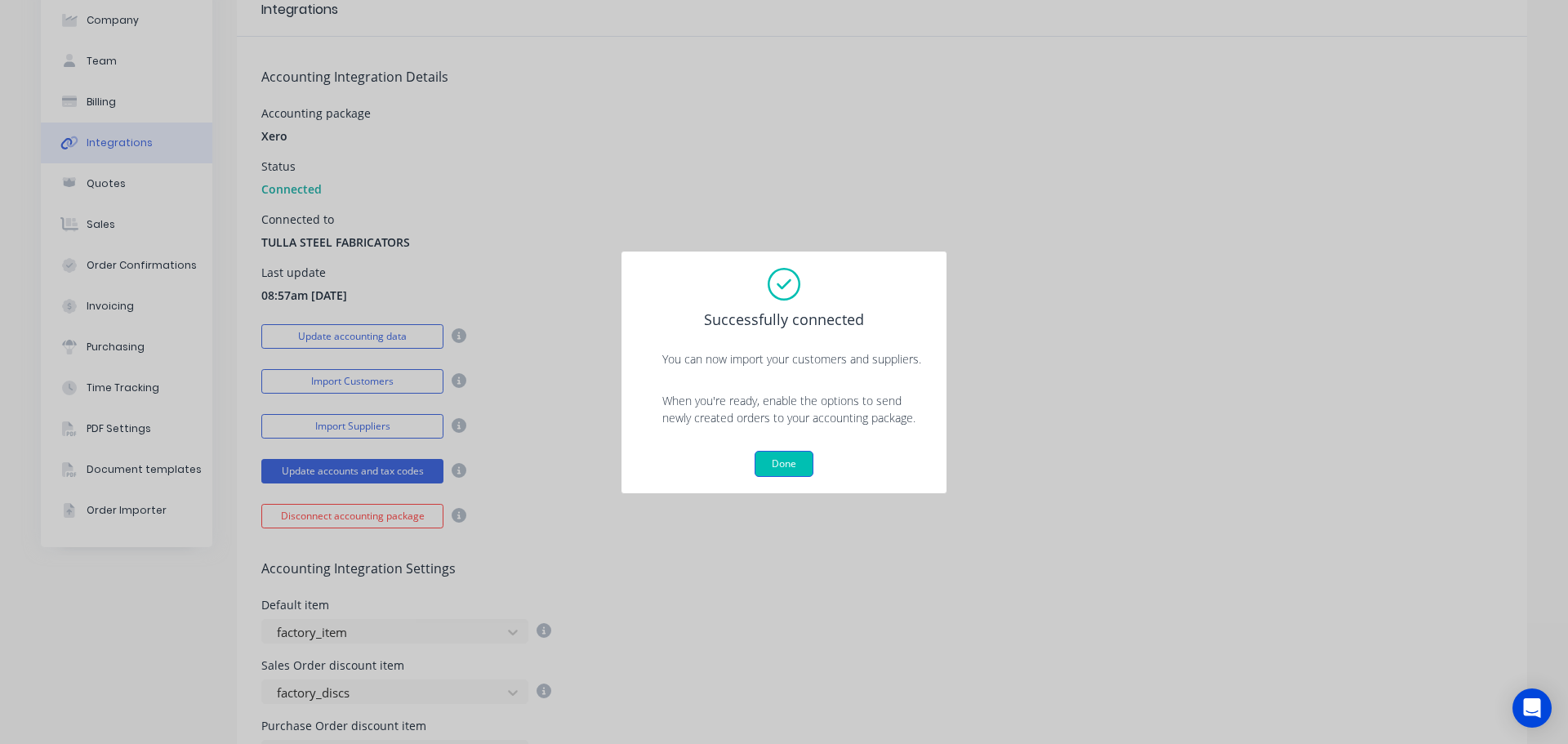
click at [784, 475] on button "Done" at bounding box center [784, 464] width 59 height 26
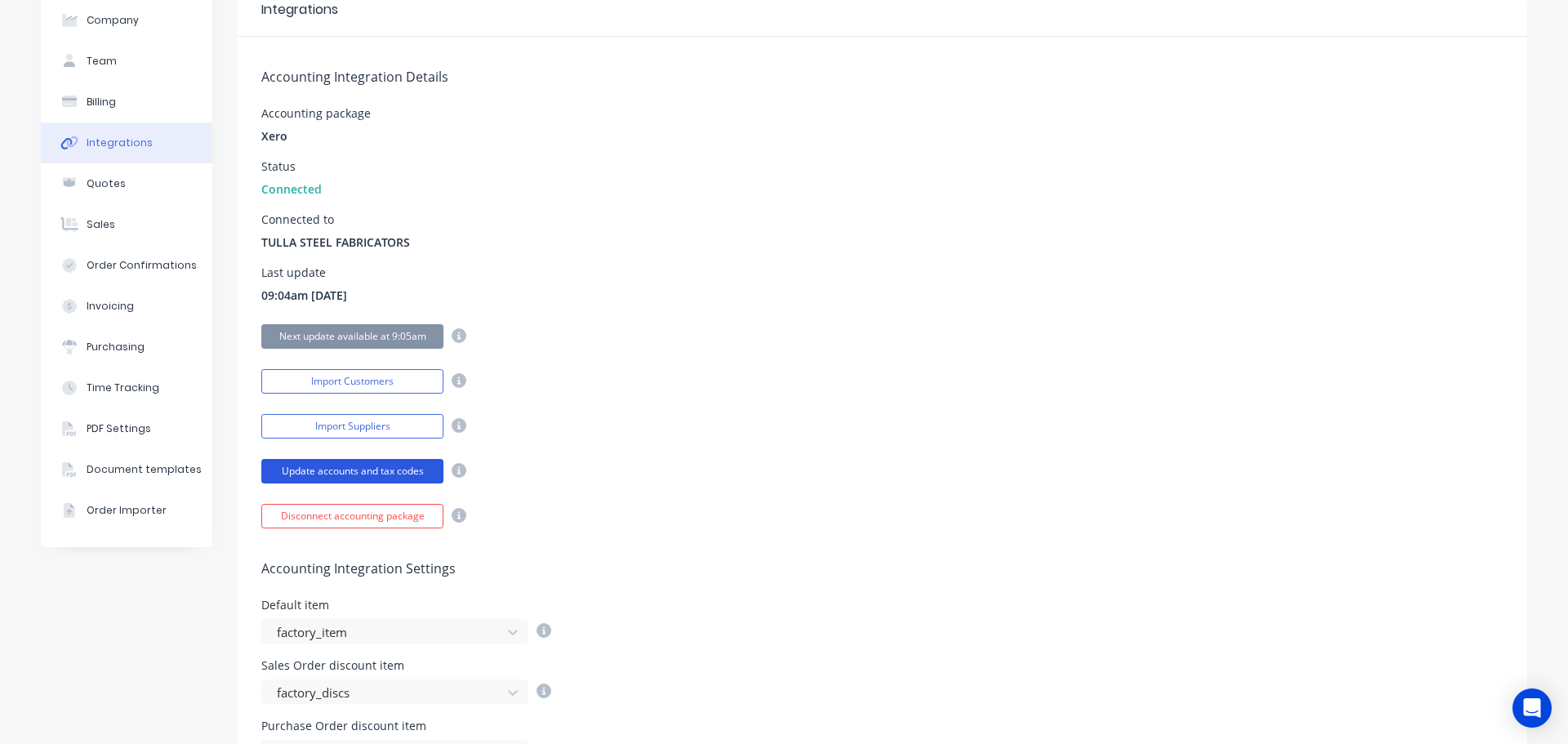
click at [371, 464] on button "Update accounts and tax codes" at bounding box center [353, 471] width 182 height 24
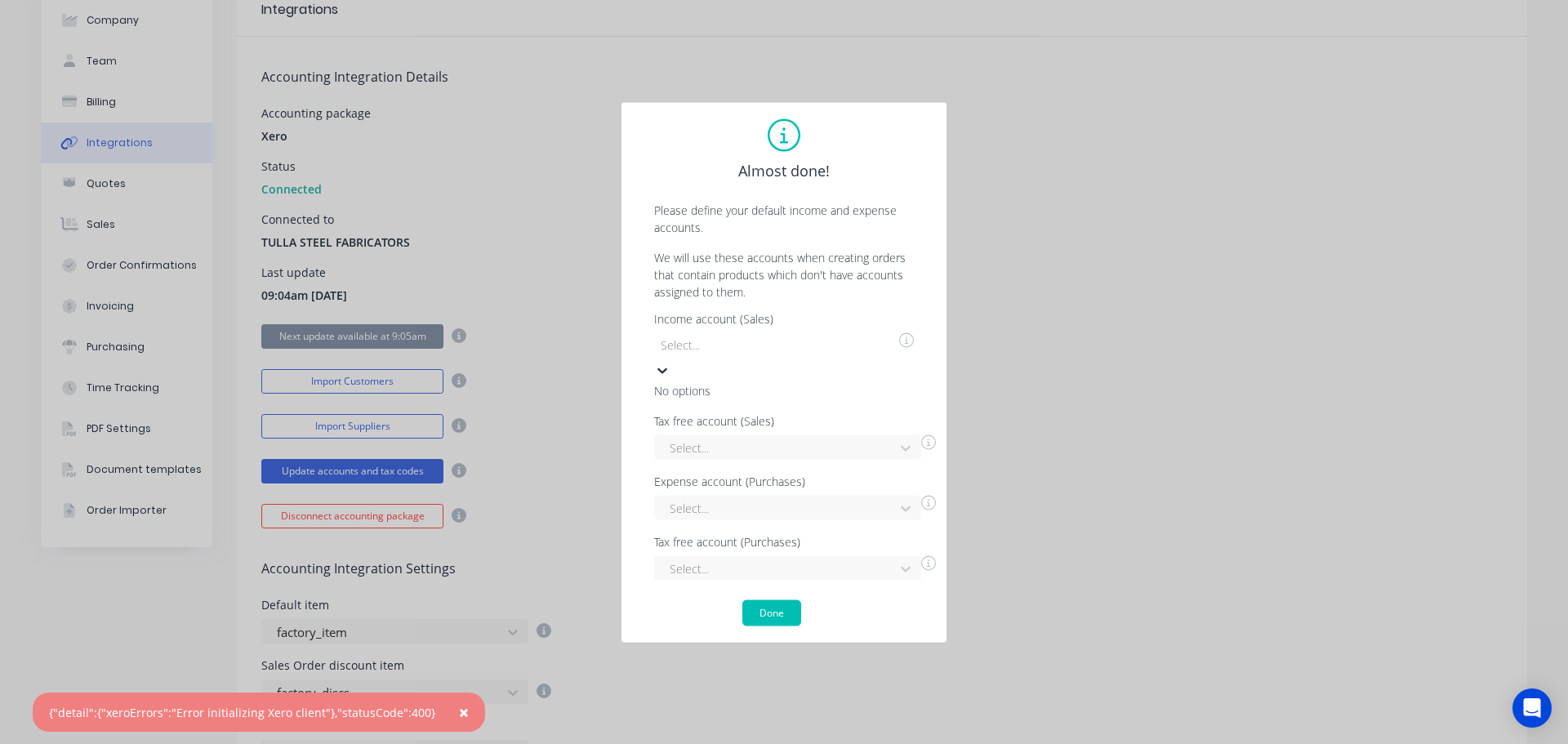
click at [808, 355] on div at bounding box center [776, 344] width 235 height 21
click at [772, 600] on button "Done" at bounding box center [771, 612] width 59 height 26
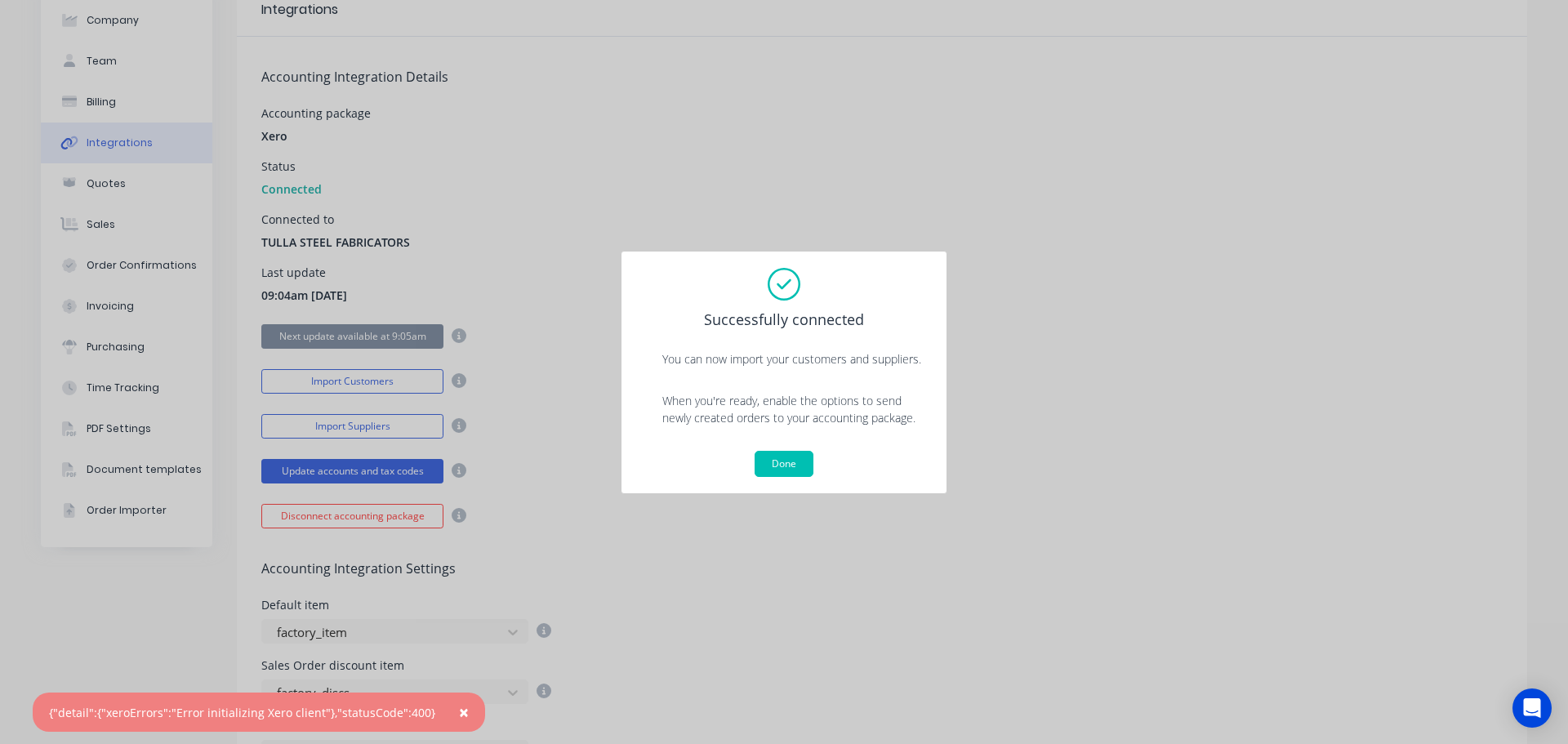
click at [815, 453] on div "Done" at bounding box center [784, 464] width 292 height 26
click at [807, 456] on button "Done" at bounding box center [784, 464] width 59 height 26
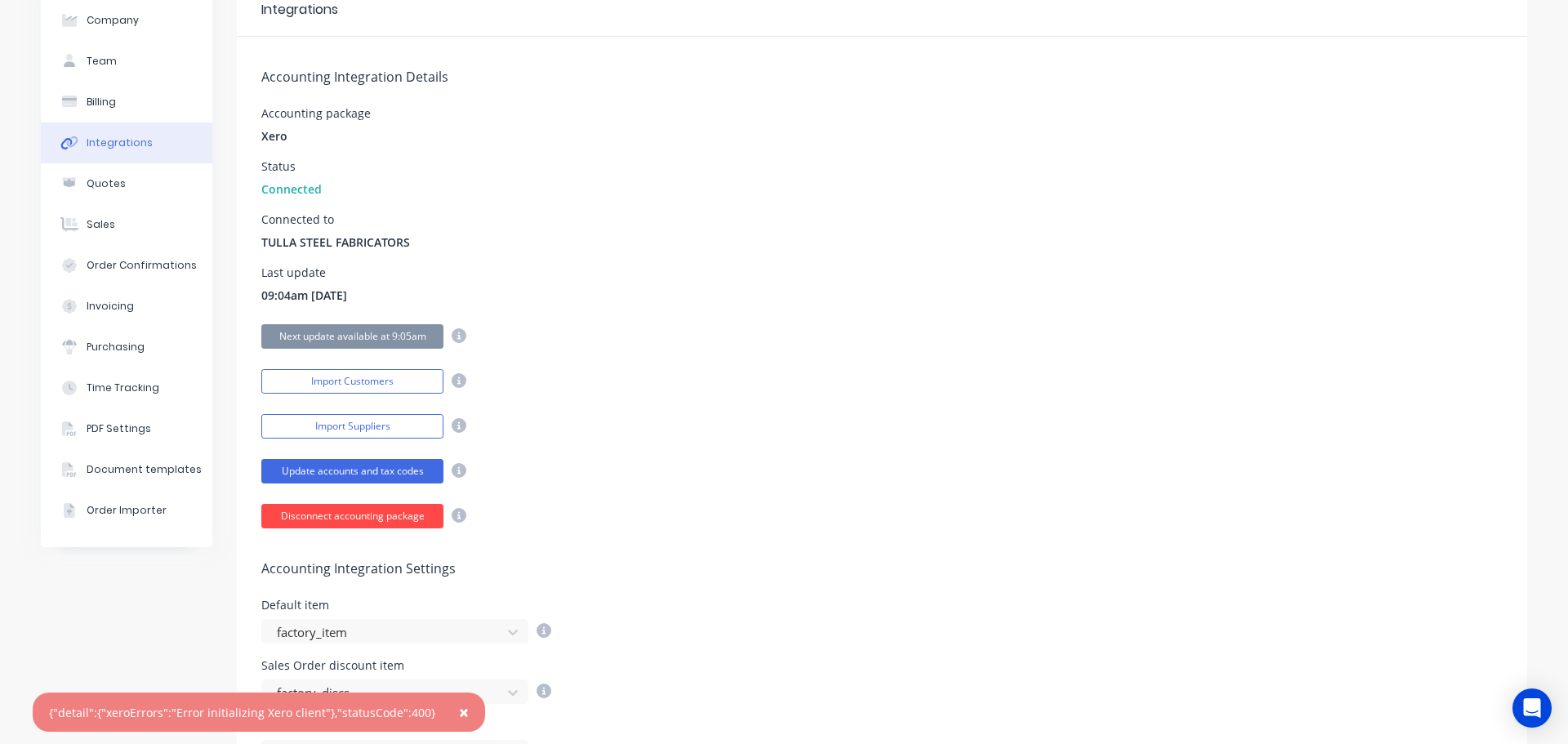
click at [359, 516] on button "Disconnect accounting package" at bounding box center [353, 516] width 182 height 24
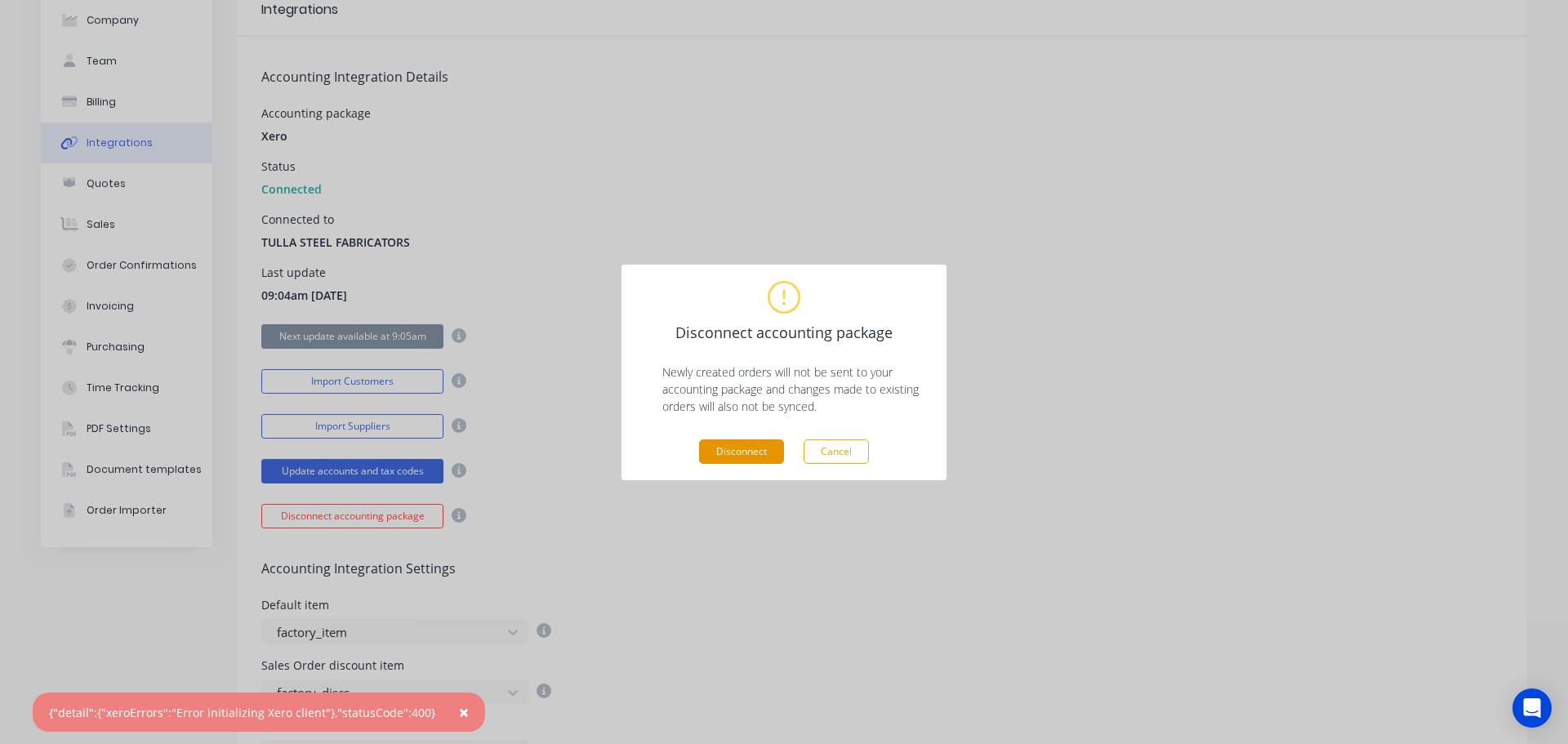
click at [739, 453] on button "Disconnect" at bounding box center [741, 451] width 85 height 24
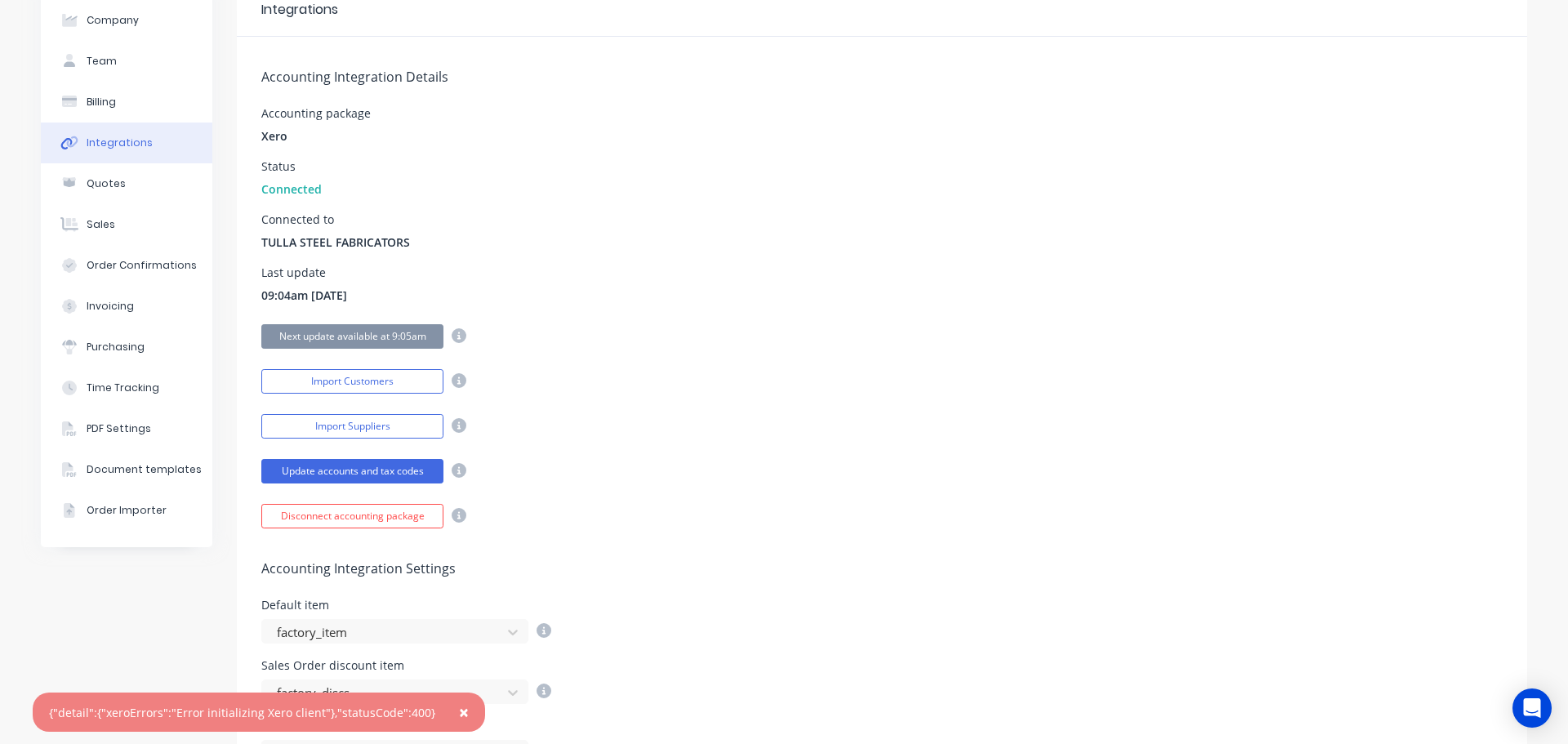
click at [459, 711] on span "×" at bounding box center [463, 712] width 10 height 23
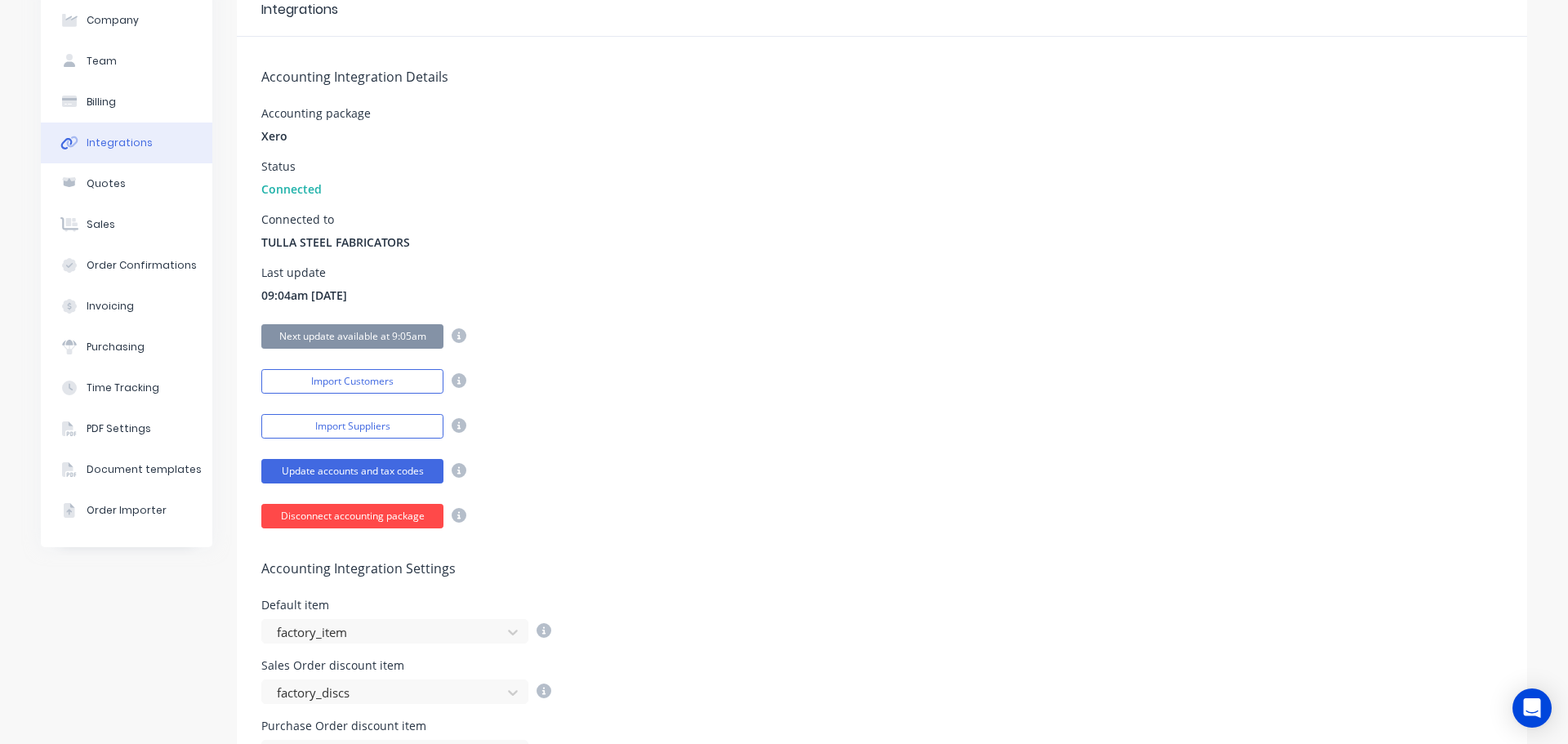
click at [408, 526] on button "Disconnect accounting package" at bounding box center [353, 516] width 182 height 24
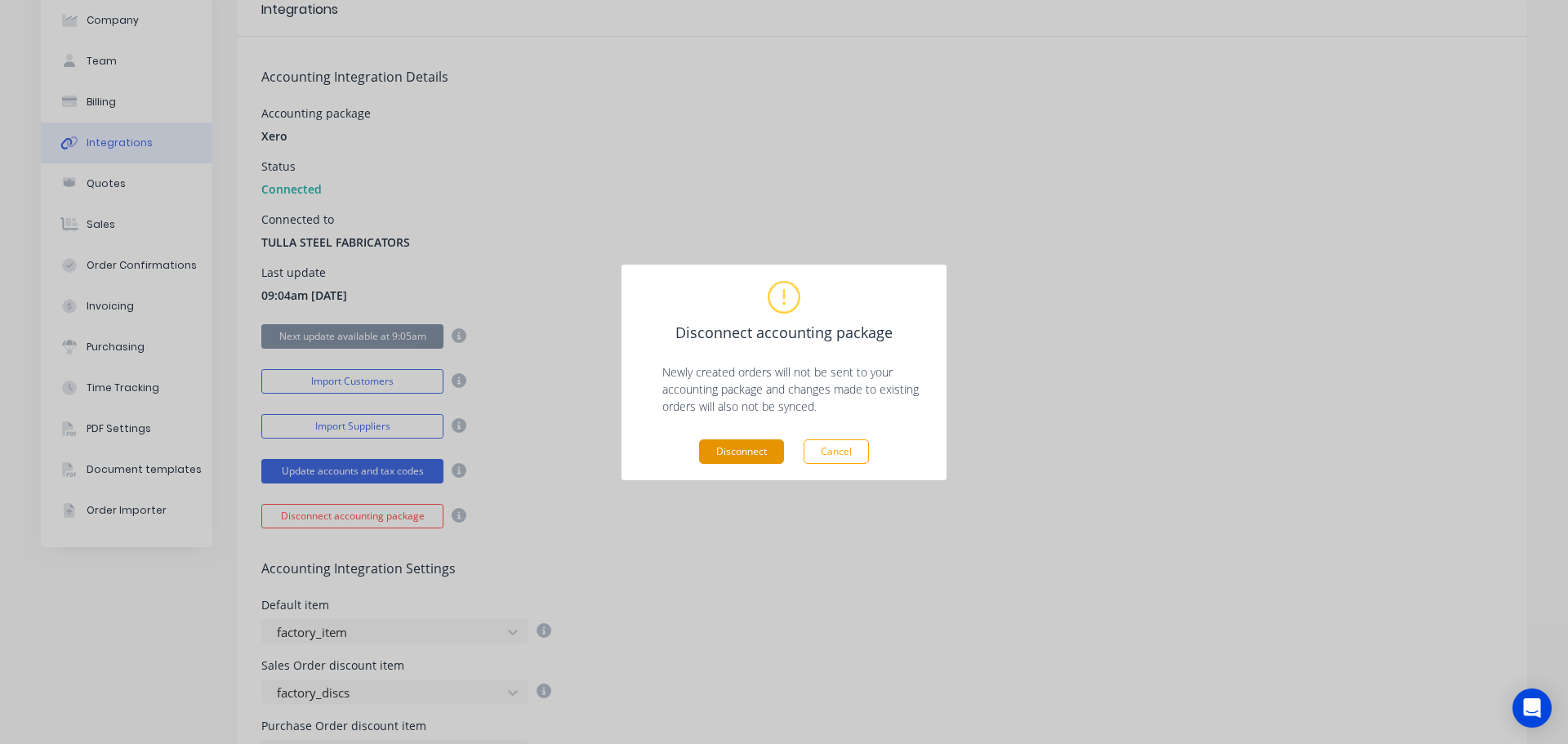
click at [765, 445] on button "Disconnect" at bounding box center [741, 451] width 85 height 24
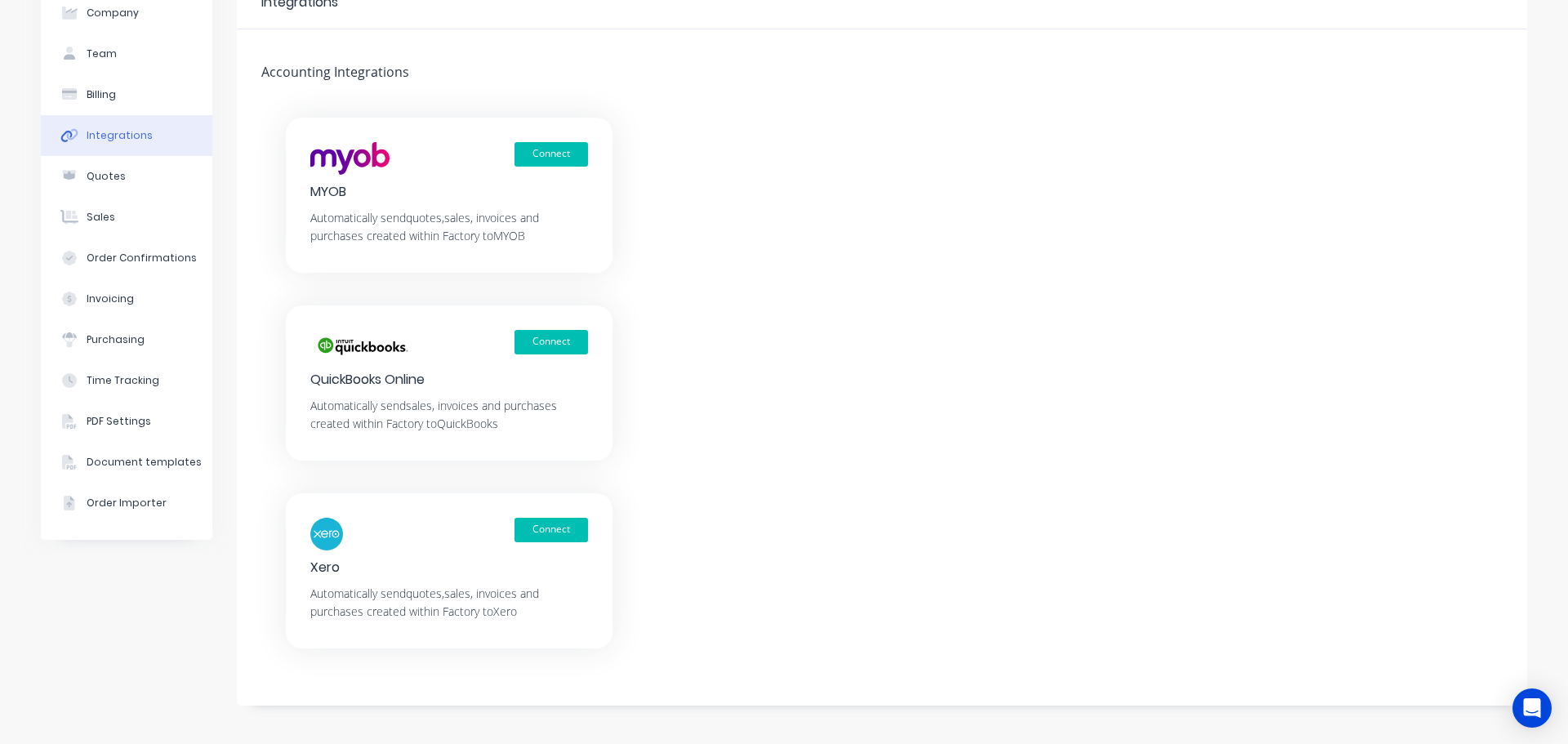
scroll to position [91, 0]
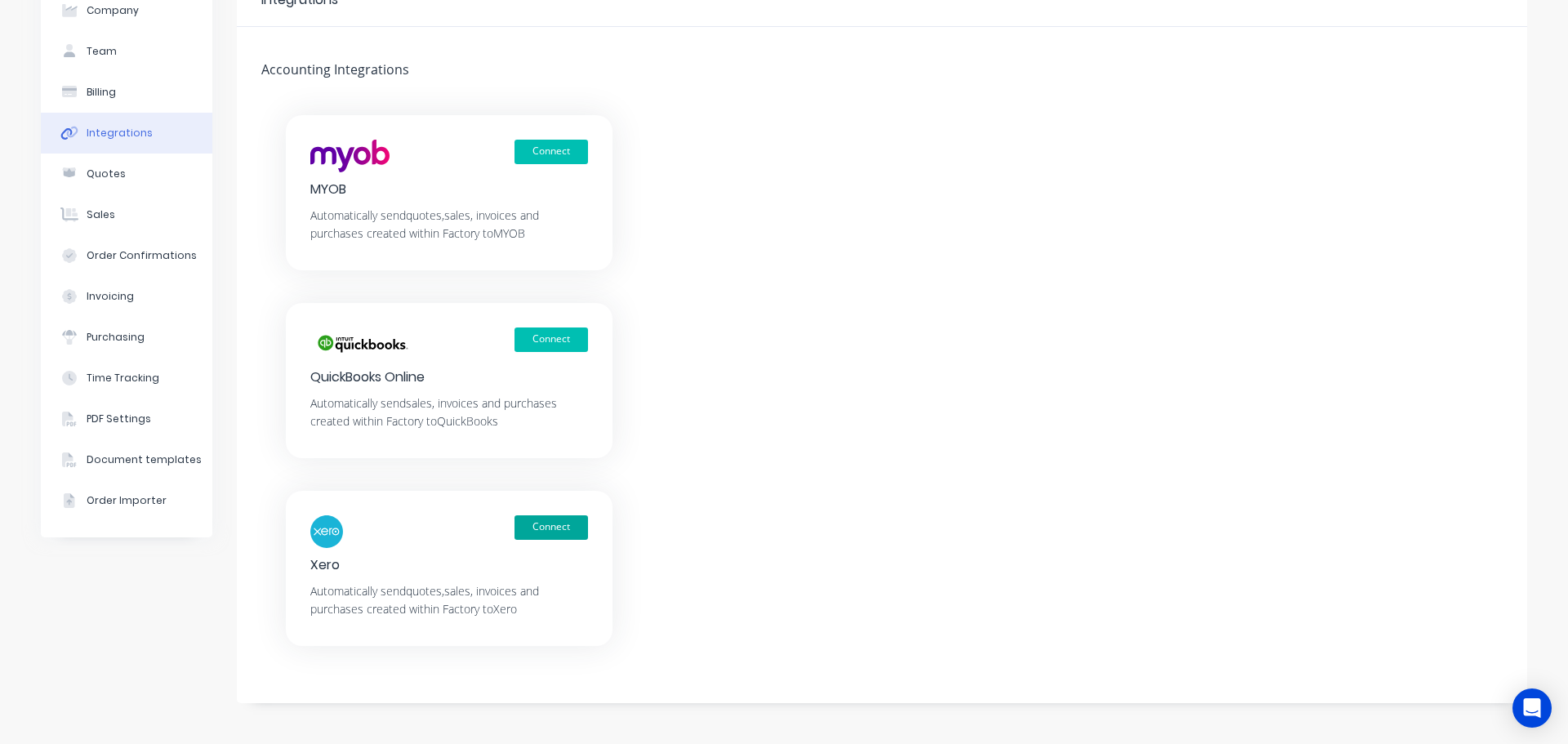
click at [554, 521] on button "Connect" at bounding box center [552, 527] width 74 height 24
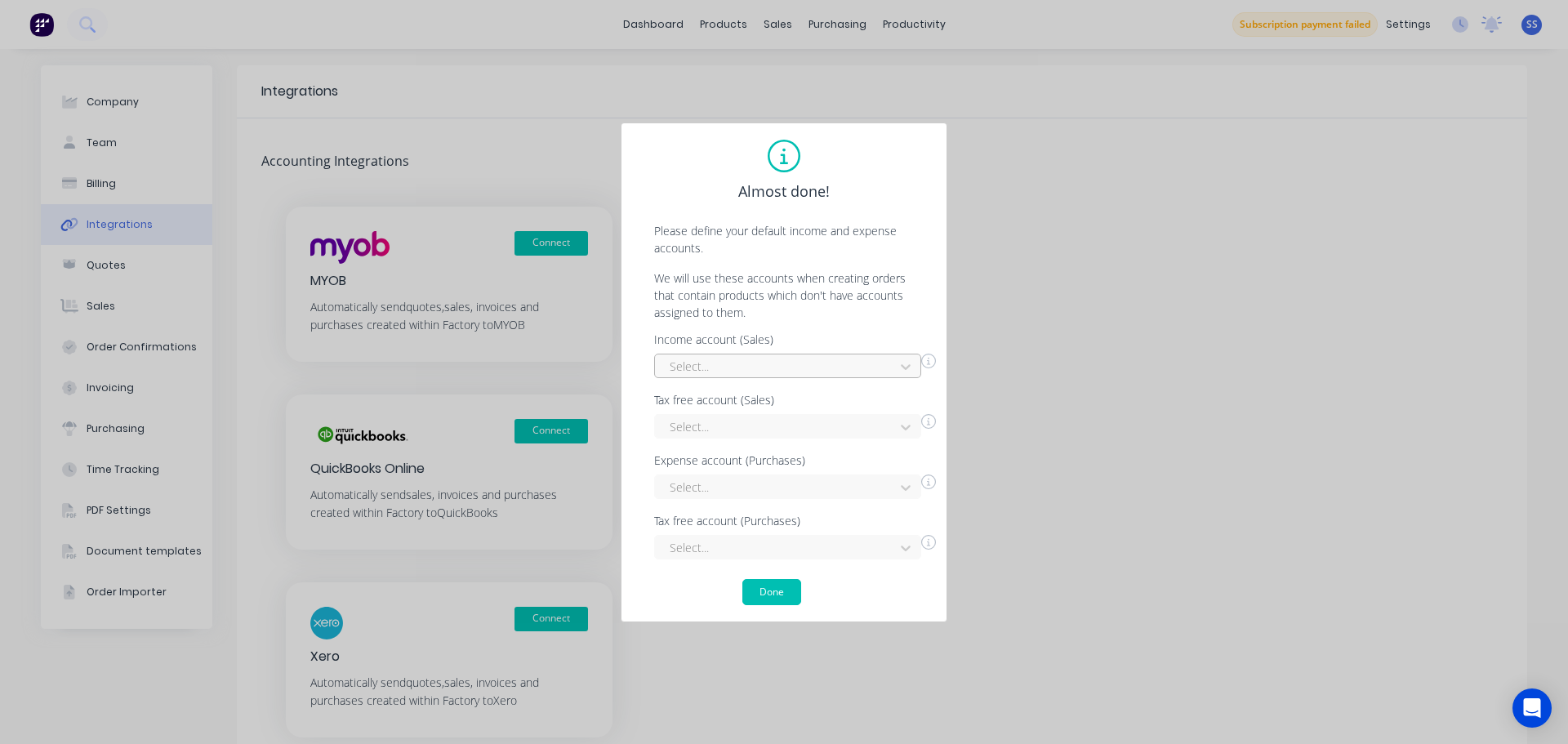
click at [766, 361] on div at bounding box center [777, 366] width 218 height 21
click at [760, 445] on div "Sales" at bounding box center [787, 445] width 267 height 31
click at [760, 432] on div at bounding box center [777, 427] width 218 height 21
click at [760, 431] on div at bounding box center [777, 427] width 218 height 21
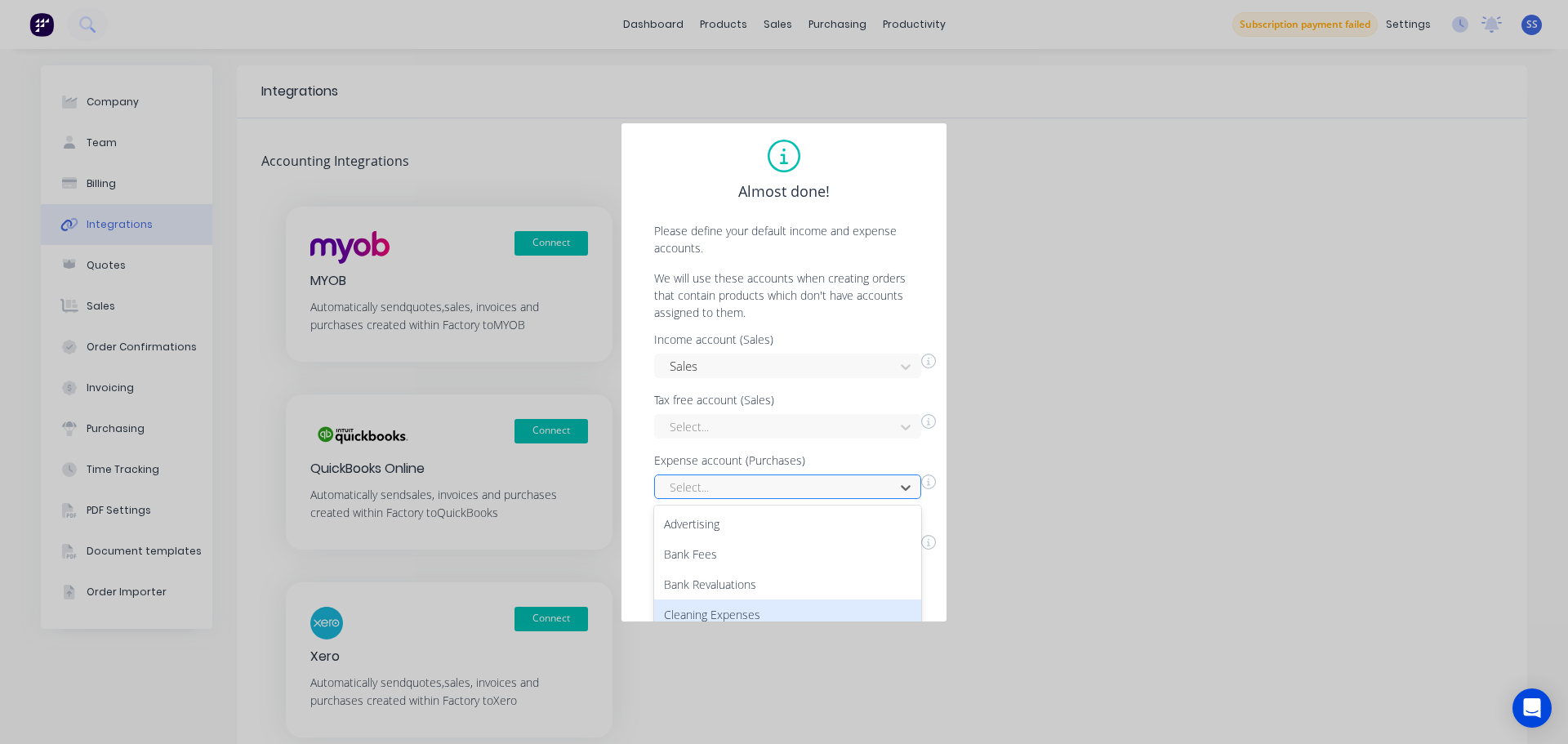
click at [754, 482] on div "52 results available. Use Up and Down to choose options, press Enter to select …" at bounding box center [787, 486] width 267 height 24
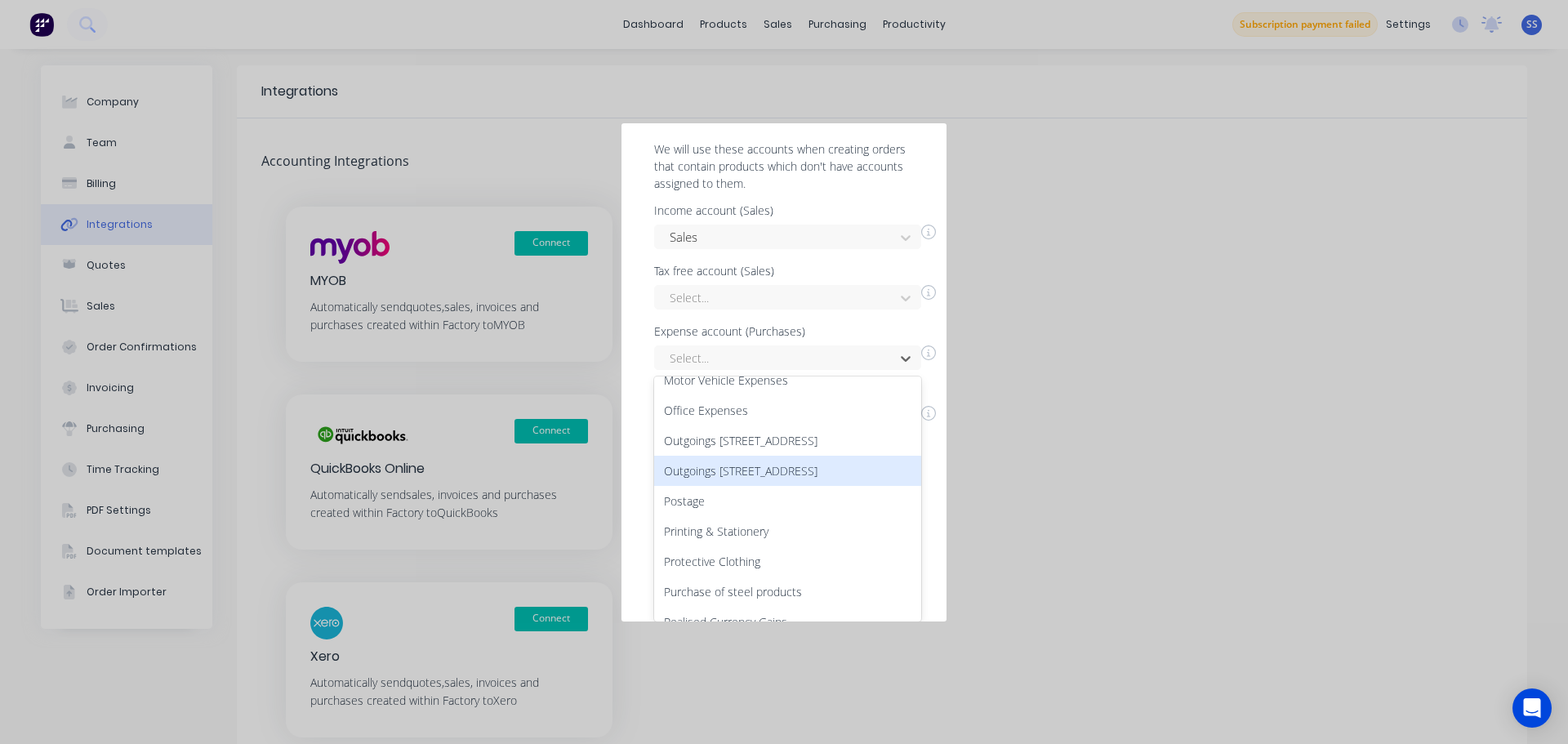
scroll to position [761, 0]
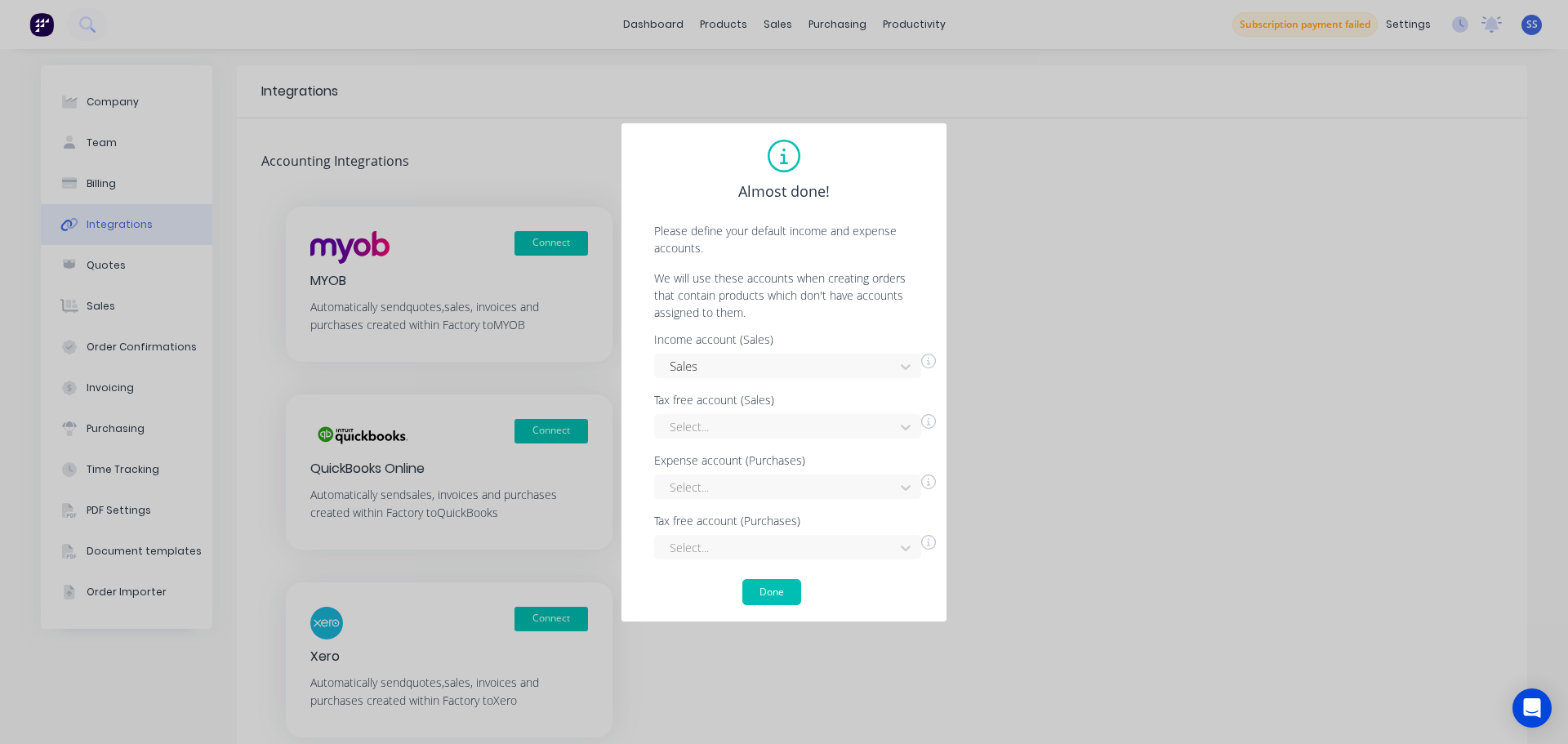
click at [811, 316] on div "Almost done! Please define your default income and expense accounts. We will us…" at bounding box center [784, 372] width 292 height 465
click at [777, 586] on button "Done" at bounding box center [771, 592] width 59 height 26
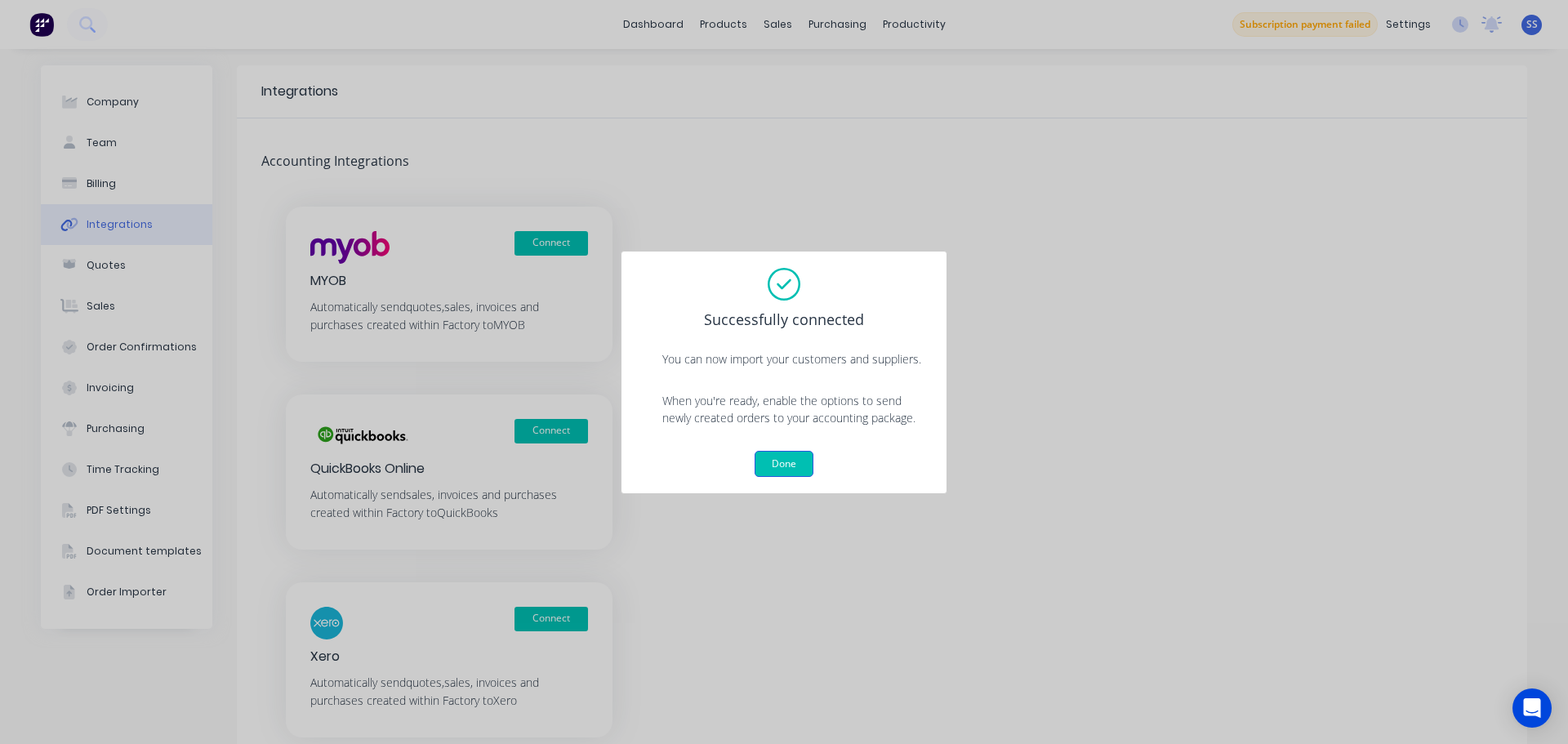
click at [787, 463] on button "Done" at bounding box center [784, 464] width 59 height 26
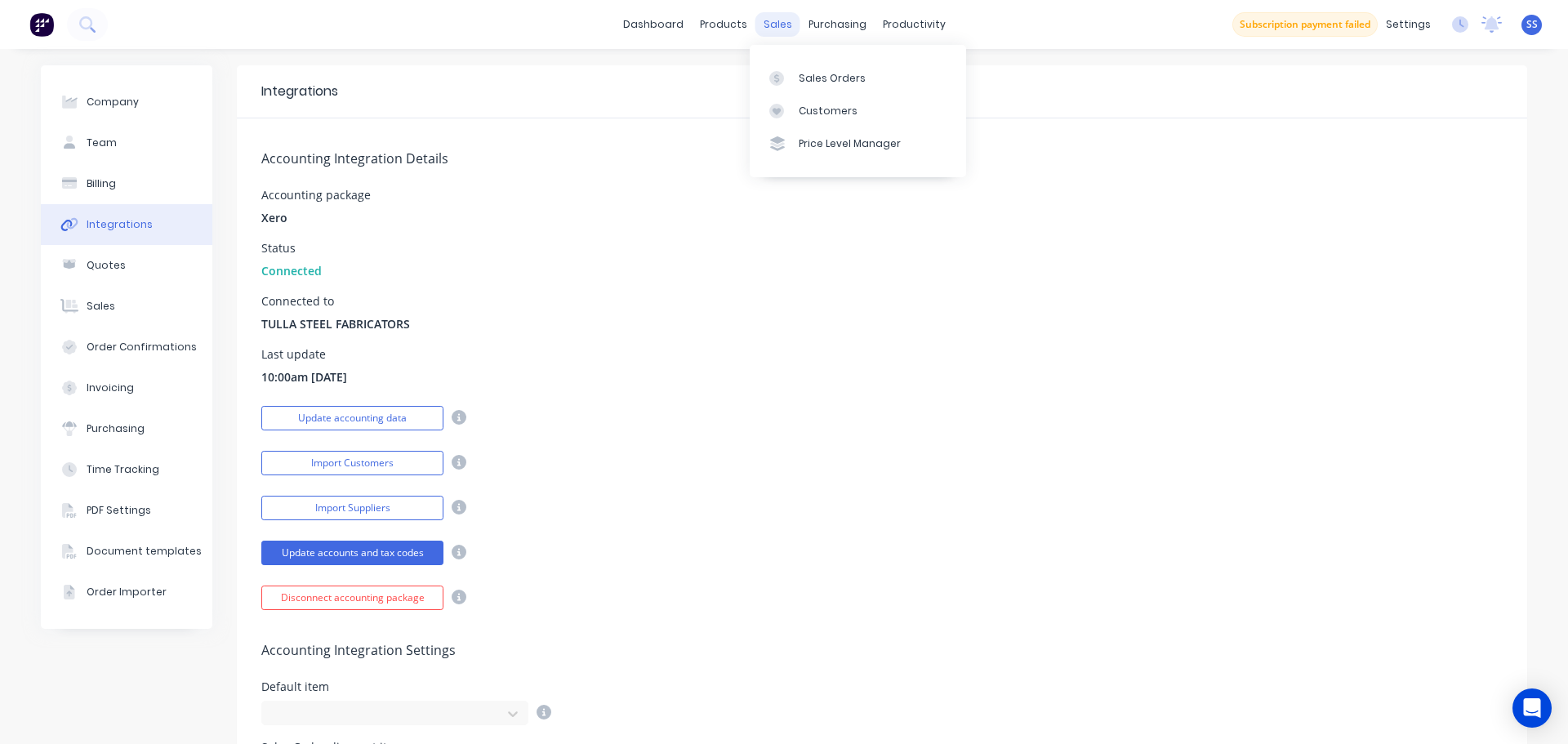
click at [783, 31] on div "sales" at bounding box center [778, 24] width 45 height 24
click at [709, 198] on div "Accounting package Xero" at bounding box center [882, 207] width 1242 height 37
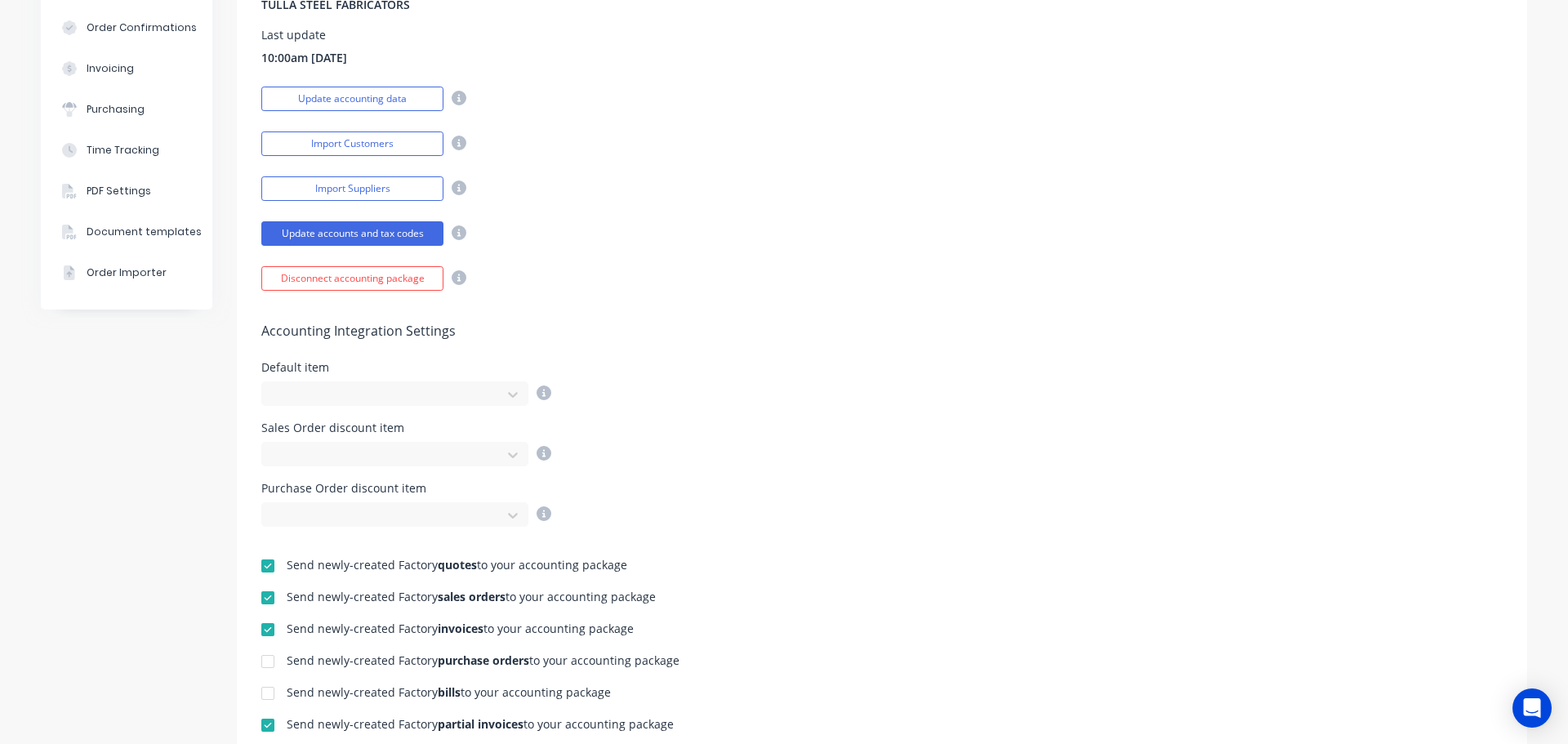
scroll to position [326, 0]
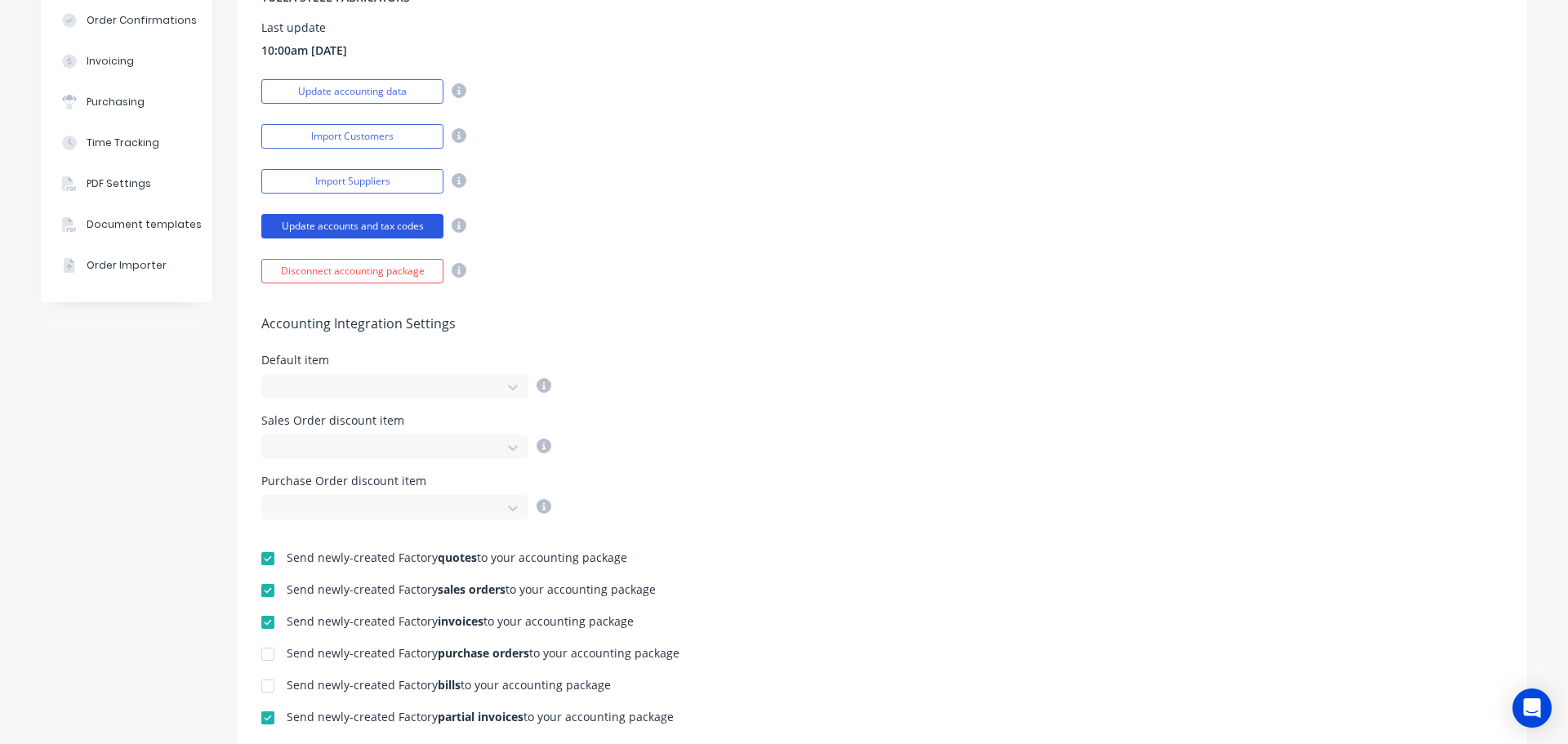
click at [419, 227] on button "Update accounts and tax codes" at bounding box center [353, 225] width 182 height 24
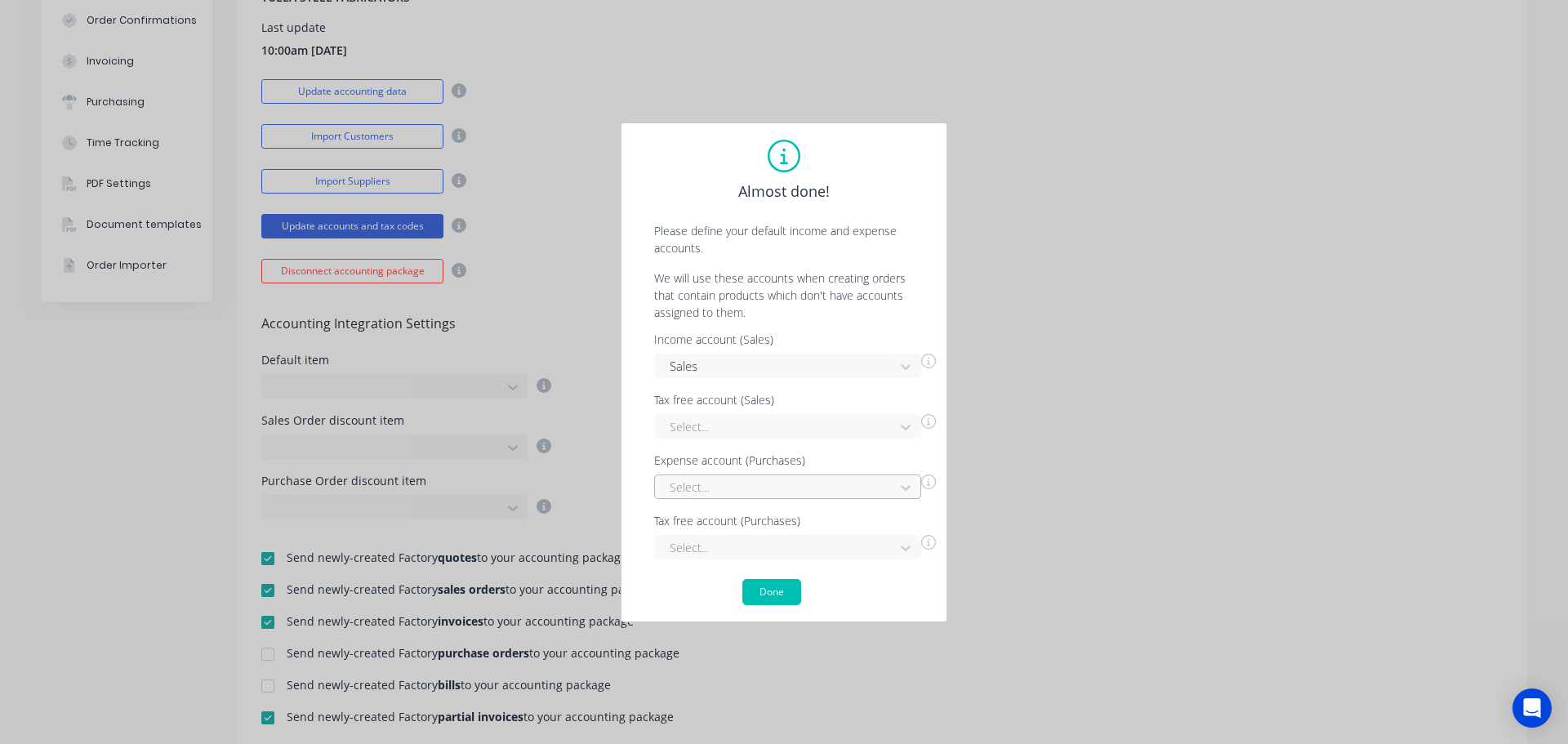
click at [803, 490] on div "Select..." at bounding box center [787, 486] width 267 height 24
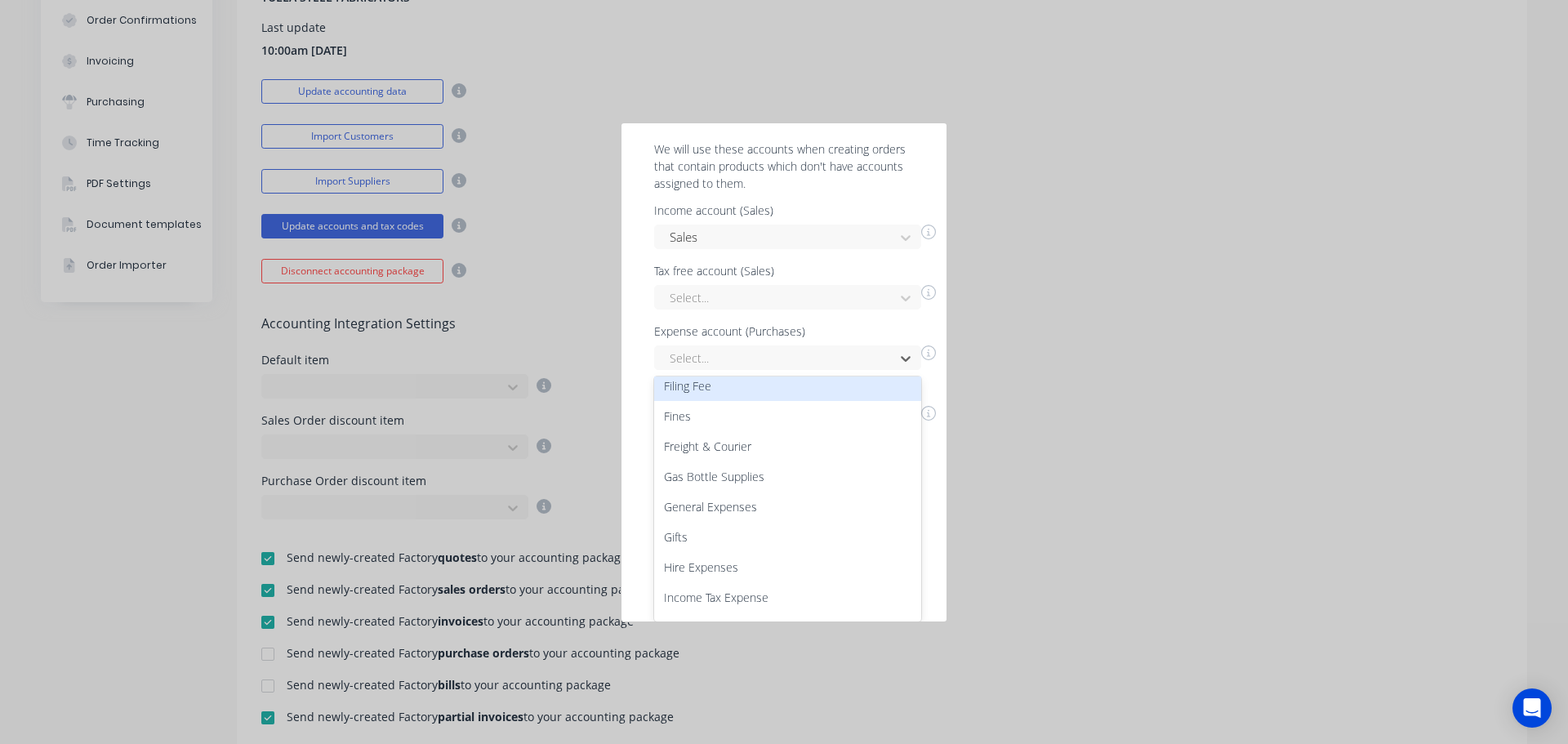
scroll to position [409, 0]
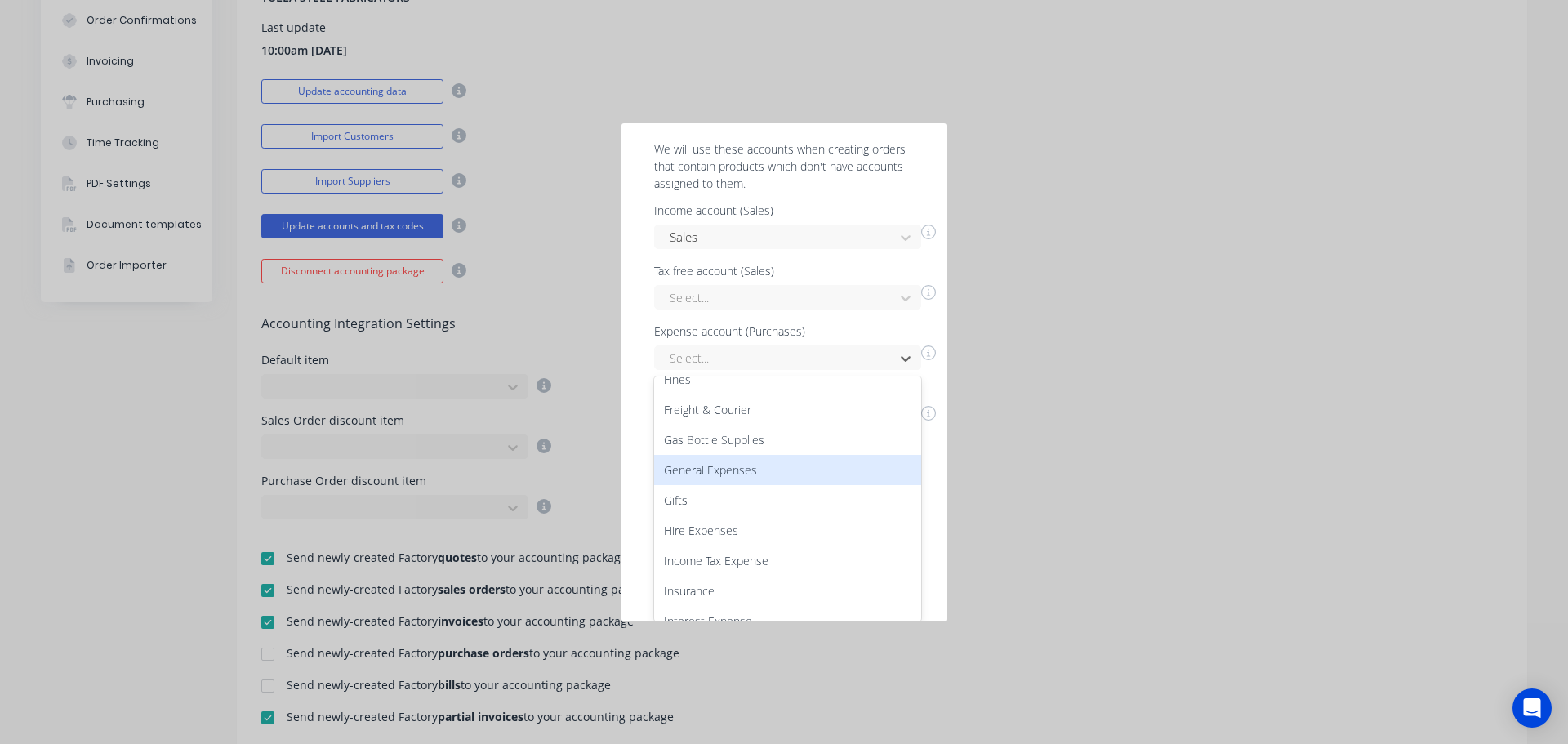
click at [763, 465] on div "General Expenses" at bounding box center [787, 470] width 267 height 31
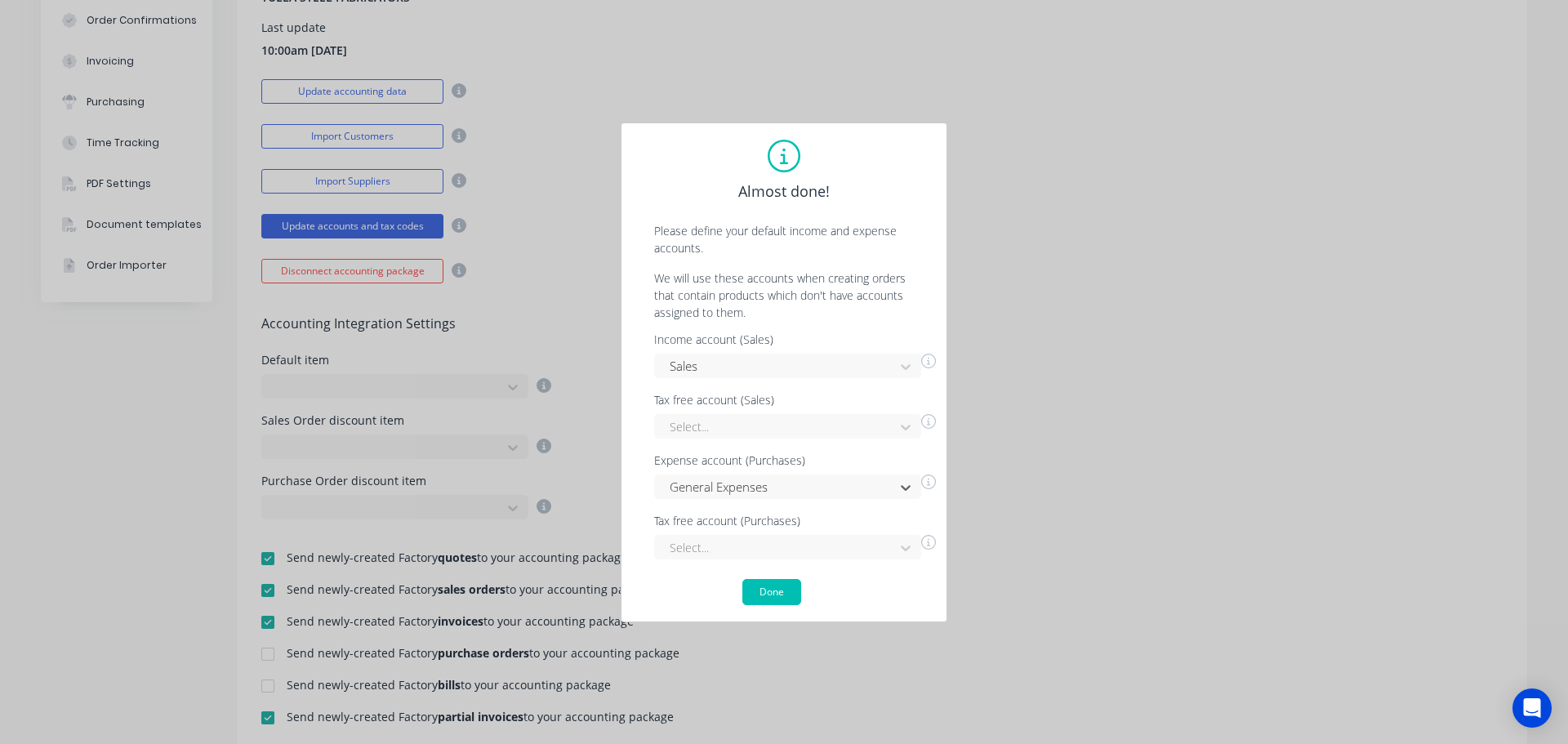
scroll to position [0, 0]
click at [775, 597] on button "Done" at bounding box center [771, 592] width 59 height 26
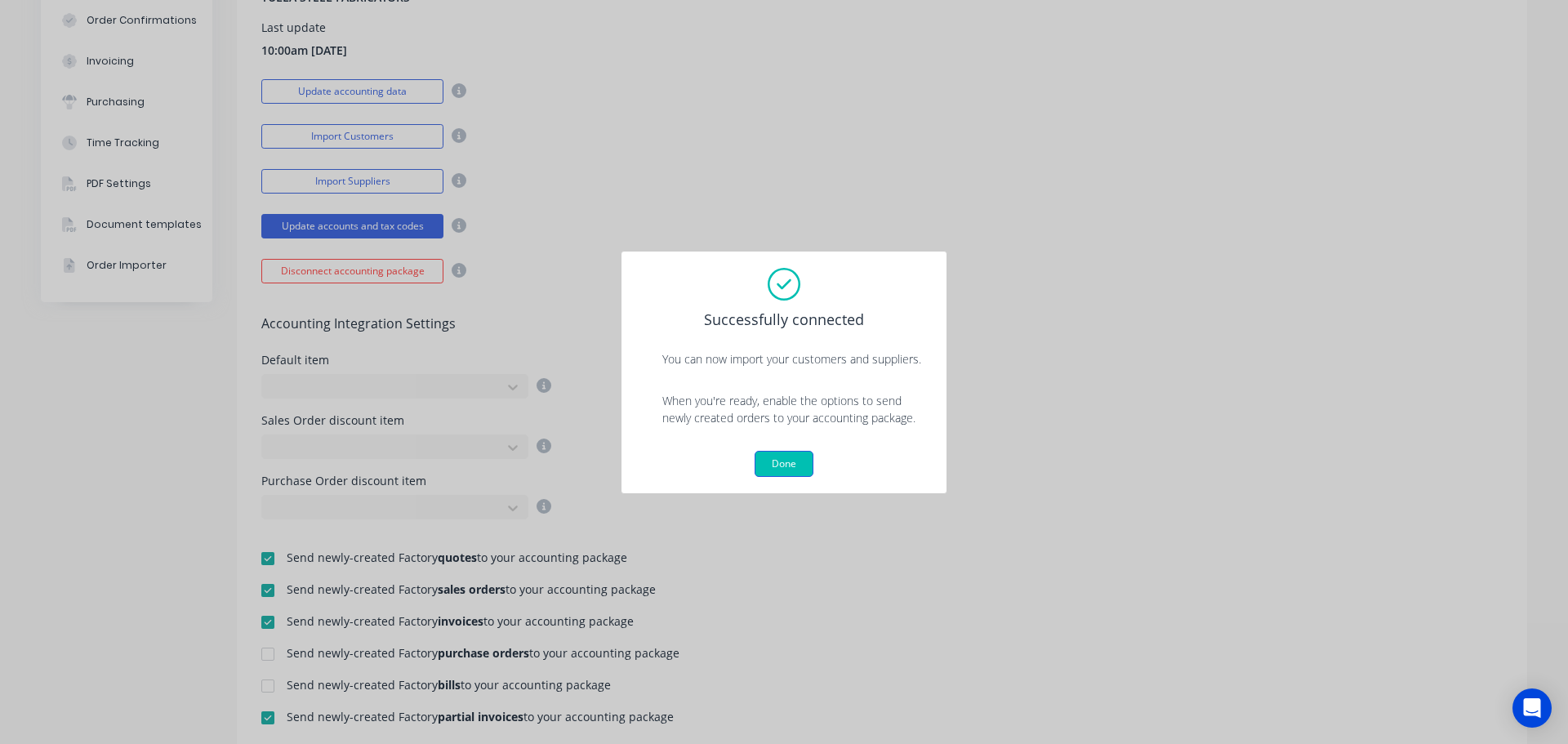
click at [780, 463] on button "Done" at bounding box center [784, 464] width 59 height 26
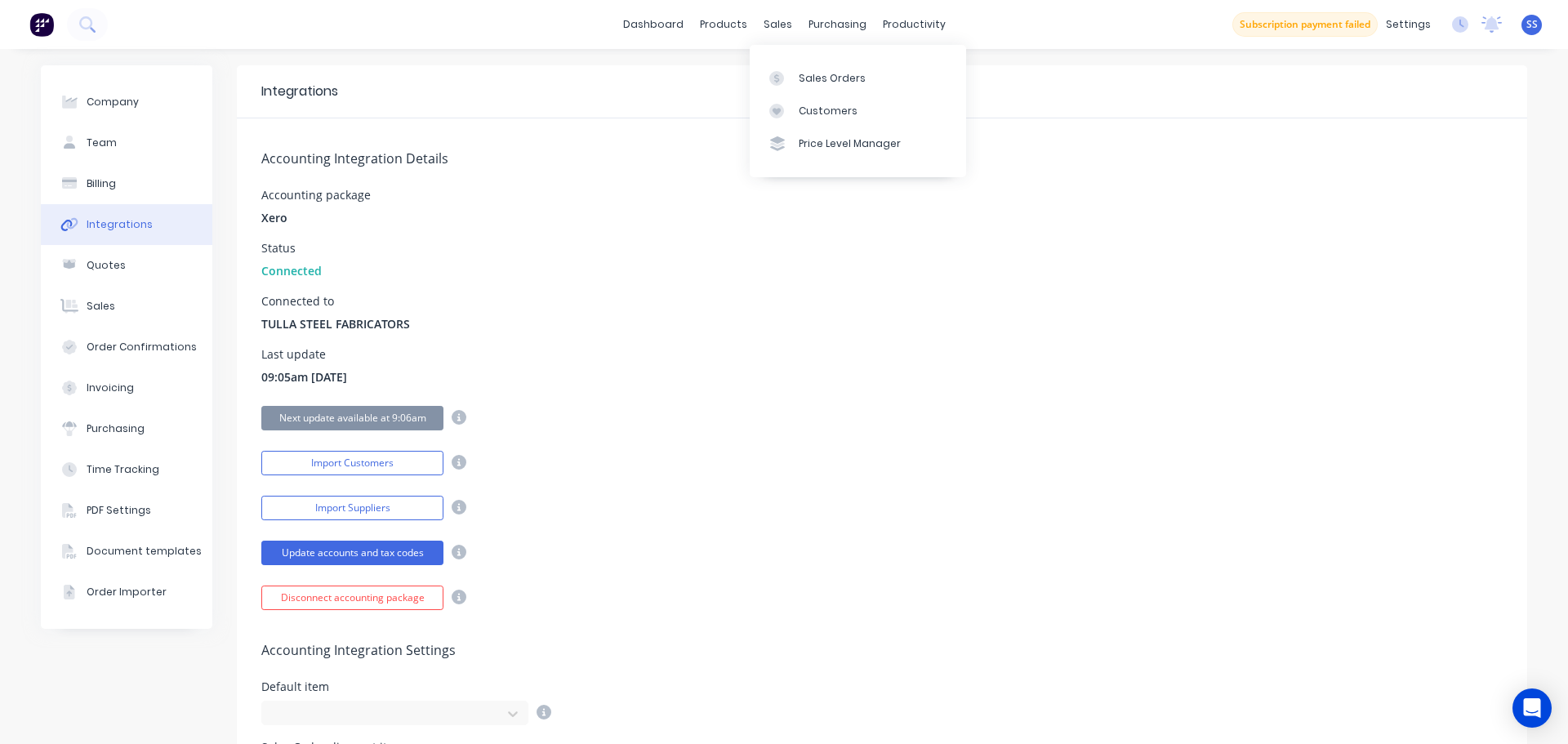
click at [783, 59] on div "Sales Orders Customers Price Level Manager" at bounding box center [857, 111] width 216 height 132
click at [788, 69] on link "Sales Orders" at bounding box center [857, 78] width 216 height 32
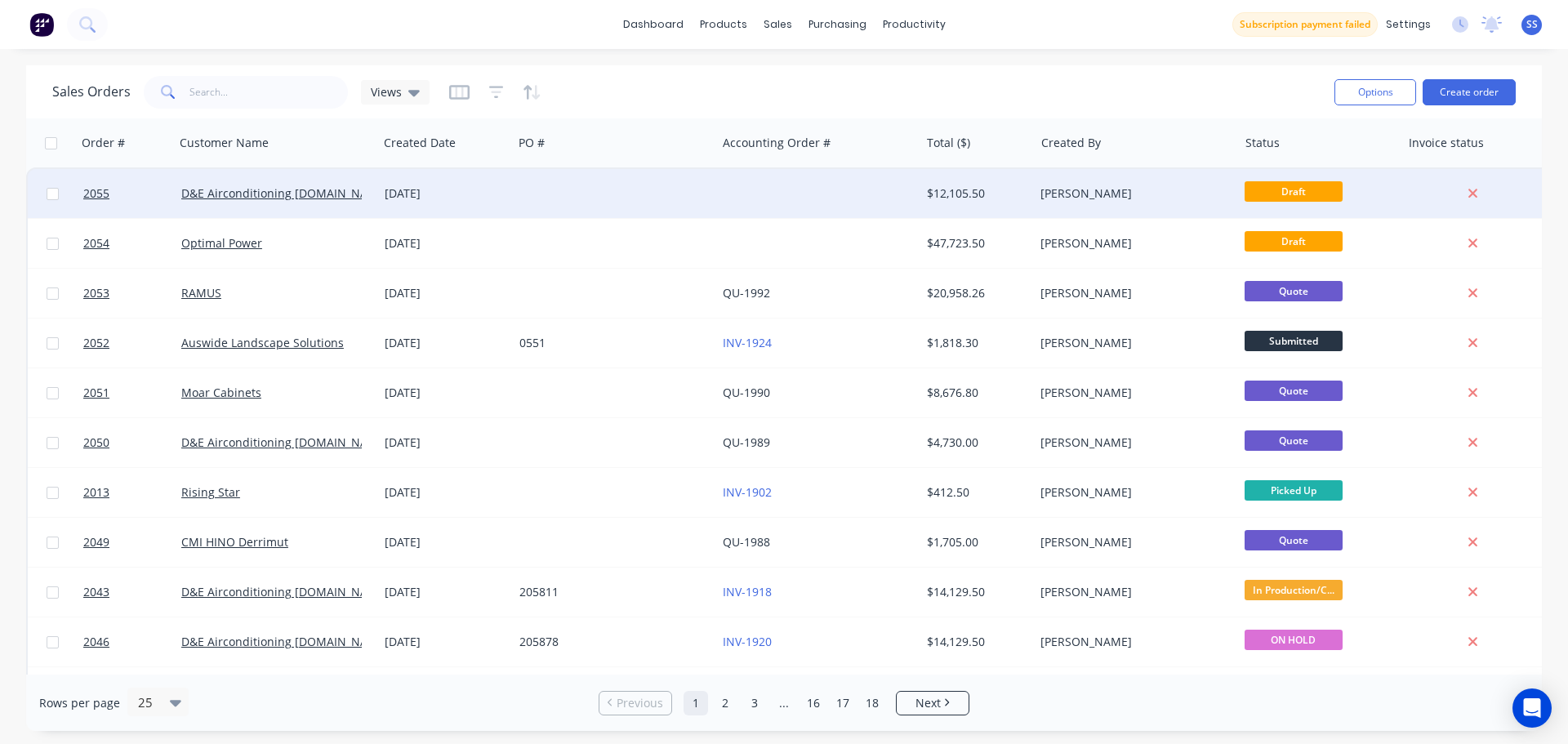
click at [574, 203] on div at bounding box center [614, 193] width 203 height 49
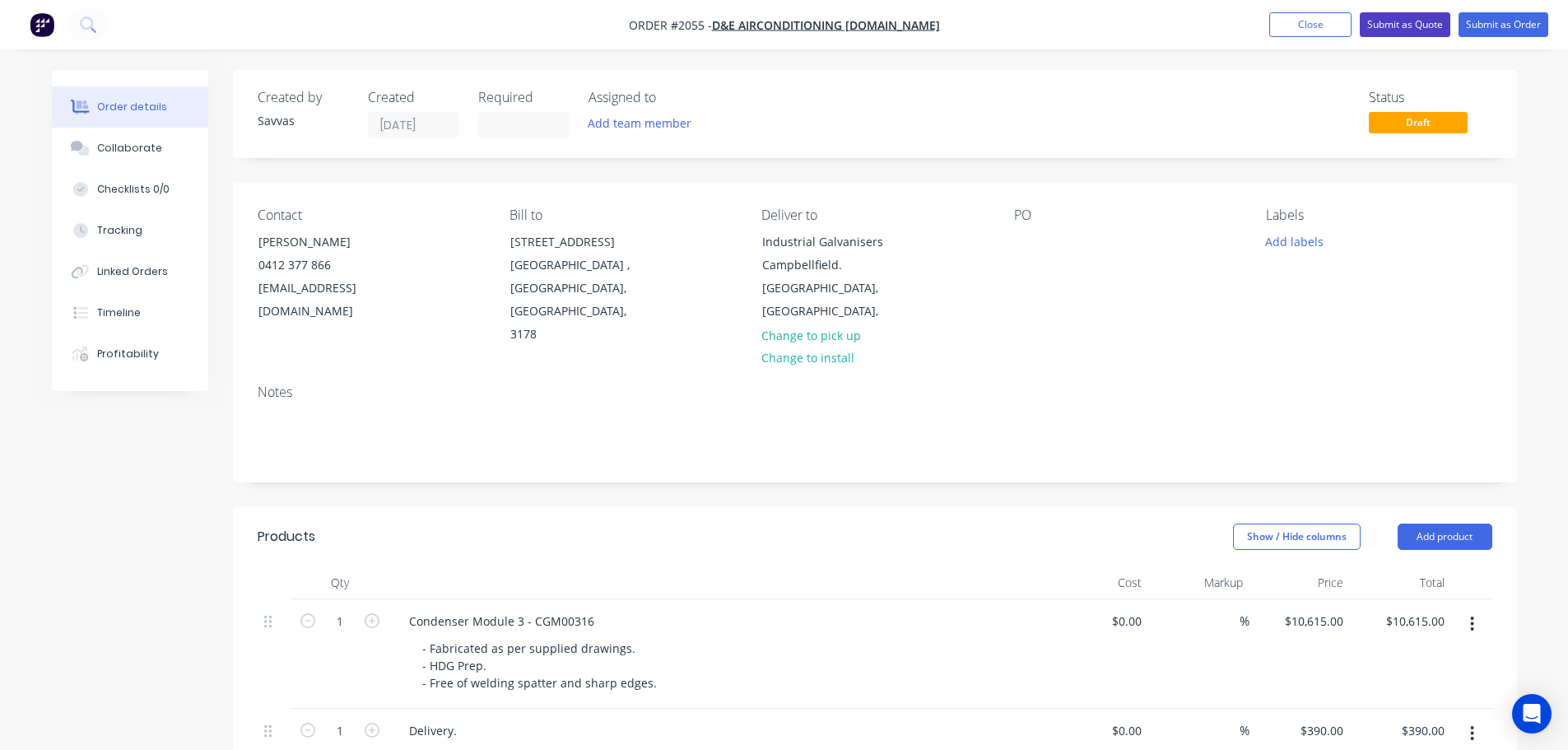
click at [1422, 22] on button "Submit as Quote" at bounding box center [1405, 25] width 91 height 25
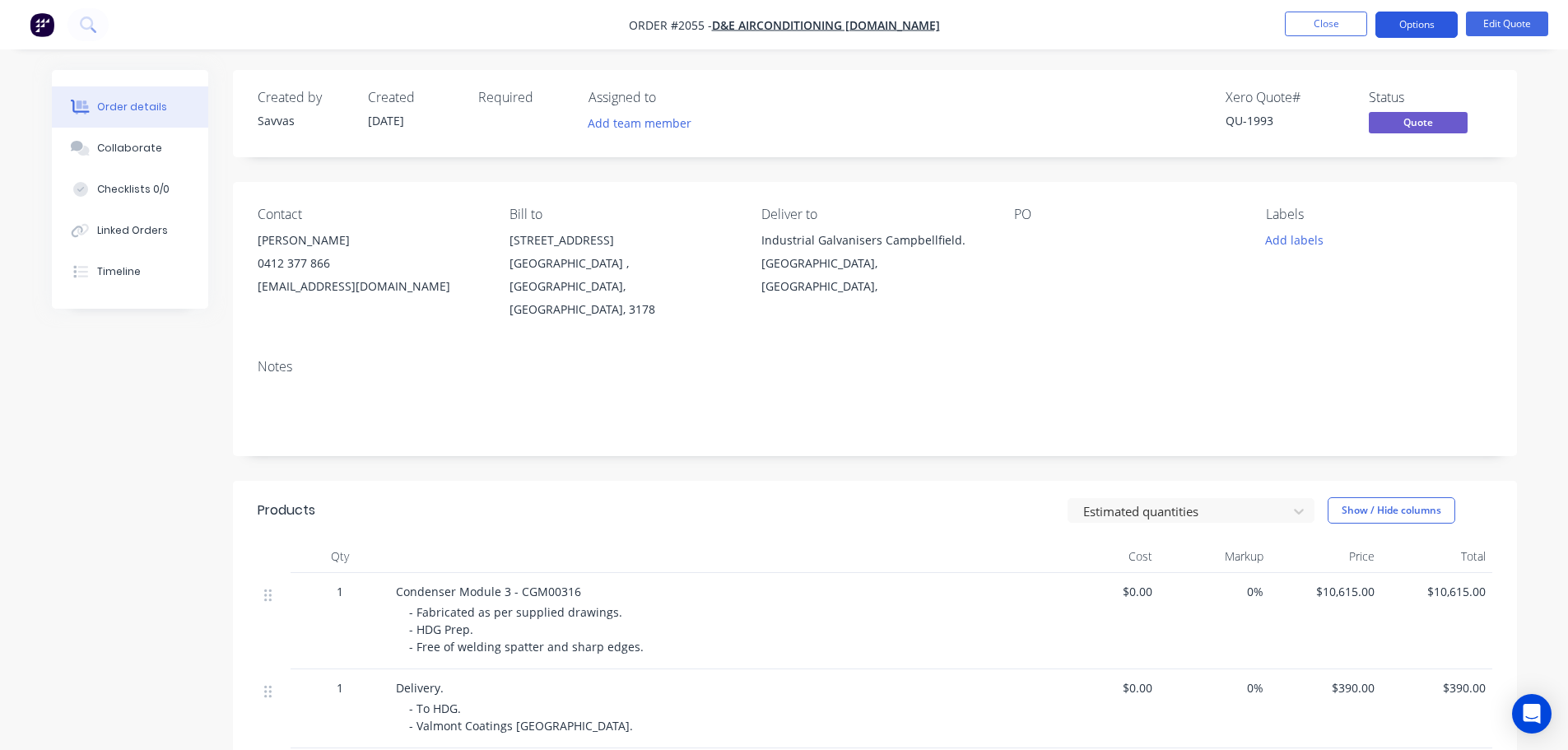
click at [1422, 26] on button "Options" at bounding box center [1416, 25] width 83 height 26
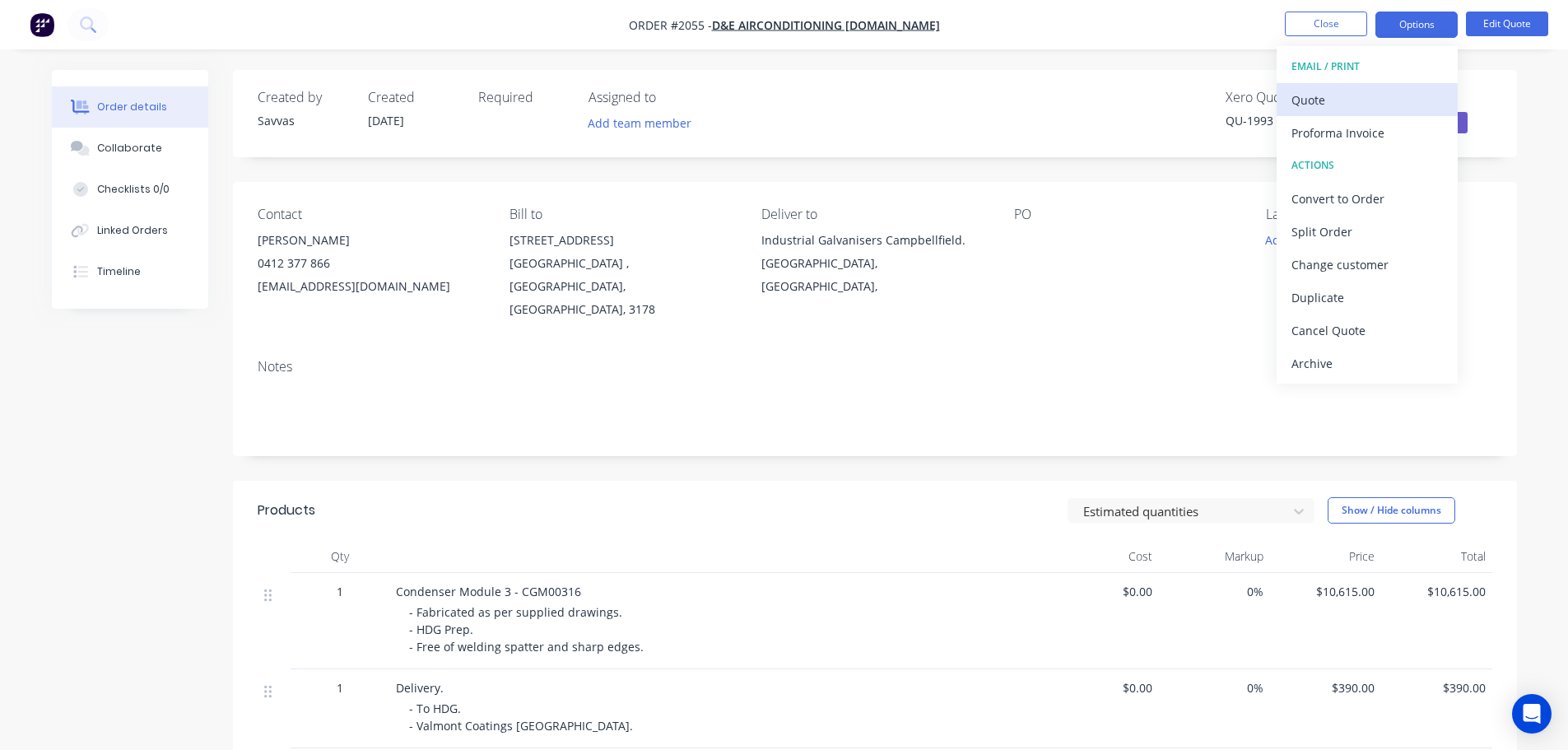
click at [1368, 92] on div "Quote" at bounding box center [1367, 100] width 152 height 24
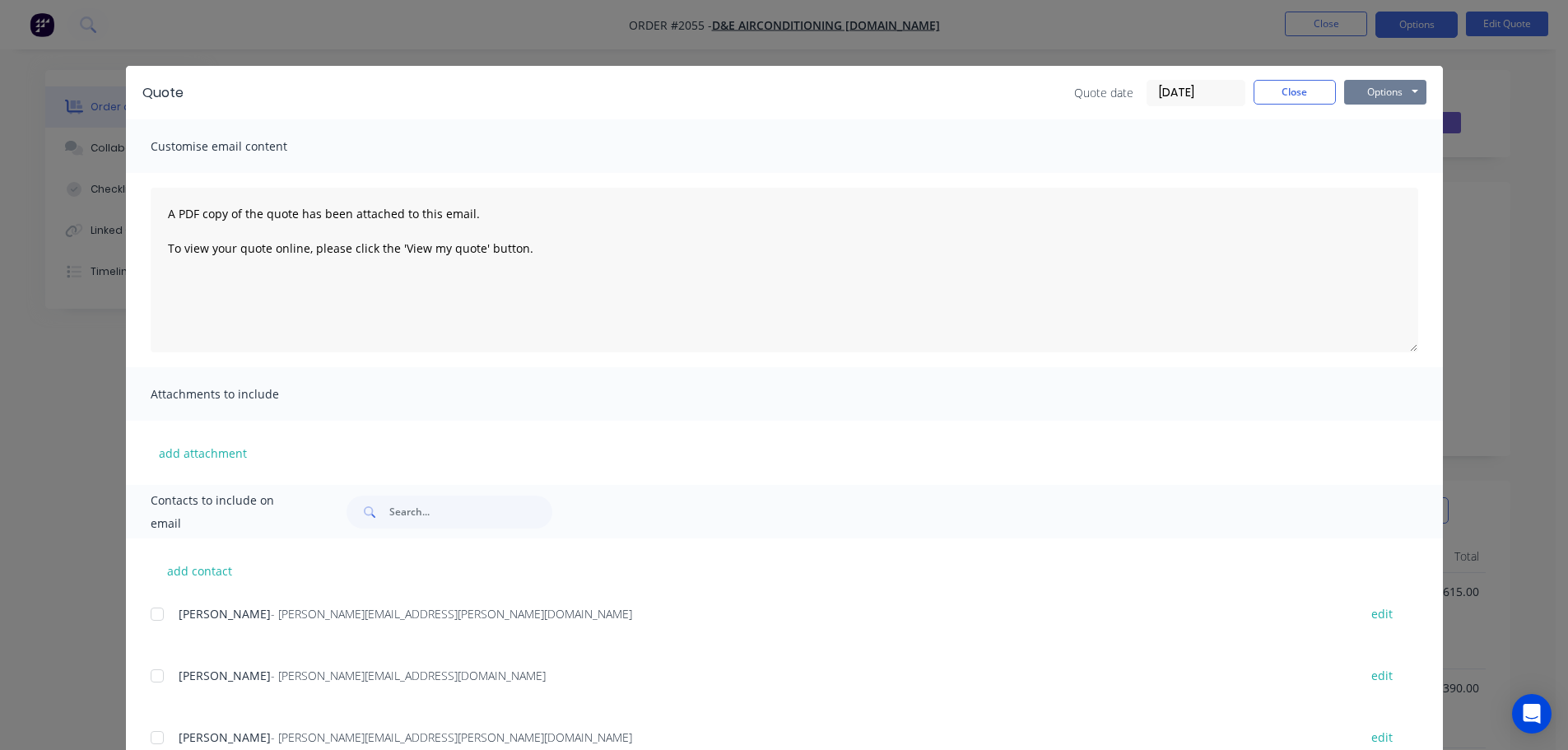
click at [1353, 93] on button "Options" at bounding box center [1385, 92] width 83 height 25
click at [1360, 140] on button "Print" at bounding box center [1397, 149] width 105 height 27
click at [1273, 95] on button "Close" at bounding box center [1294, 92] width 83 height 25
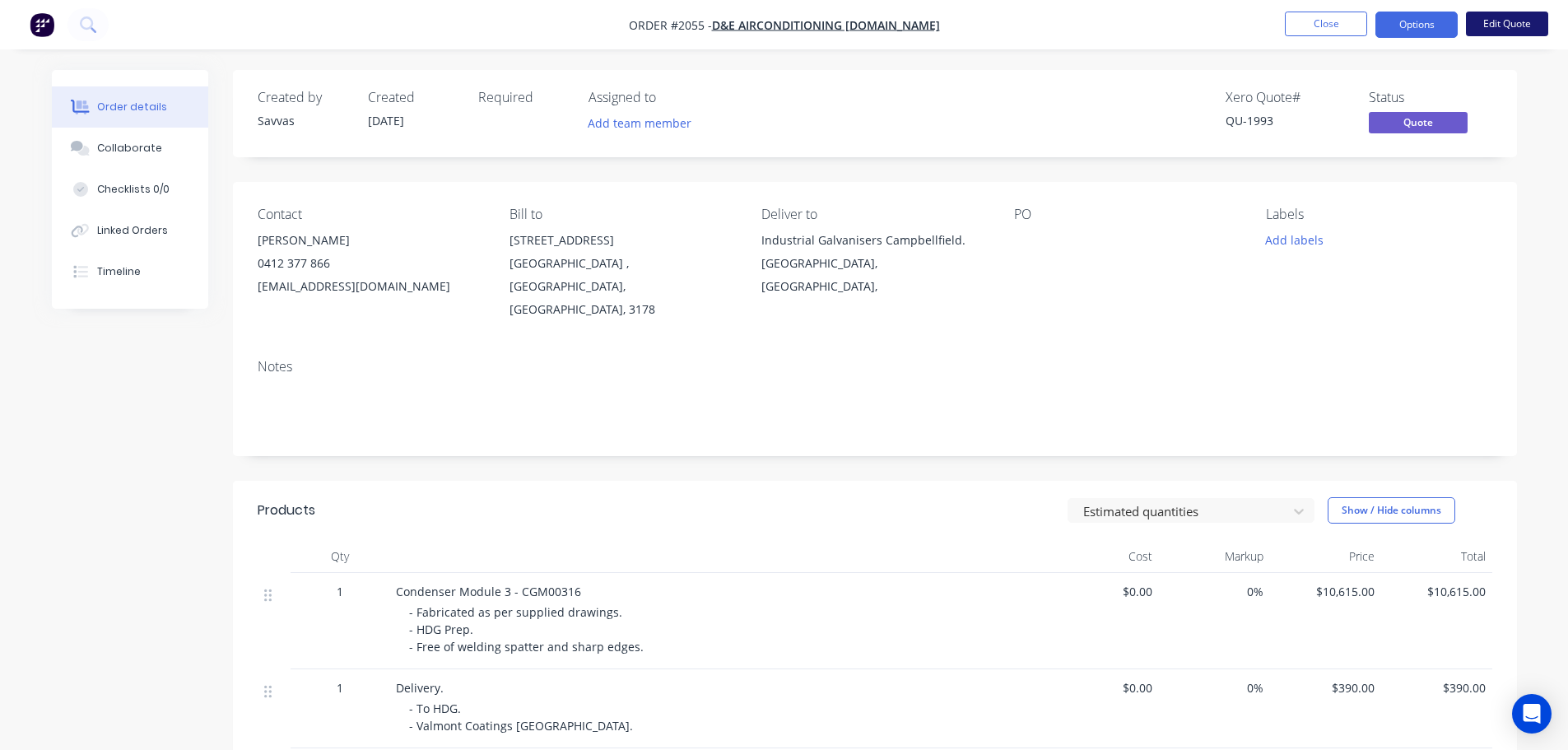
click at [1480, 23] on button "Edit Quote" at bounding box center [1507, 24] width 83 height 25
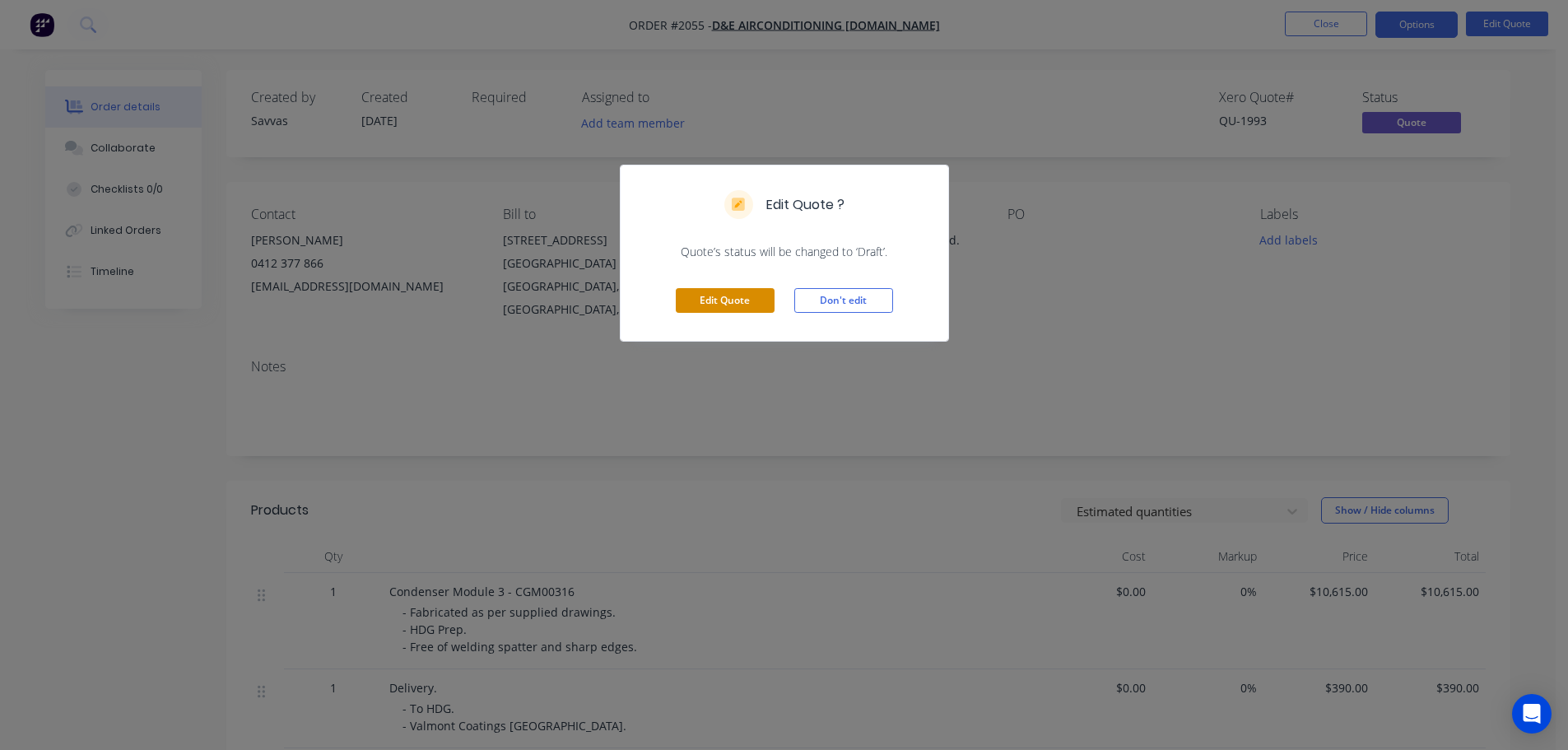
click at [737, 297] on button "Edit Quote" at bounding box center [725, 300] width 99 height 25
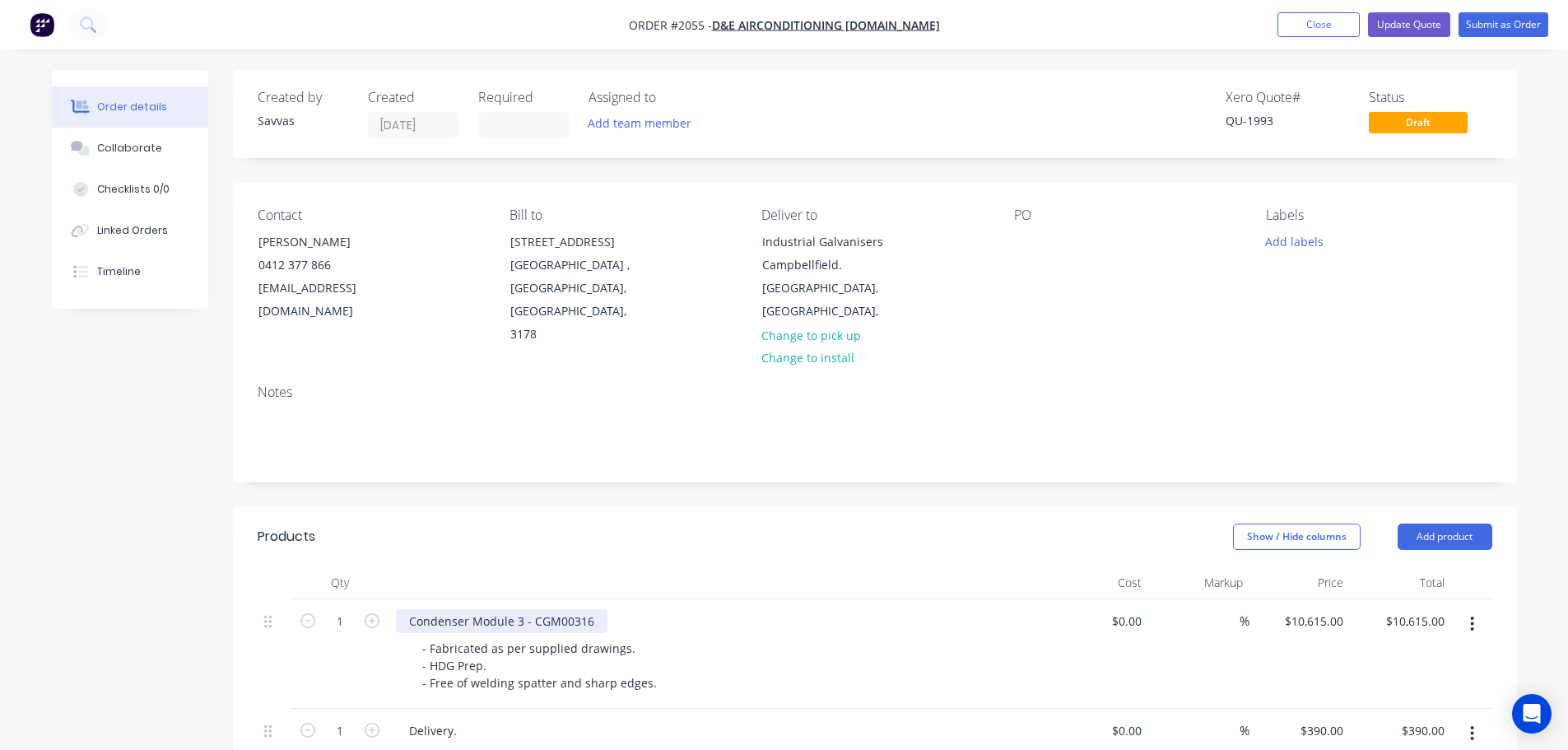
click at [598, 609] on div "Condenser Module 3 - CGM00316" at bounding box center [502, 621] width 212 height 24
click at [802, 566] on div at bounding box center [718, 583] width 658 height 33
click at [1403, 32] on button "Update Quote" at bounding box center [1409, 25] width 83 height 25
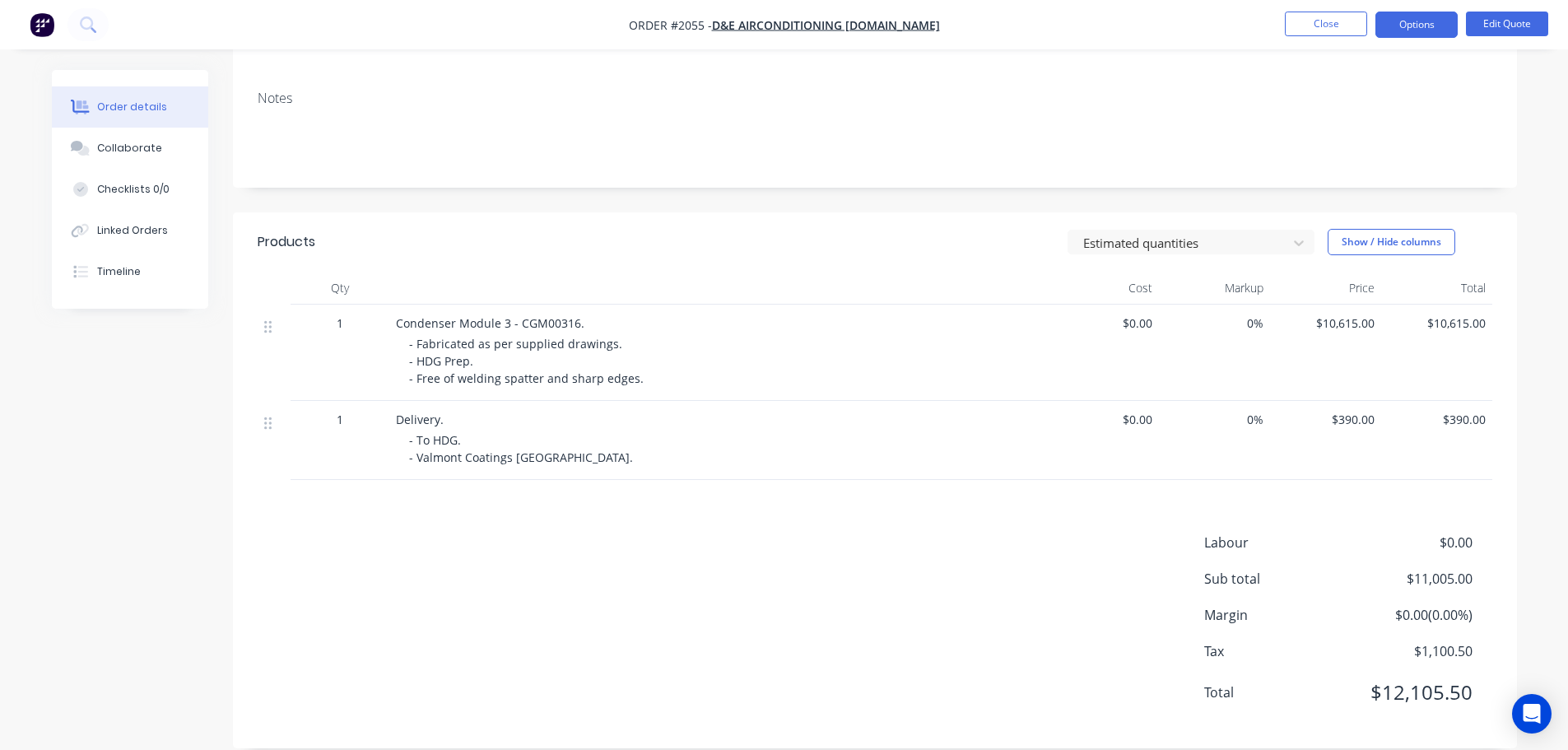
scroll to position [22, 0]
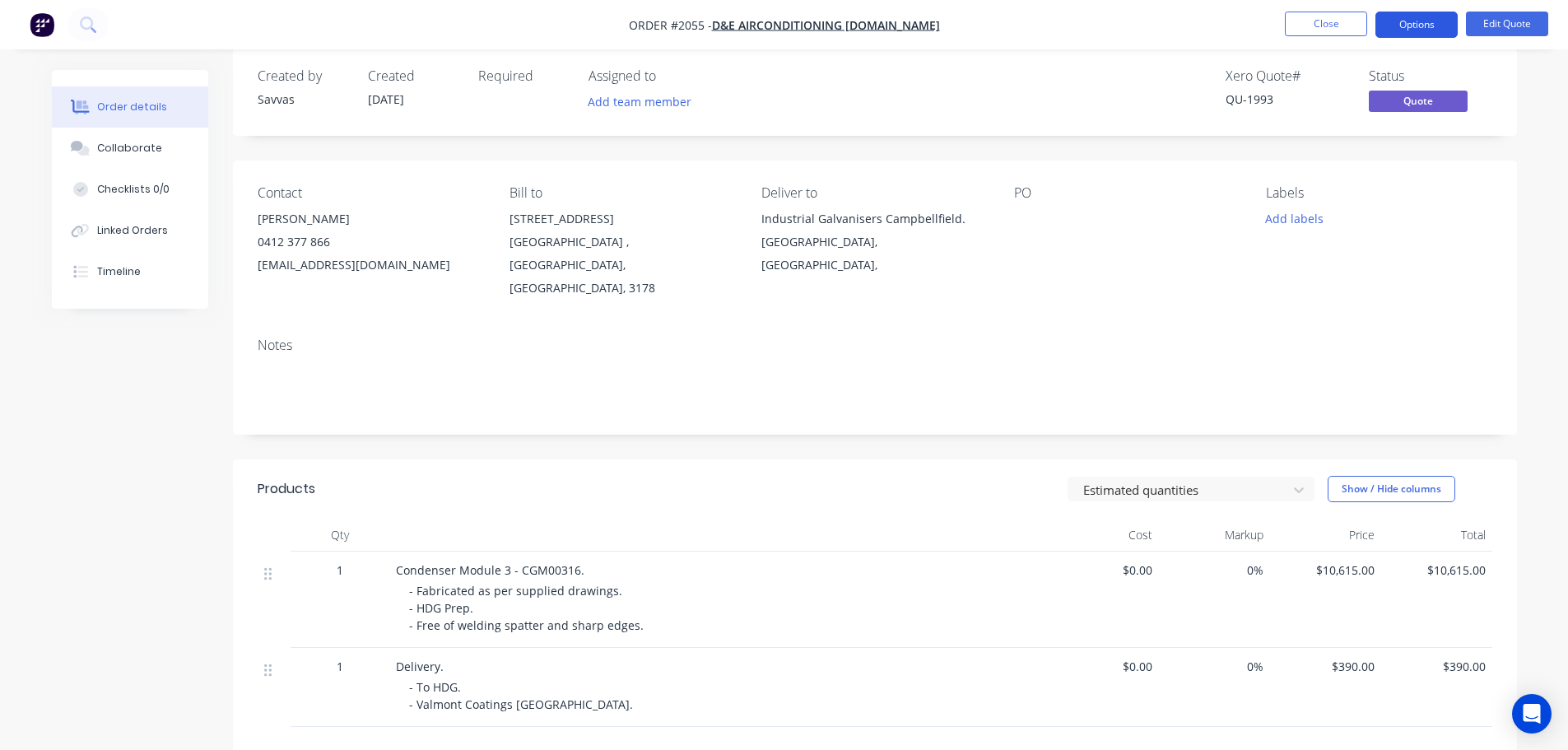
click at [1421, 21] on button "Options" at bounding box center [1416, 25] width 83 height 26
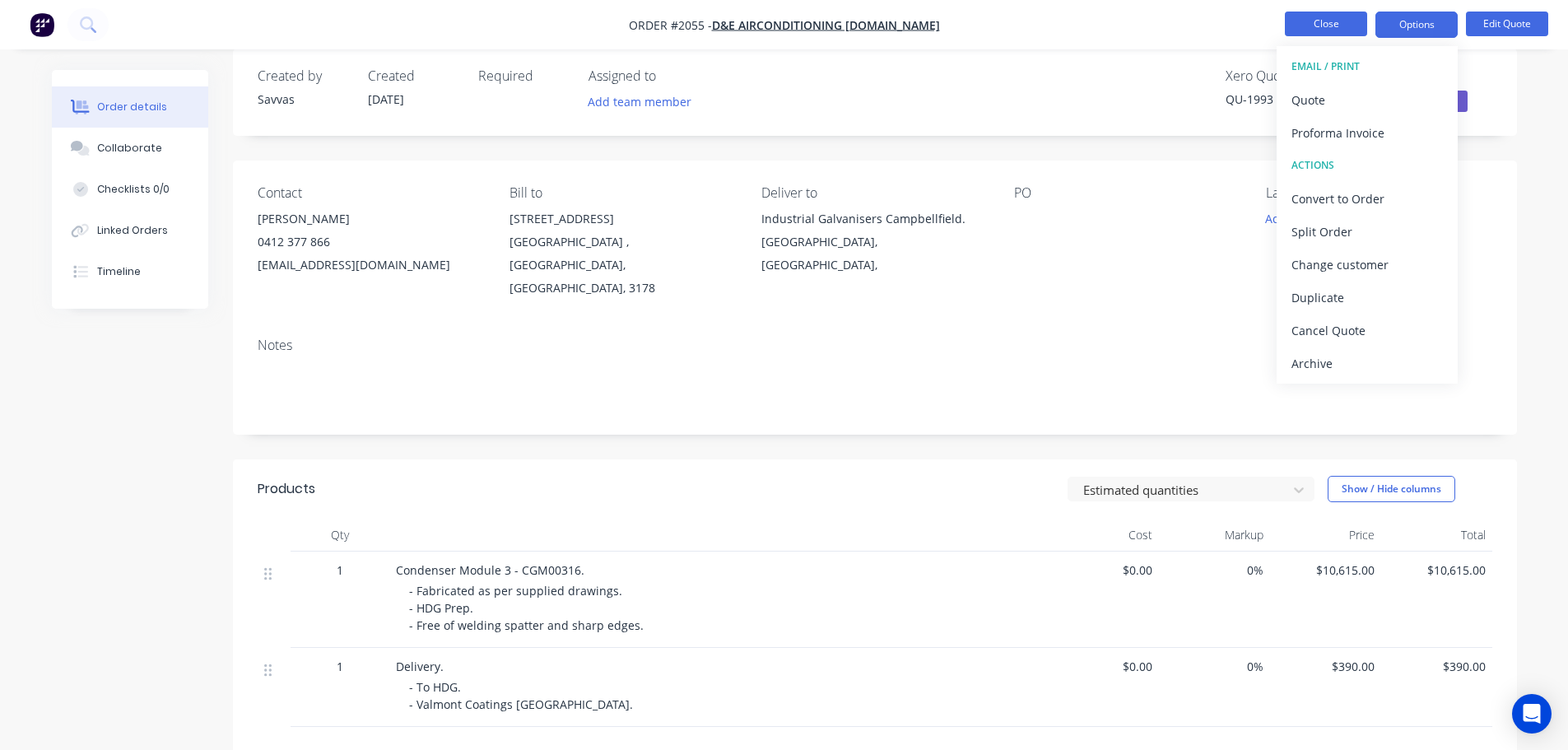
click at [1344, 25] on button "Close" at bounding box center [1326, 24] width 83 height 25
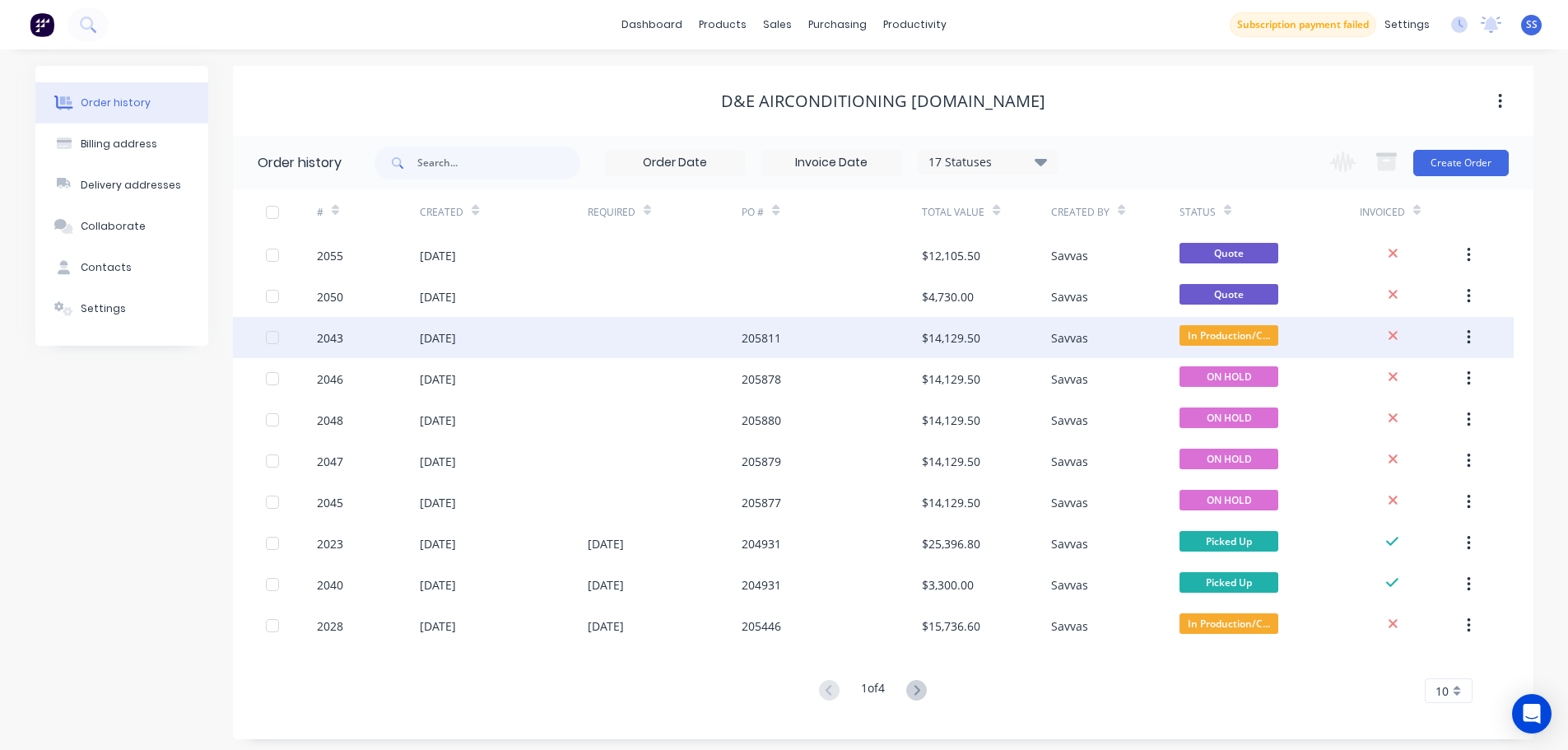
click at [692, 341] on div at bounding box center [665, 337] width 155 height 41
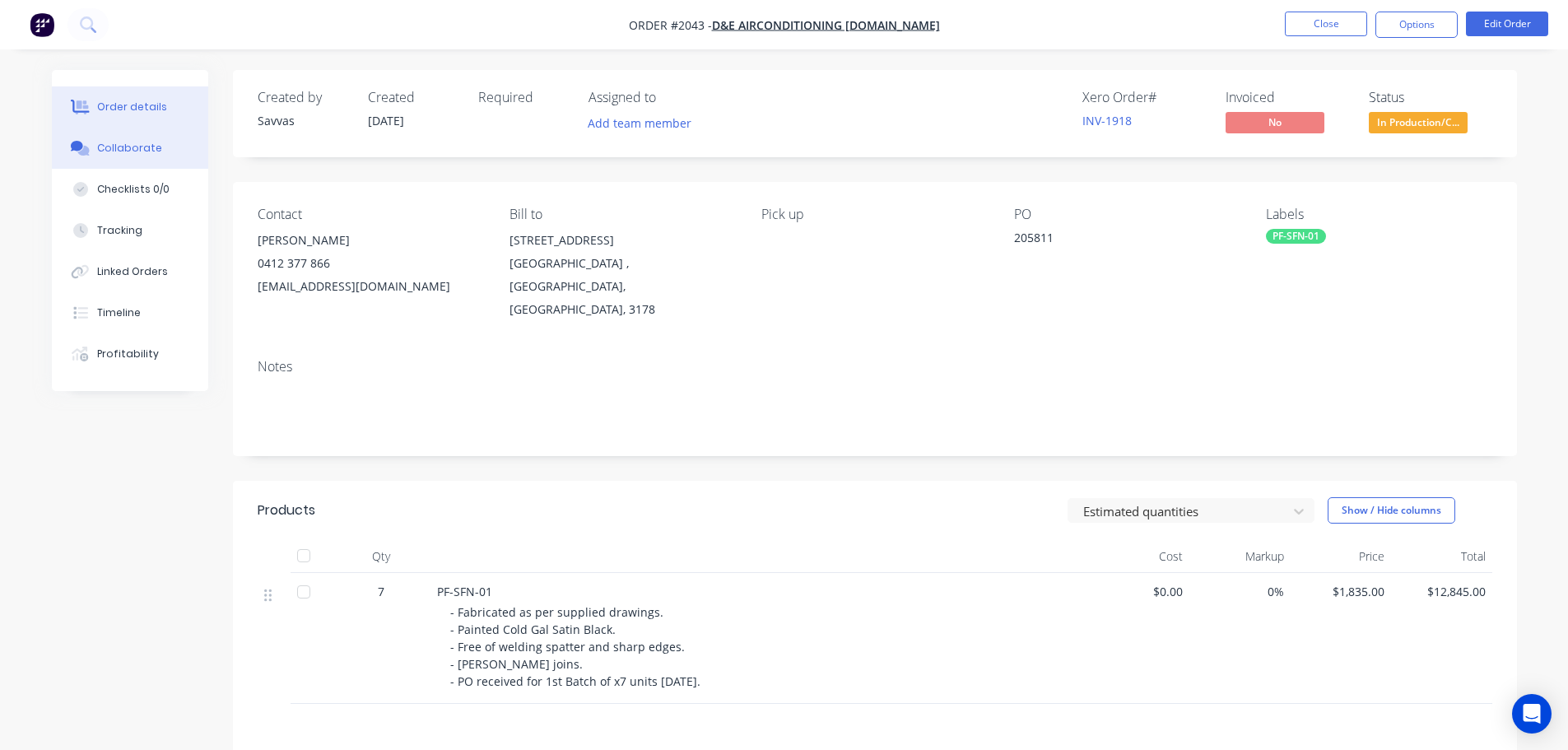
click at [135, 154] on div "Collaborate" at bounding box center [130, 148] width 65 height 15
